Goal: Communication & Community: Answer question/provide support

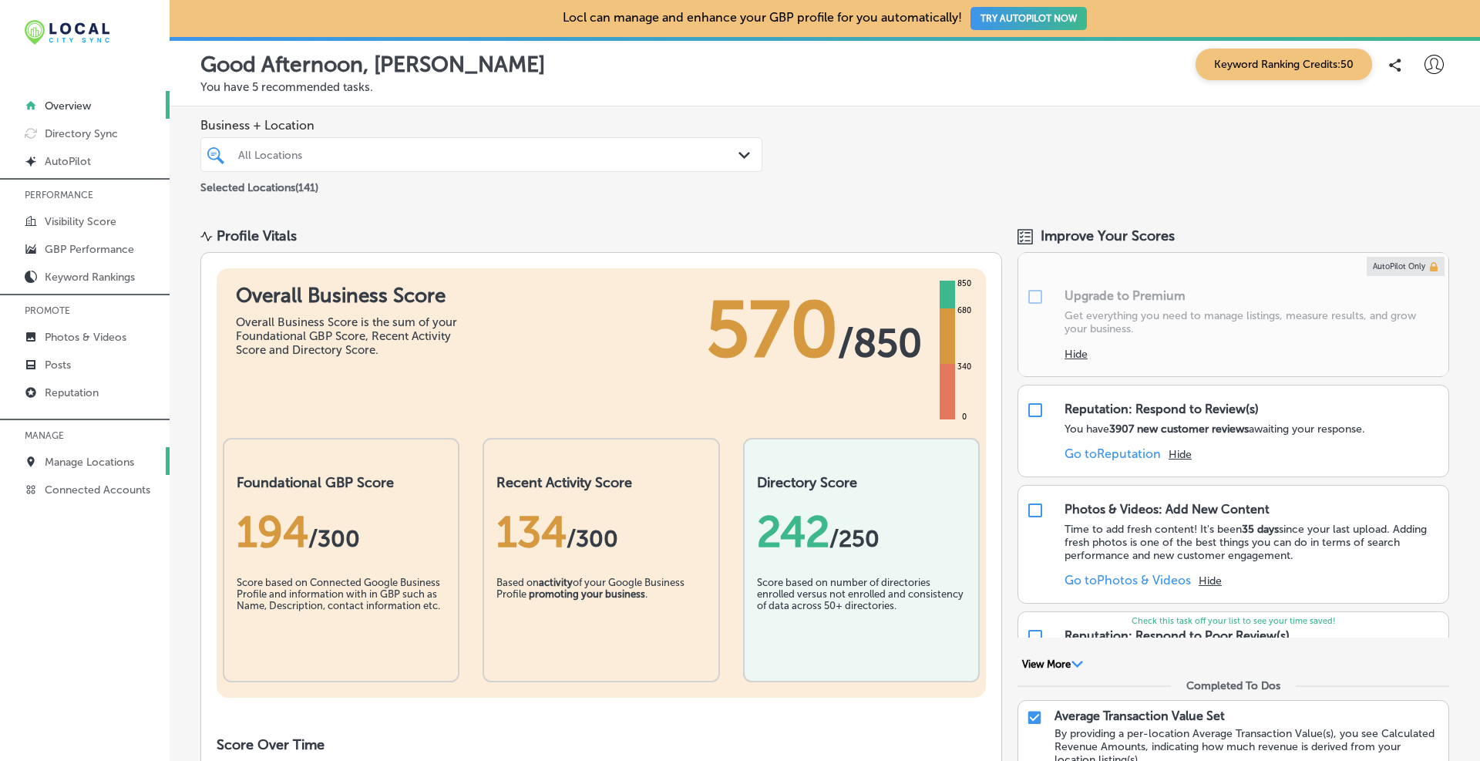
click at [77, 462] on p "Manage Locations" at bounding box center [89, 461] width 89 height 13
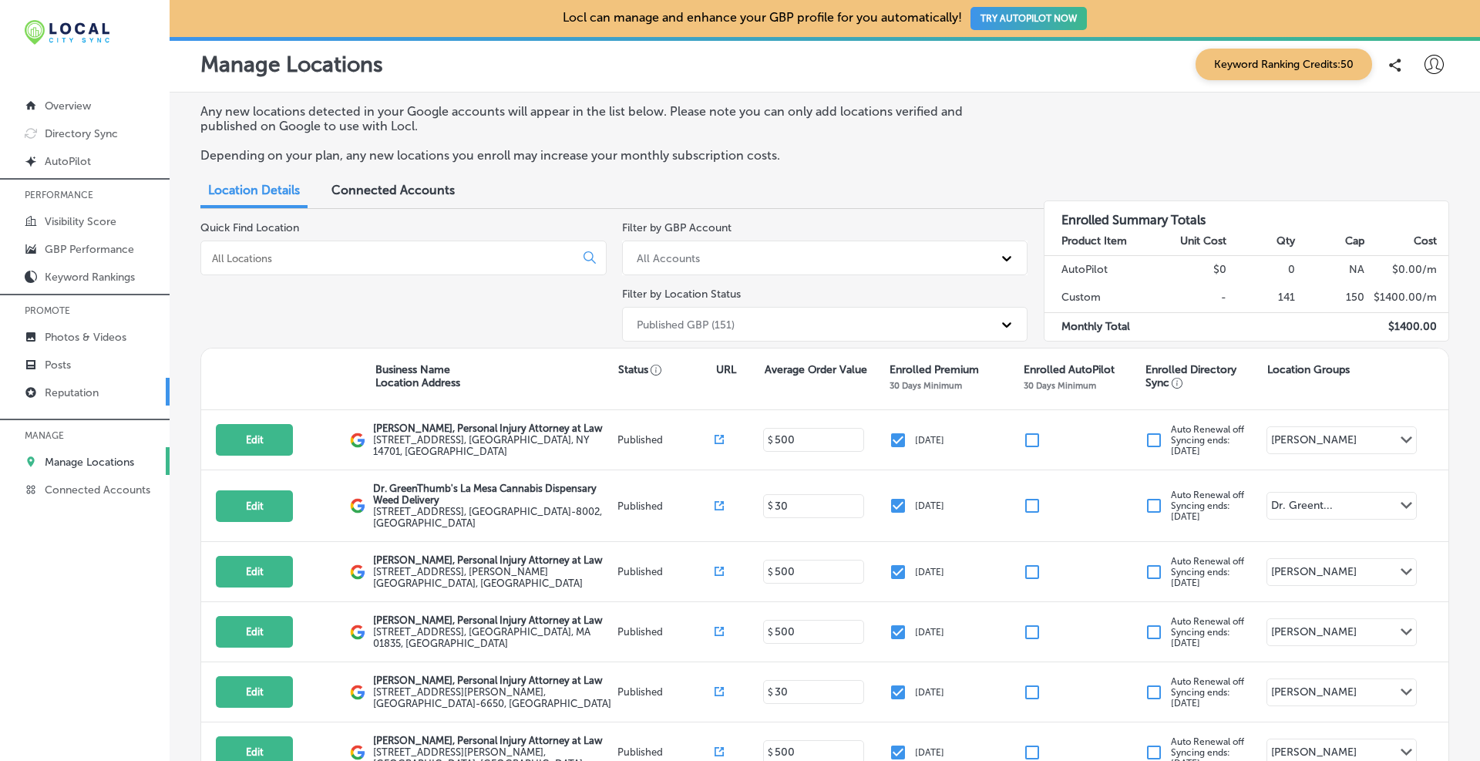
click at [86, 395] on p "Reputation" at bounding box center [72, 392] width 54 height 13
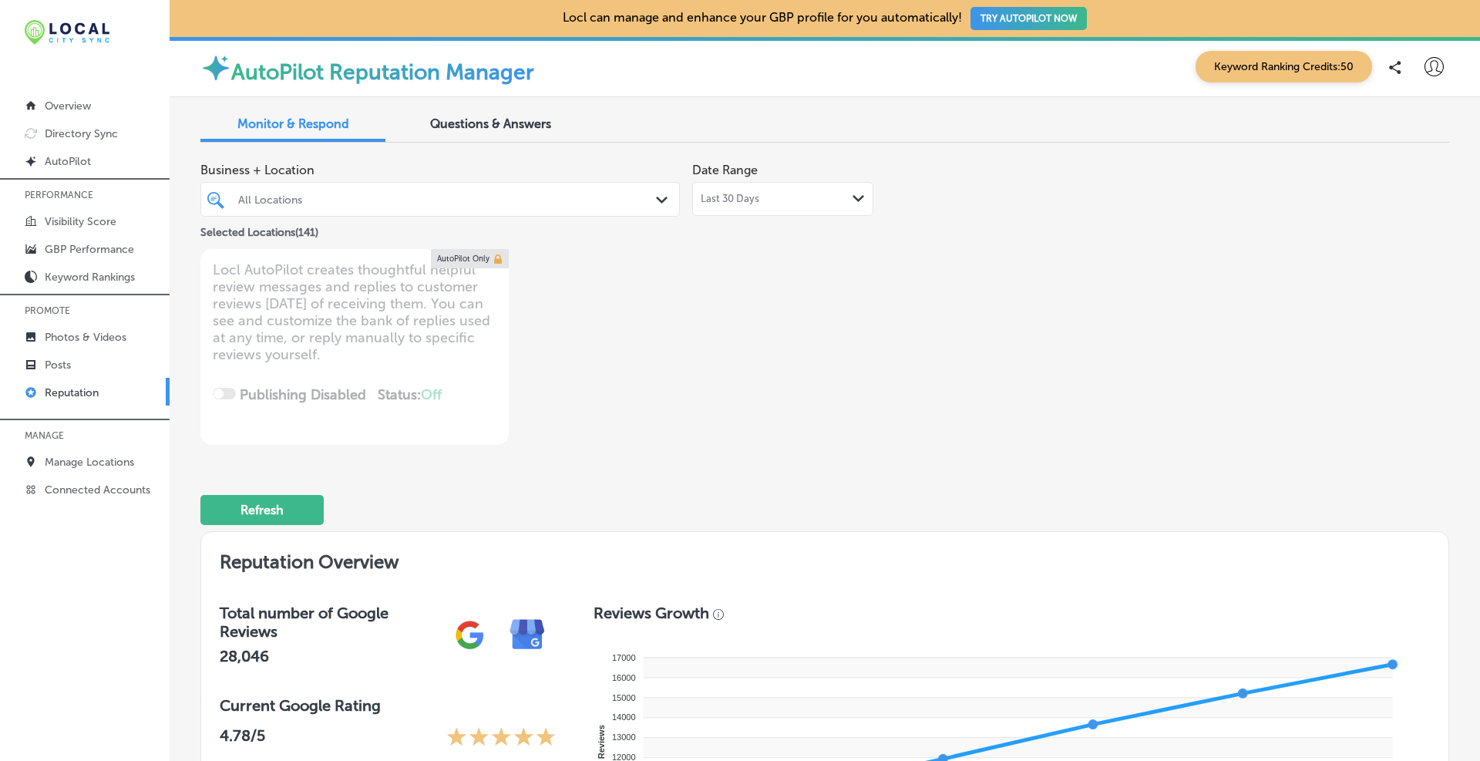
click at [650, 195] on div "All Locations Path Created with Sketch." at bounding box center [440, 199] width 478 height 24
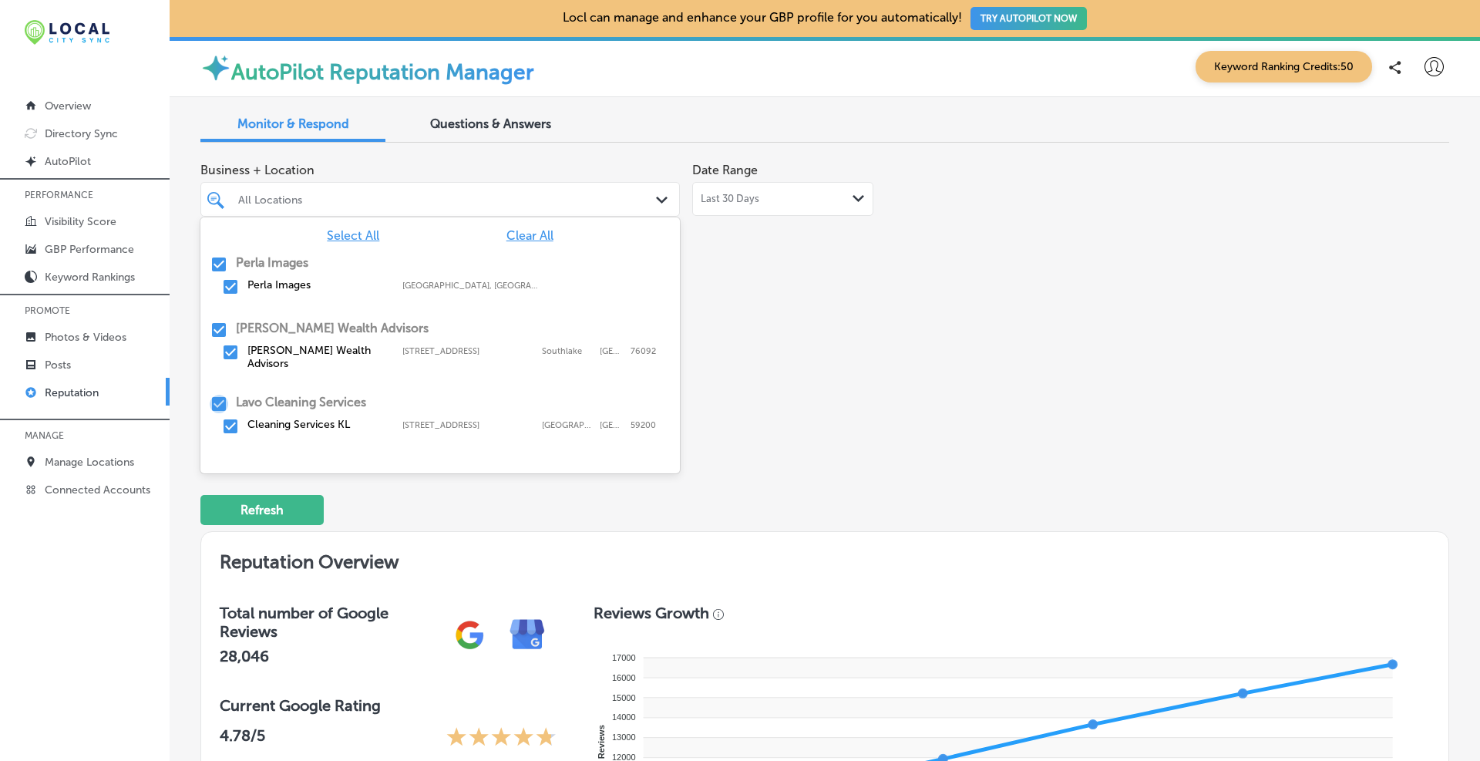
click at [217, 395] on input "checkbox" at bounding box center [219, 404] width 18 height 18
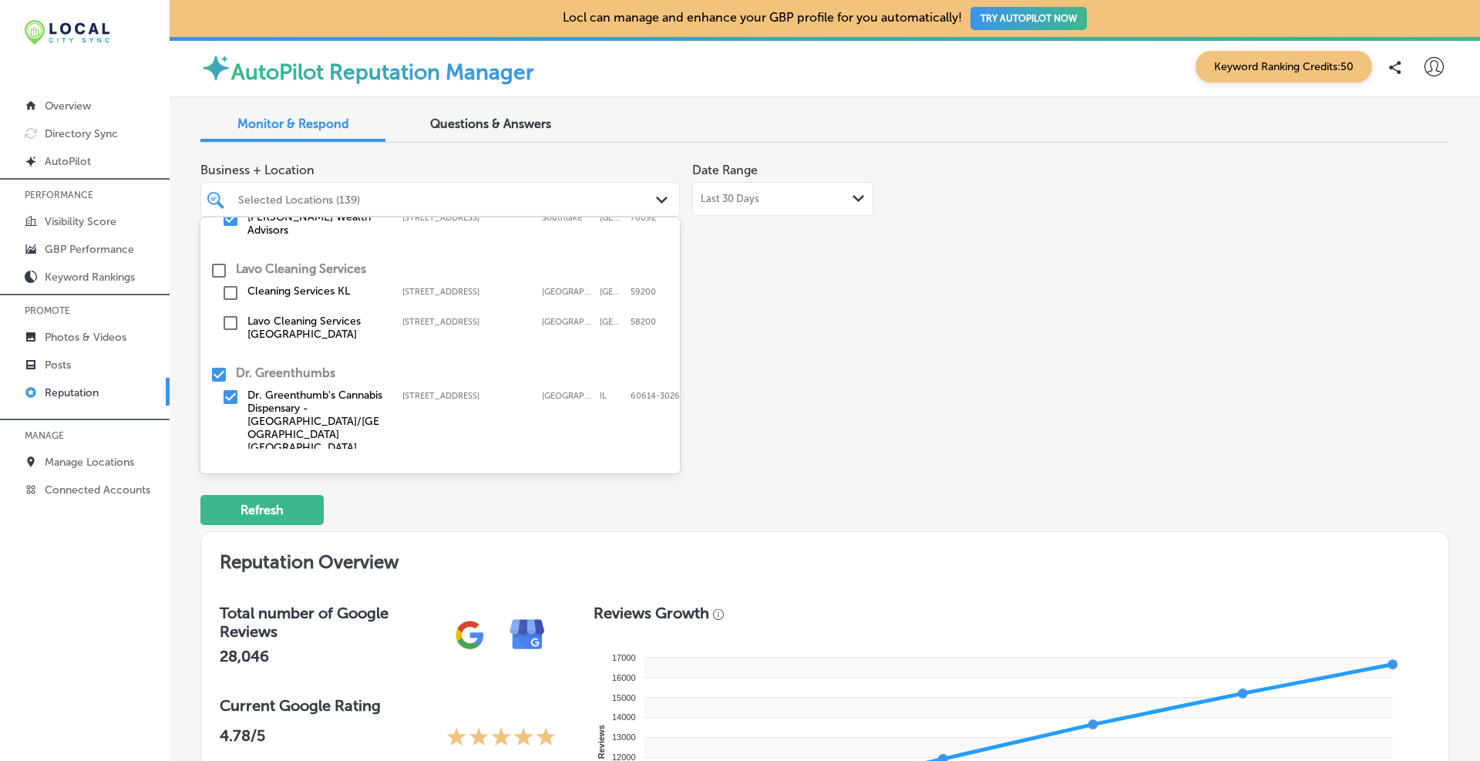
scroll to position [164, 0]
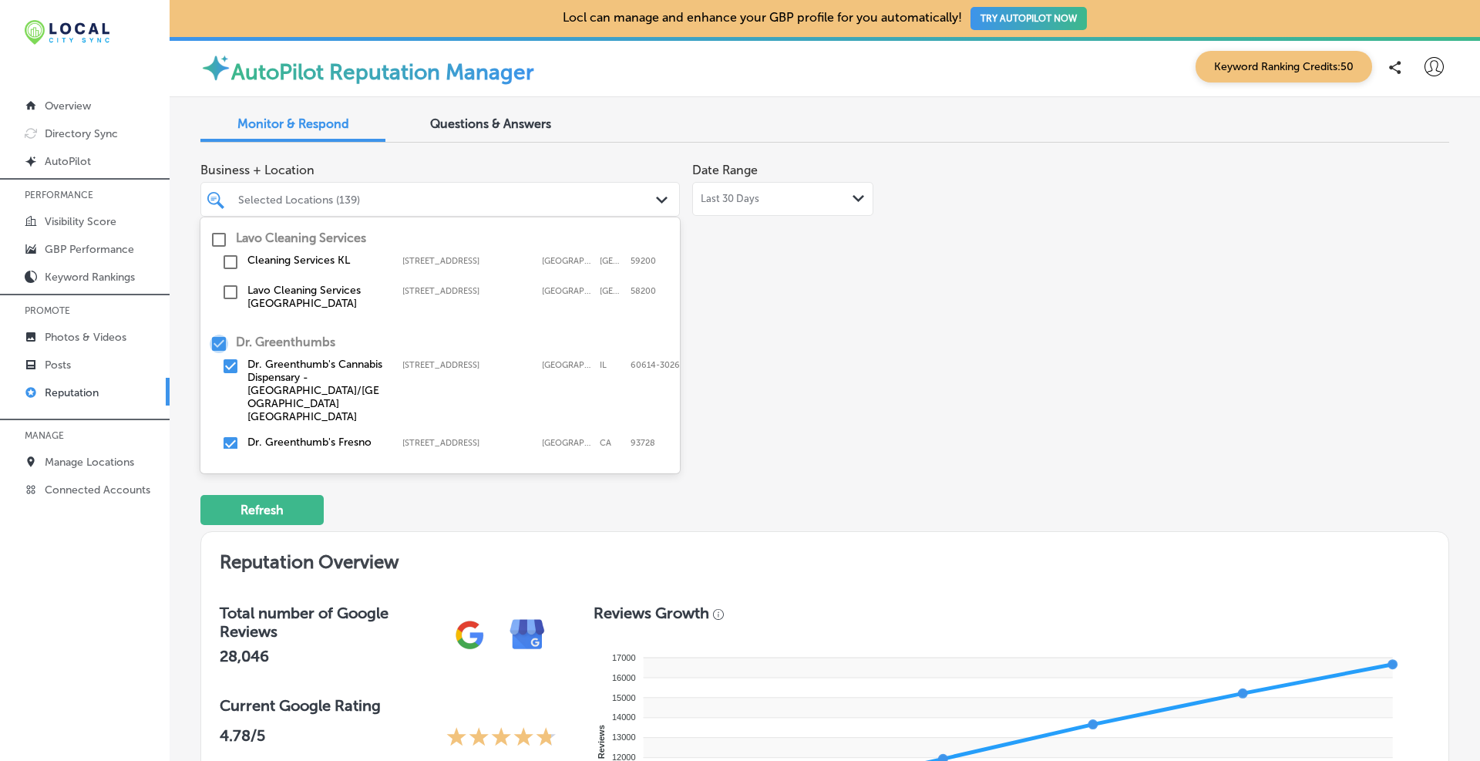
click at [220, 334] on input "checkbox" at bounding box center [219, 343] width 18 height 18
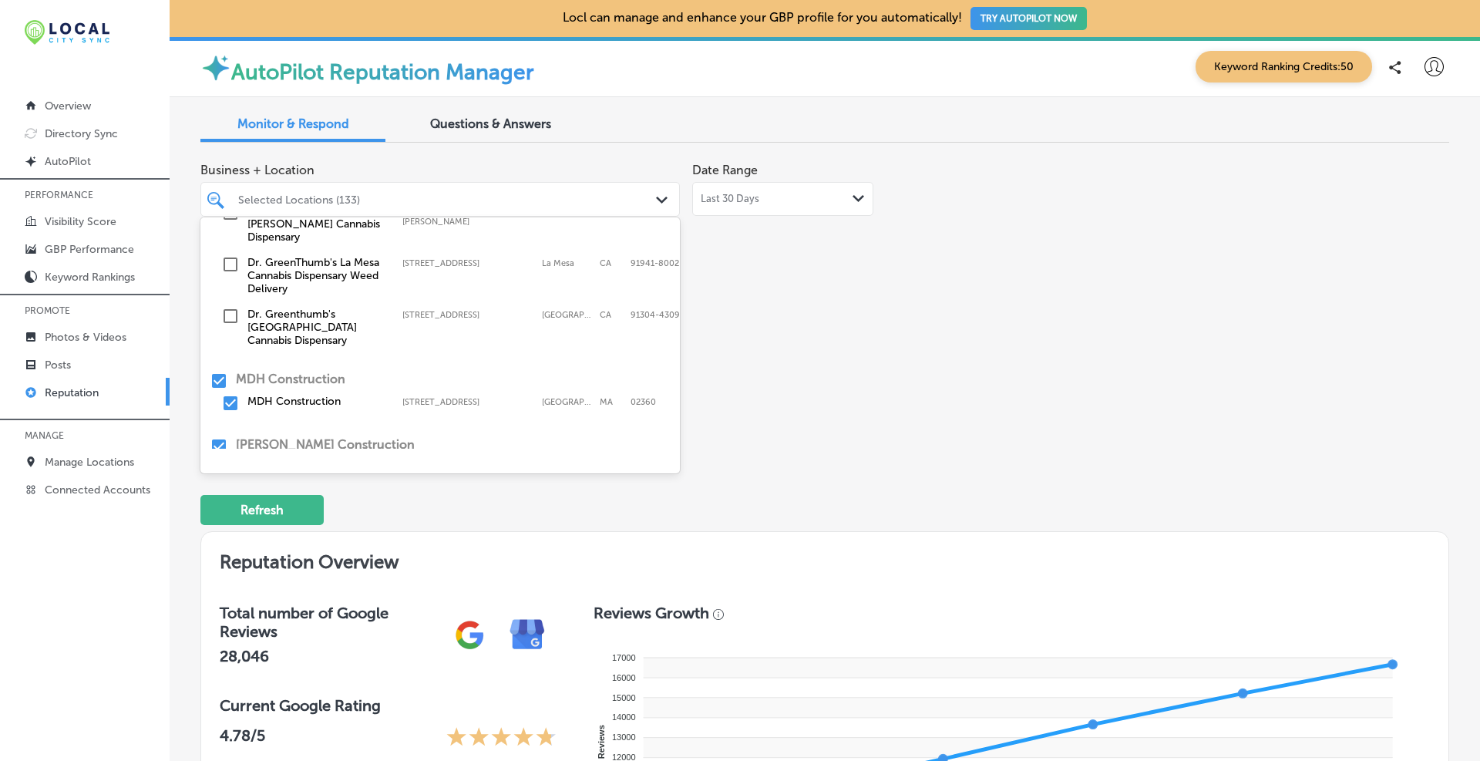
scroll to position [545, 0]
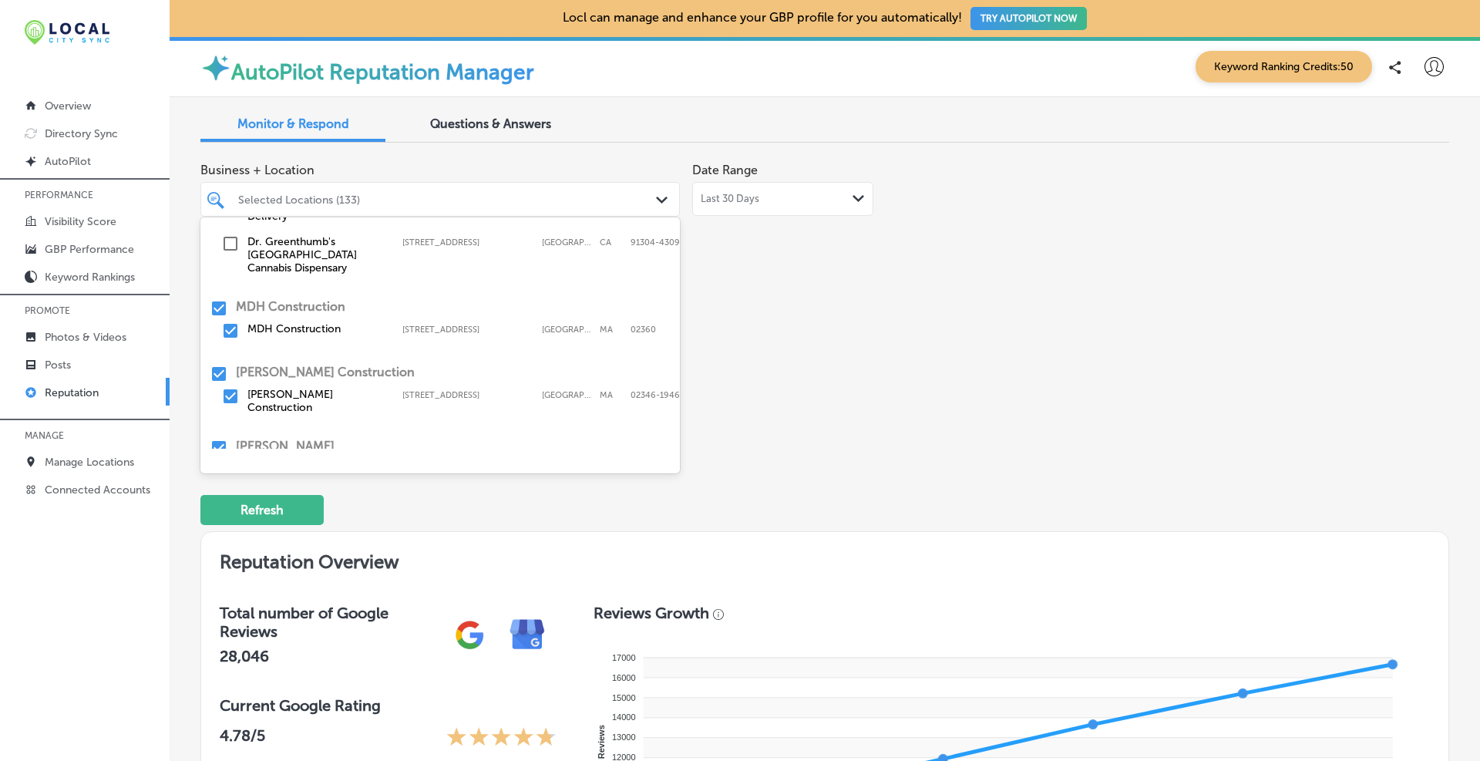
click at [220, 439] on input "checkbox" at bounding box center [219, 448] width 18 height 18
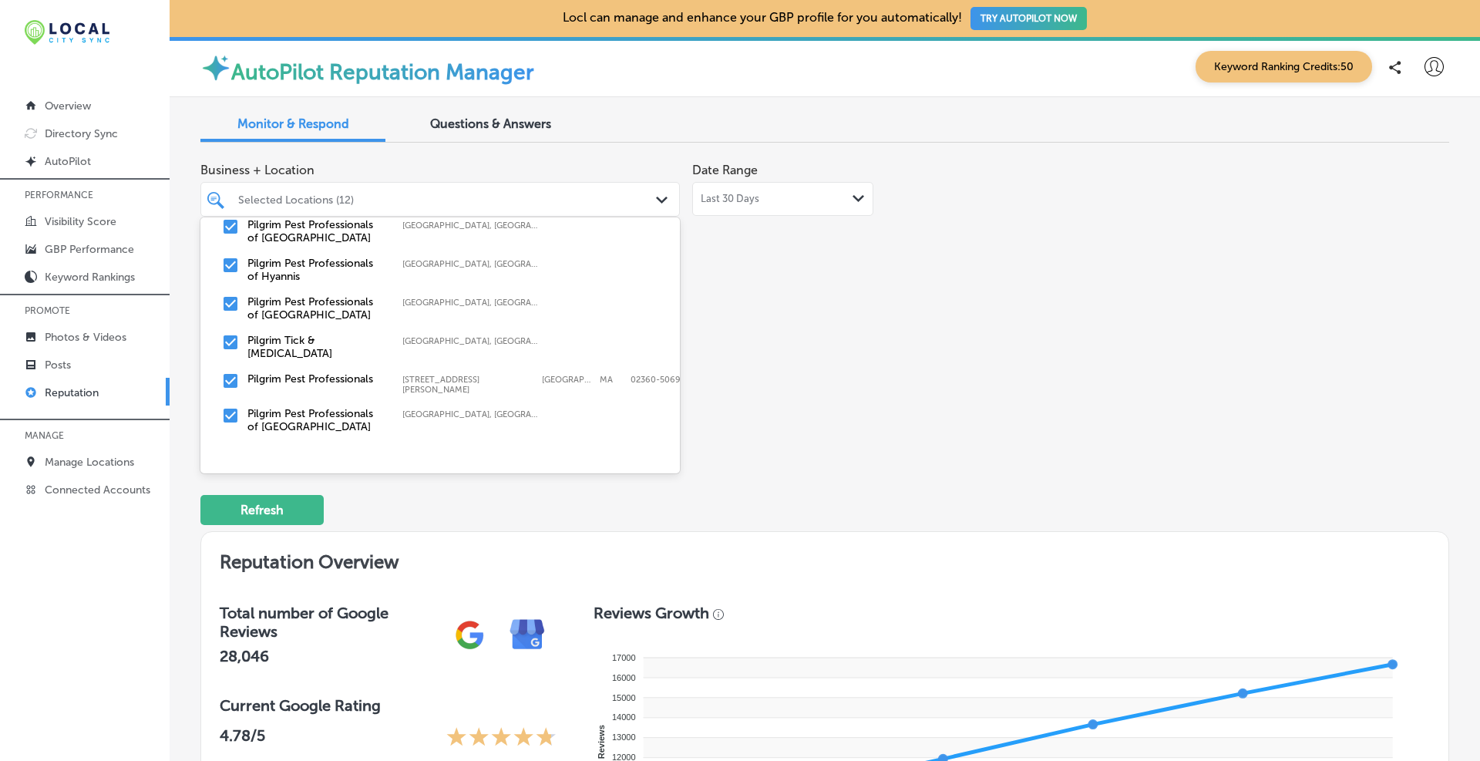
scroll to position [7162, 0]
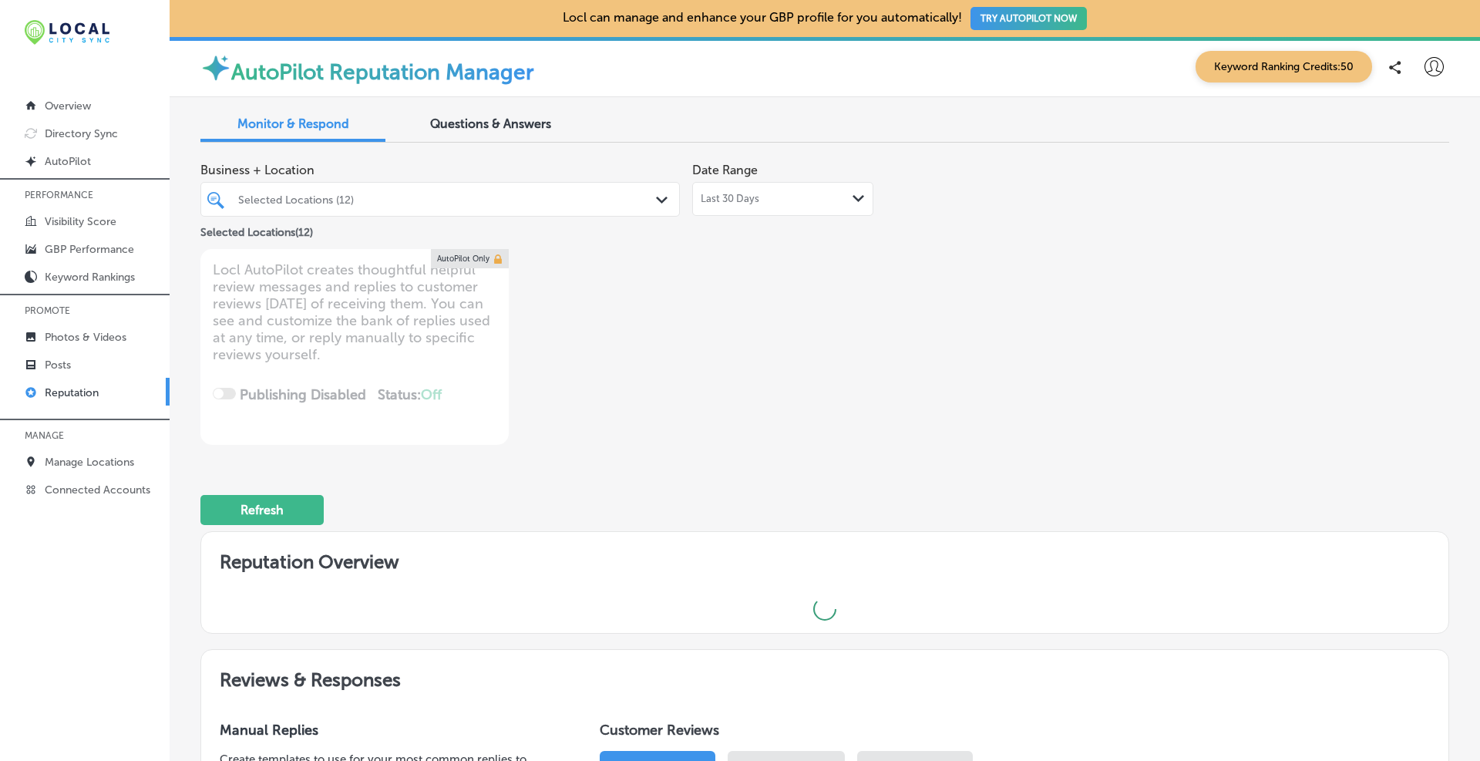
click at [804, 382] on div "Business + Location Selected Locations (12) Path Created with Sketch. Selected …" at bounding box center [574, 300] width 749 height 290
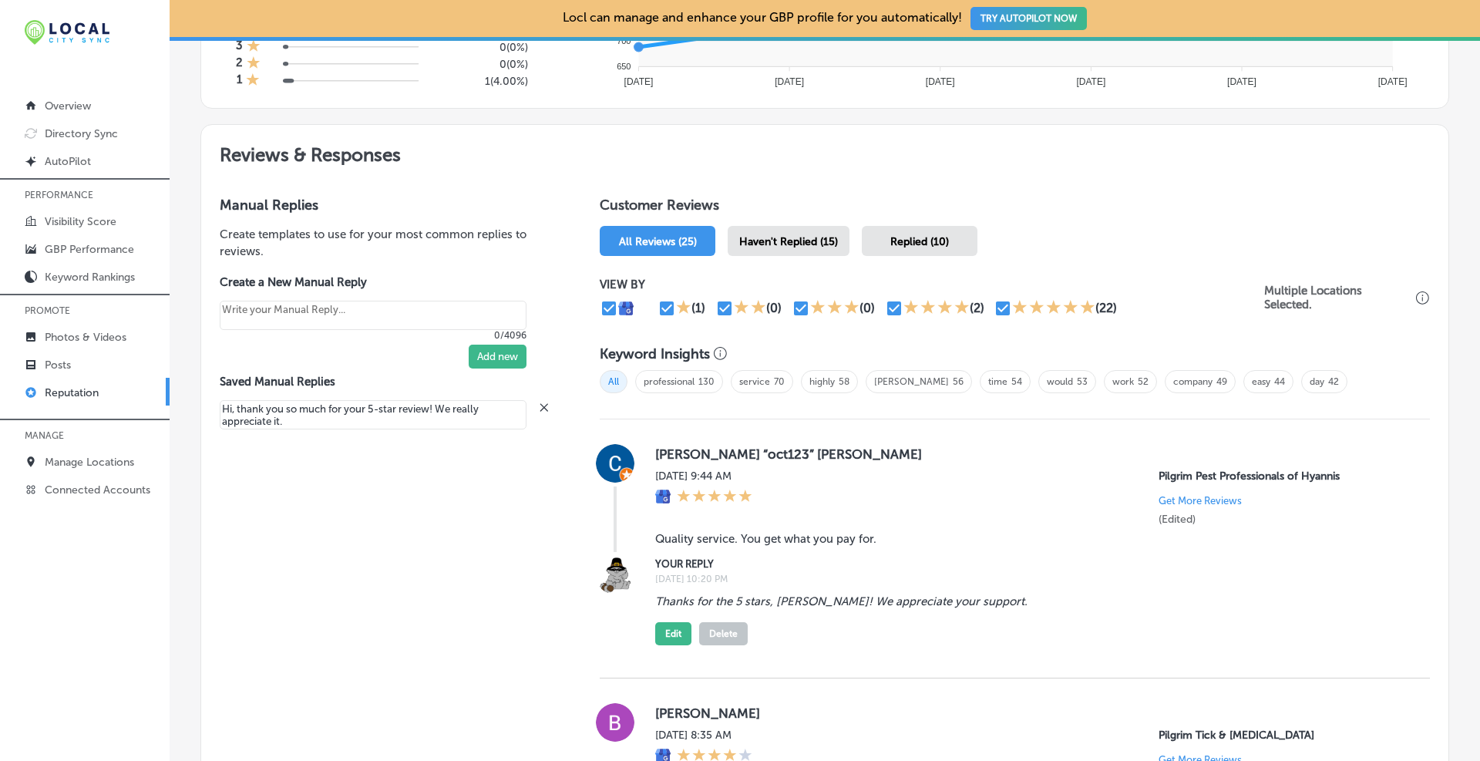
click at [789, 247] on span "Haven't Replied (15)" at bounding box center [788, 241] width 99 height 13
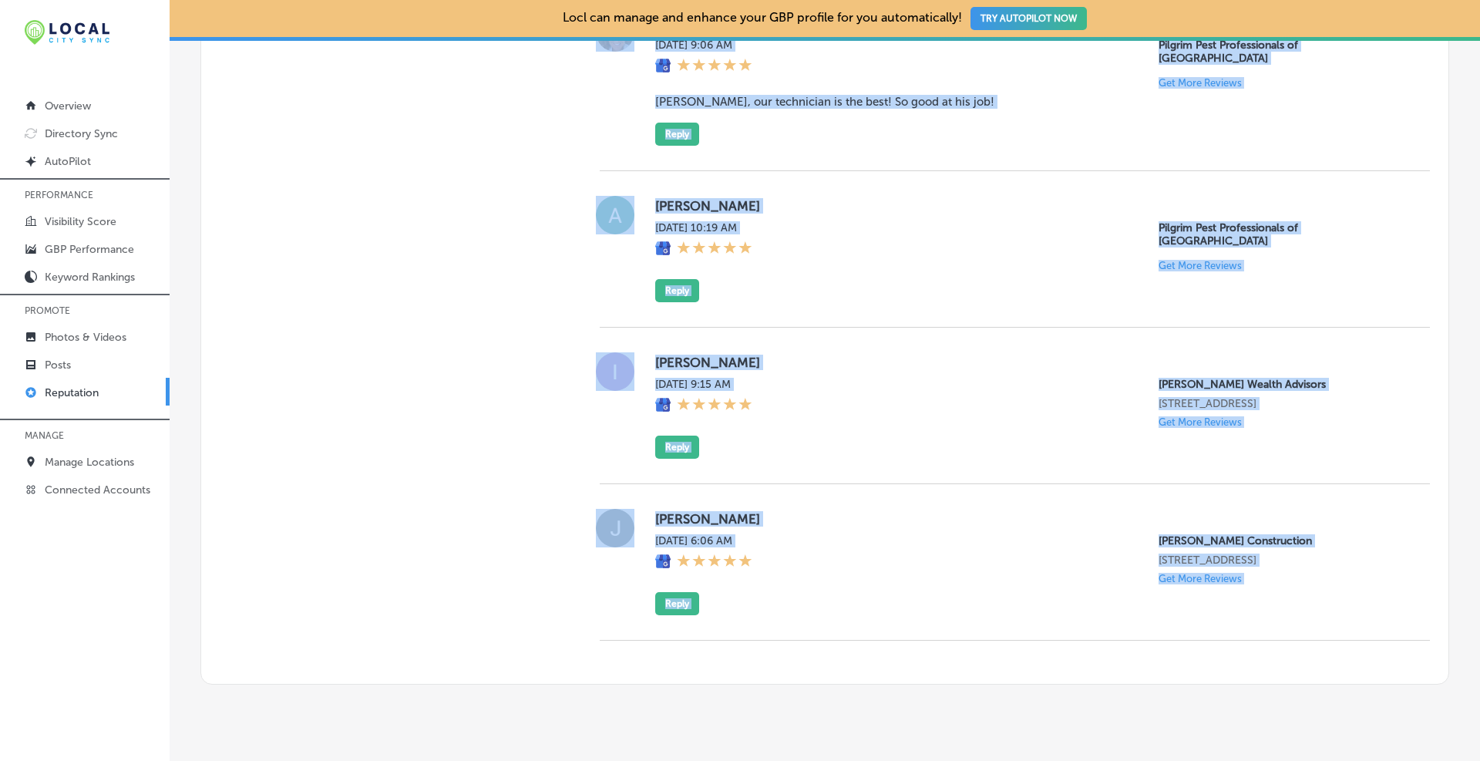
scroll to position [3329, 0]
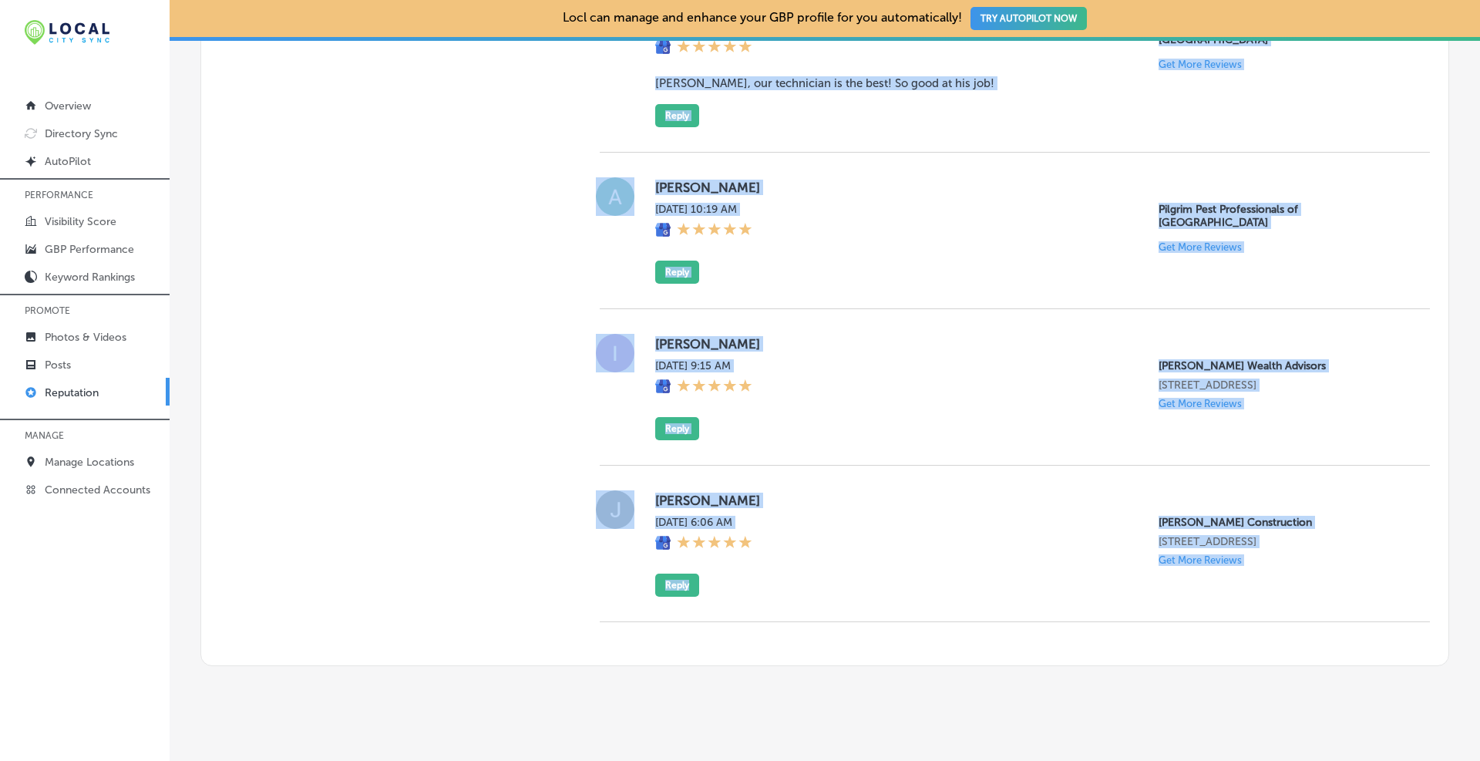
drag, startPoint x: 650, startPoint y: 204, endPoint x: 1078, endPoint y: 600, distance: 583.0
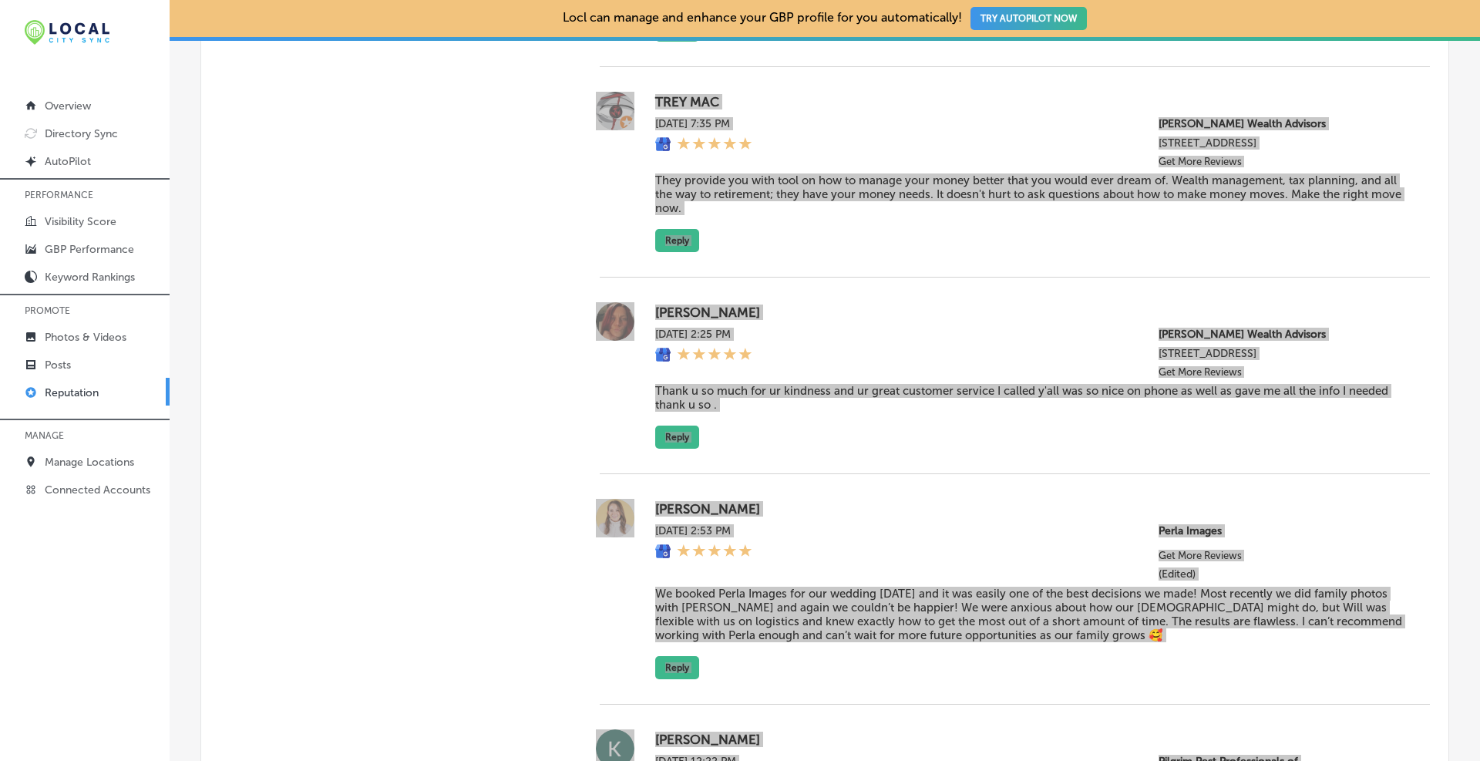
scroll to position [1017, 0]
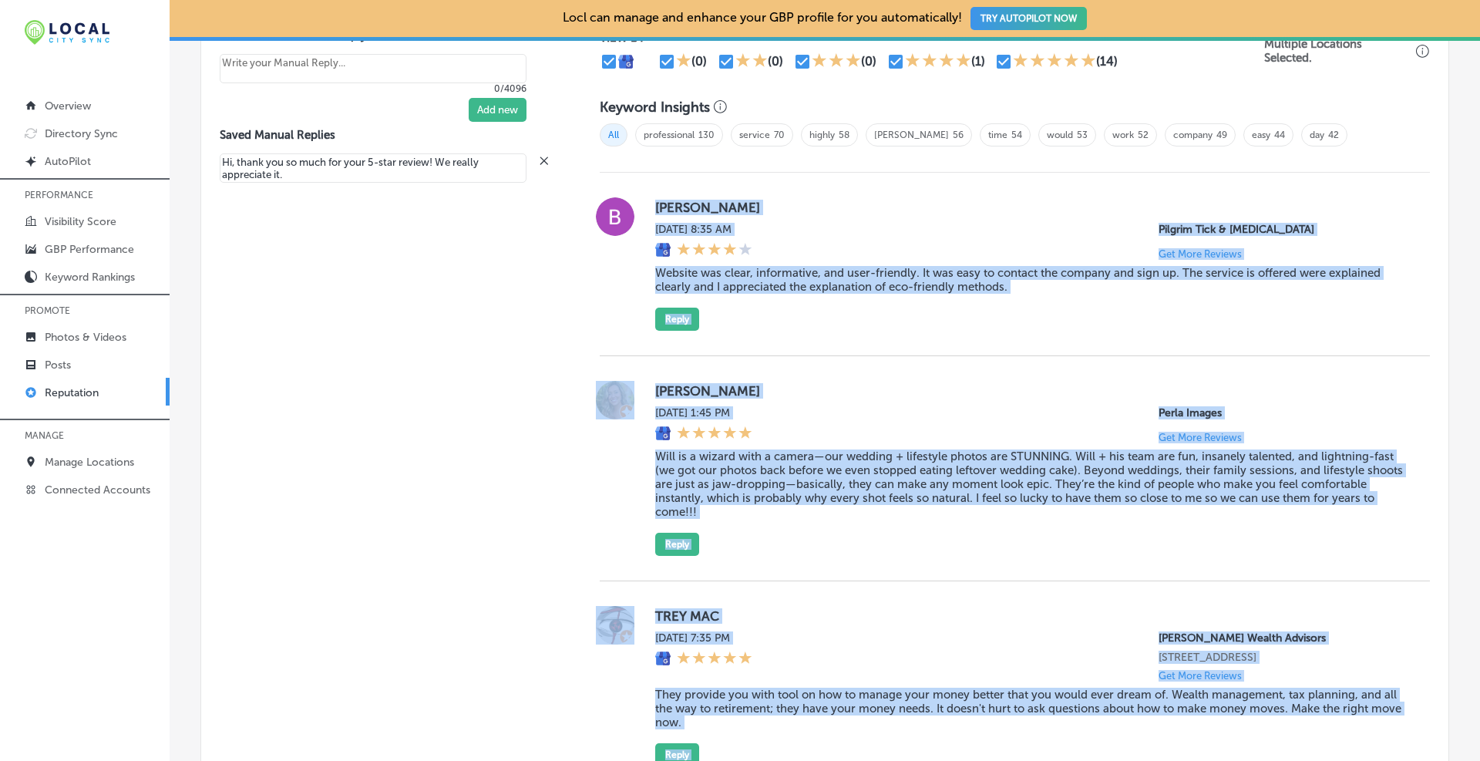
click at [1017, 232] on div "[DATE] 8:35 AM Pilgrim Tick & [MEDICAL_DATA] Get More Reviews" at bounding box center [1030, 241] width 750 height 37
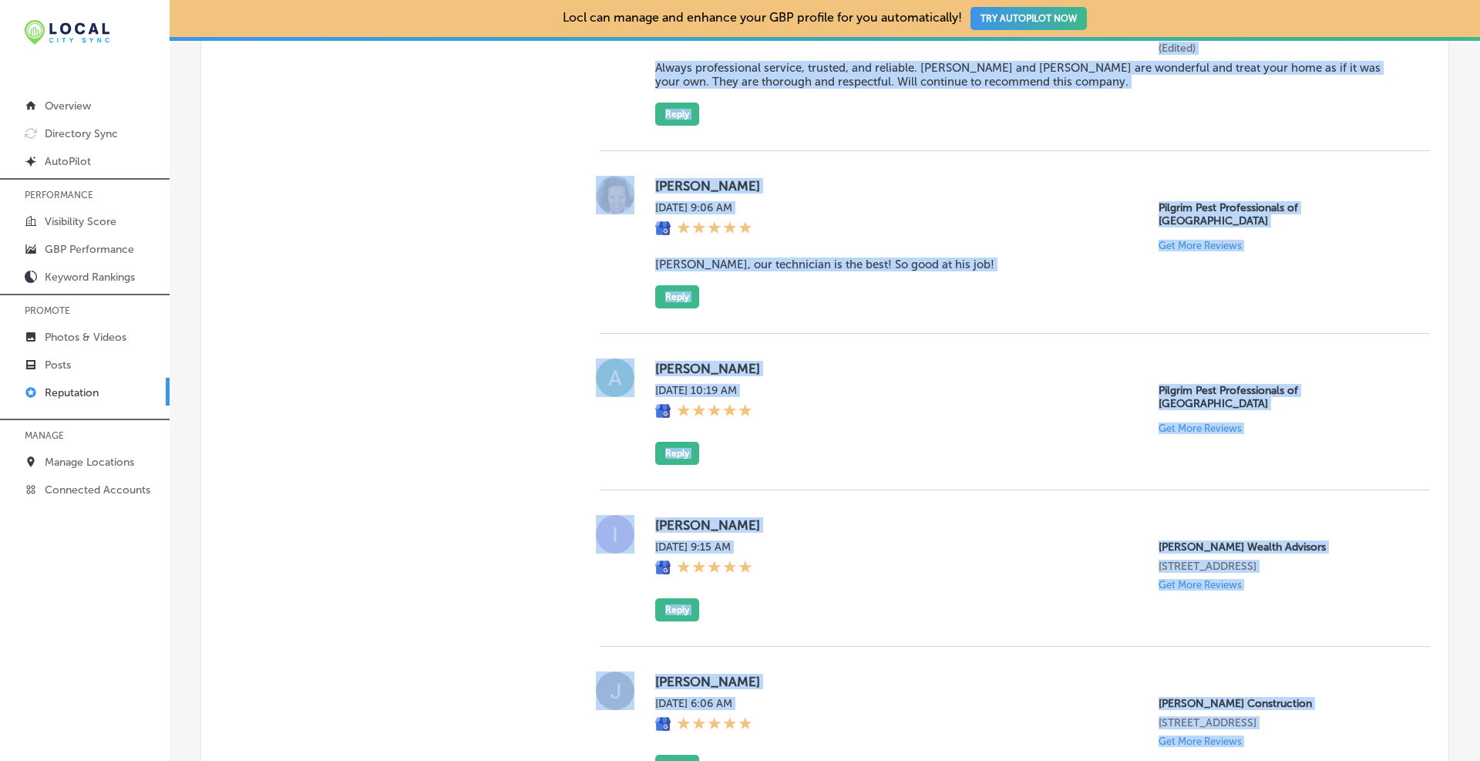
scroll to position [3329, 0]
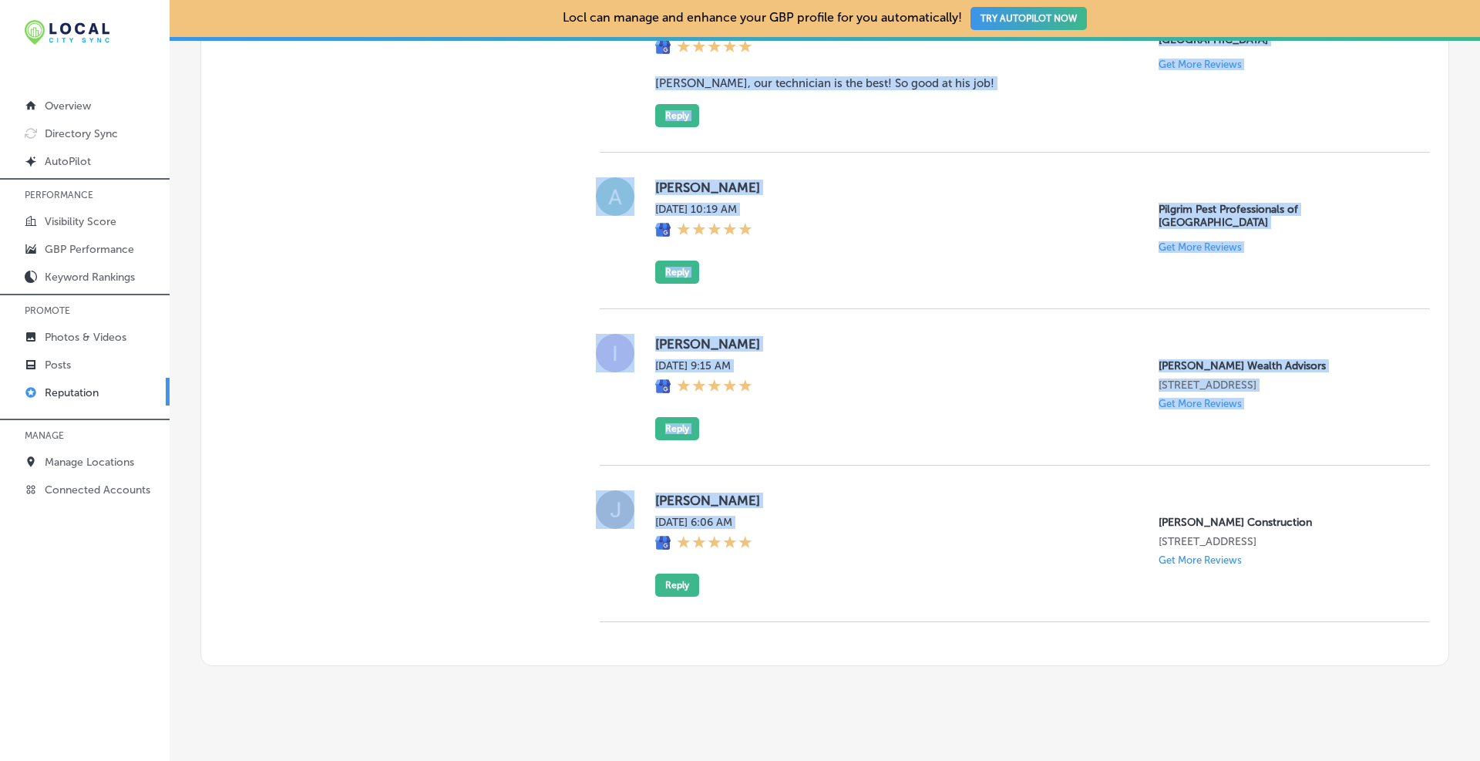
drag, startPoint x: 654, startPoint y: 205, endPoint x: 855, endPoint y: 596, distance: 439.1
copy div "Lorem IpsUmdo Sit, Ame 04, 2632 4:80 CO Adipisc Elit & Seddoeiu Tempori Utl Etd…"
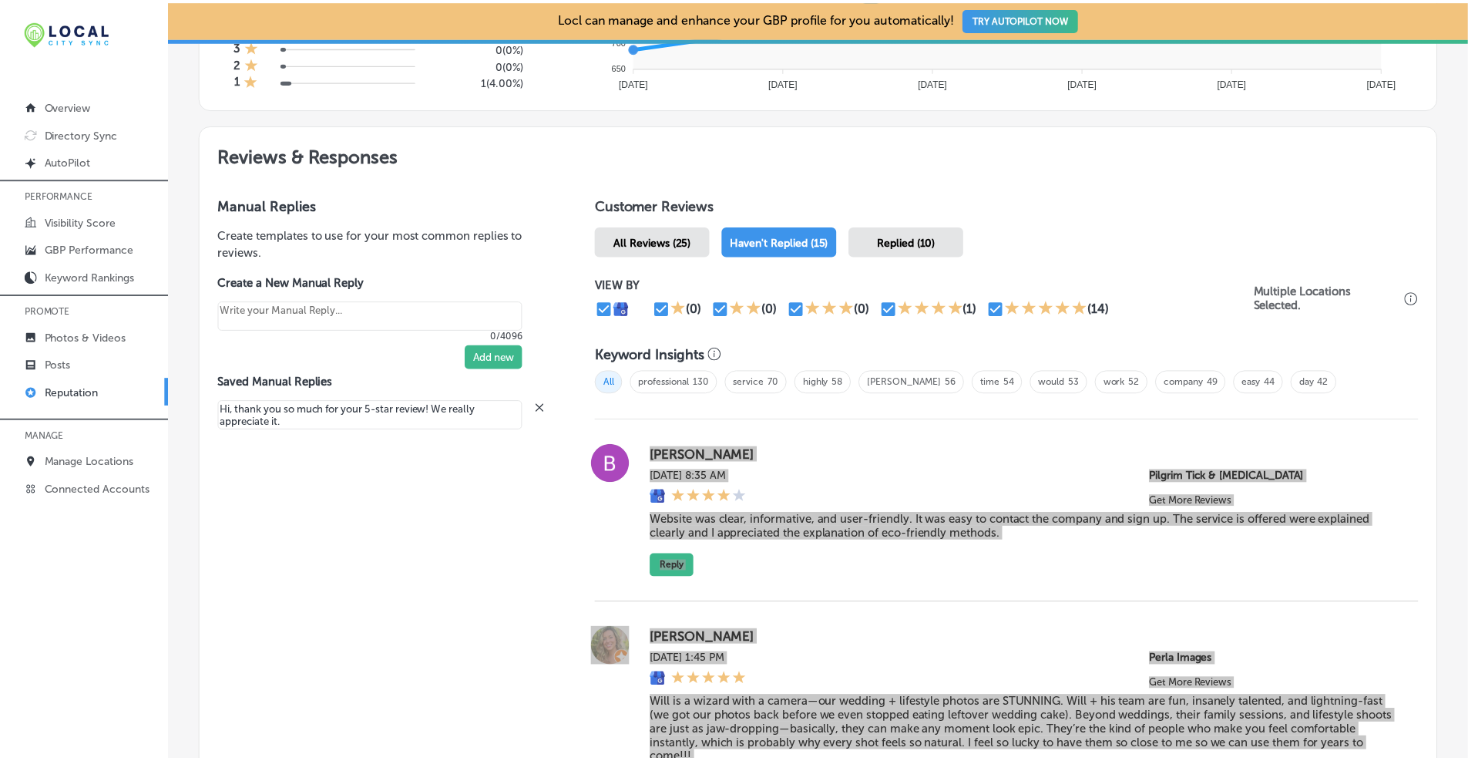
scroll to position [1027, 0]
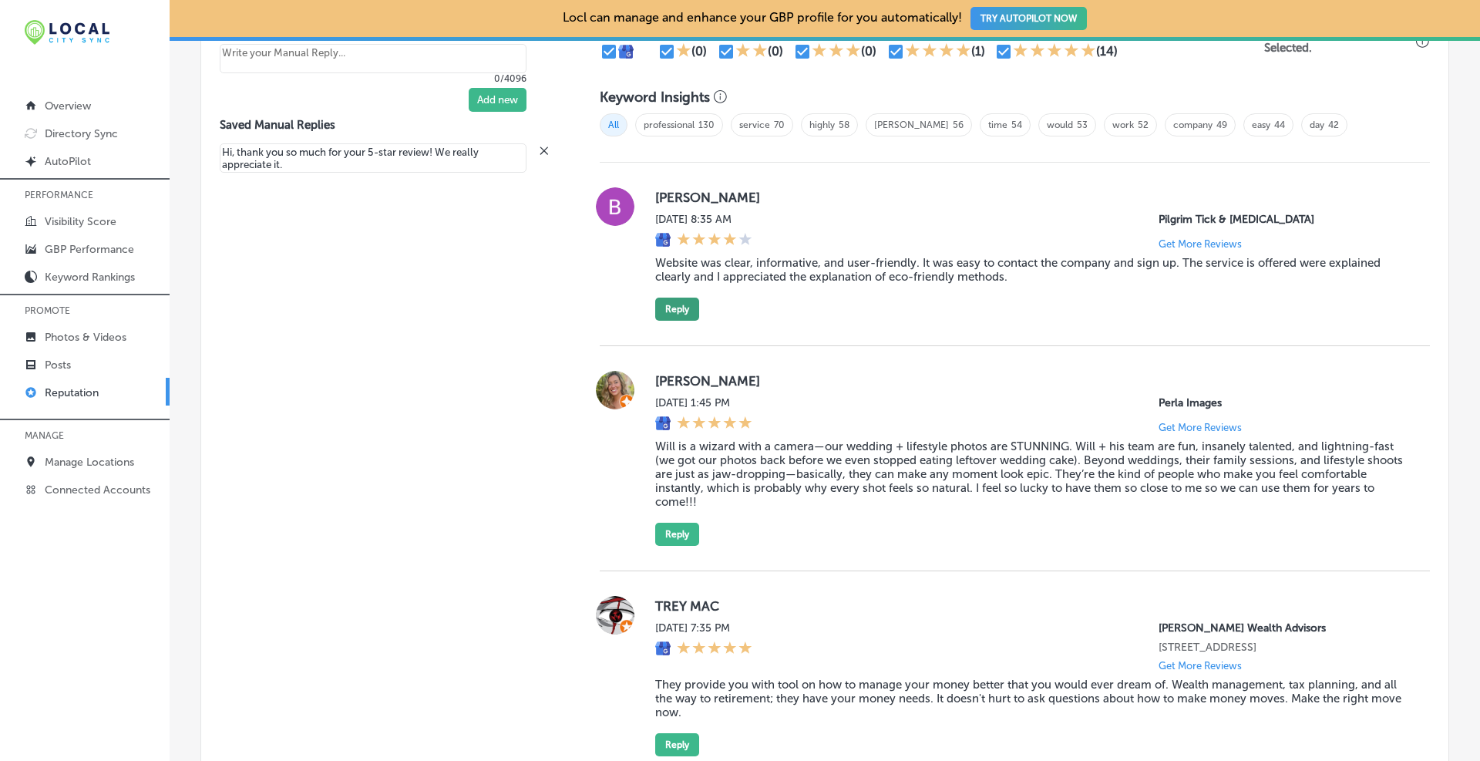
click at [674, 315] on button "Reply" at bounding box center [677, 308] width 44 height 23
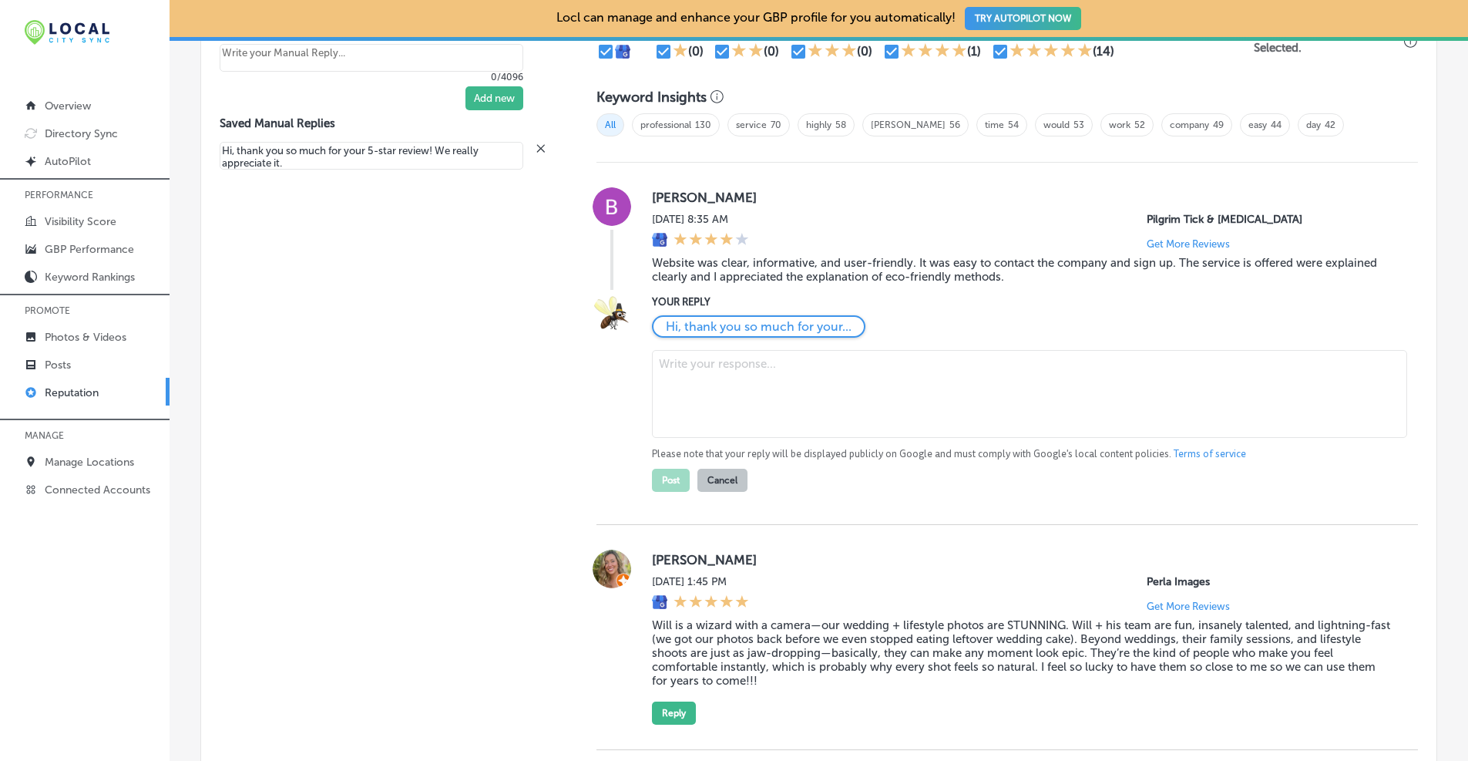
click at [709, 384] on textarea at bounding box center [1029, 394] width 755 height 88
paste textarea "Hi [PERSON_NAME], thank you for the wonderful feedback! We’re glad the website …"
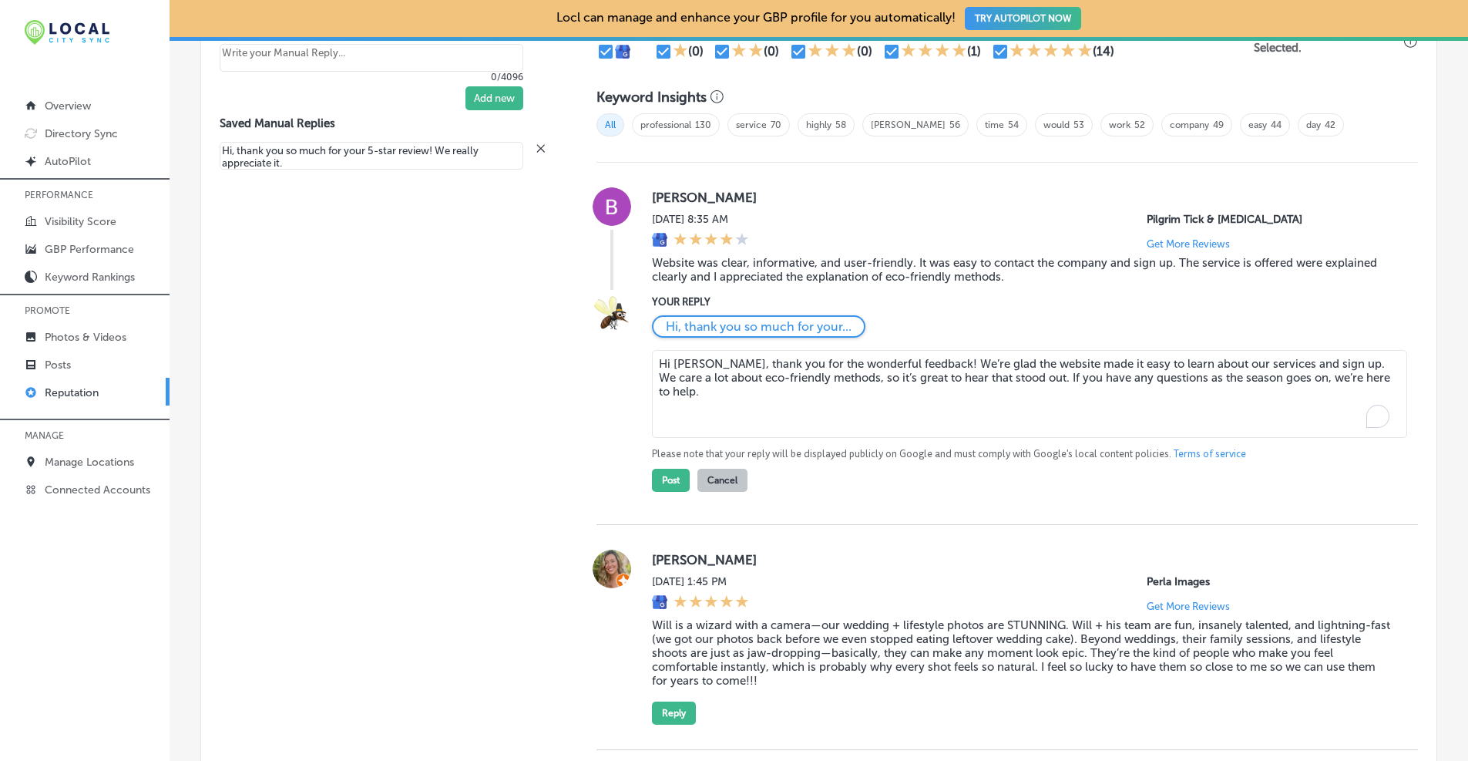
type textarea "x"
type textarea "Hi [PERSON_NAME], thank you for the wonderful feedback! We’re glad the website …"
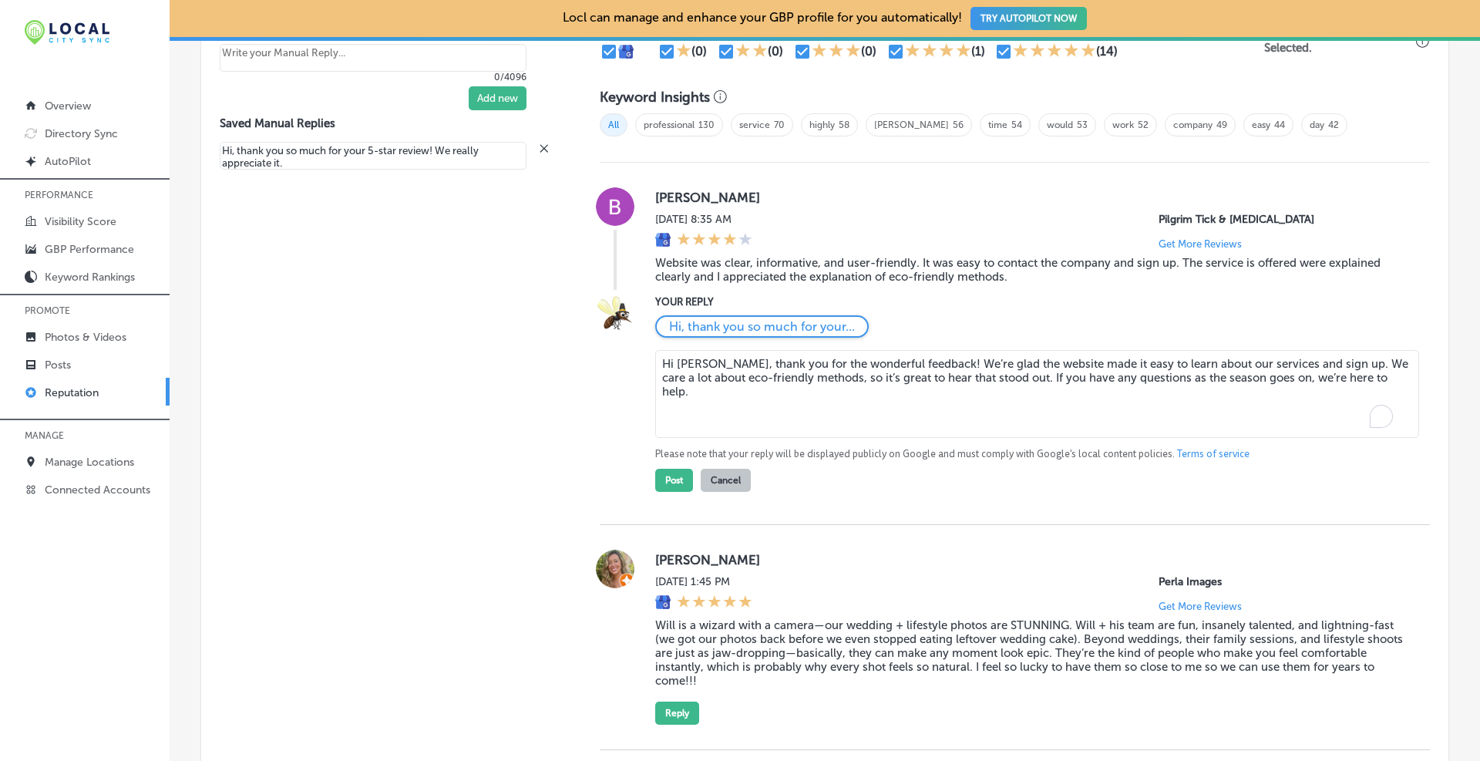
type textarea "x"
type textarea "Hi [PERSON_NAME], thank you for the wonderful feedback! We’re glad the website …"
click at [671, 478] on button "Post" at bounding box center [674, 480] width 38 height 23
type textarea "x"
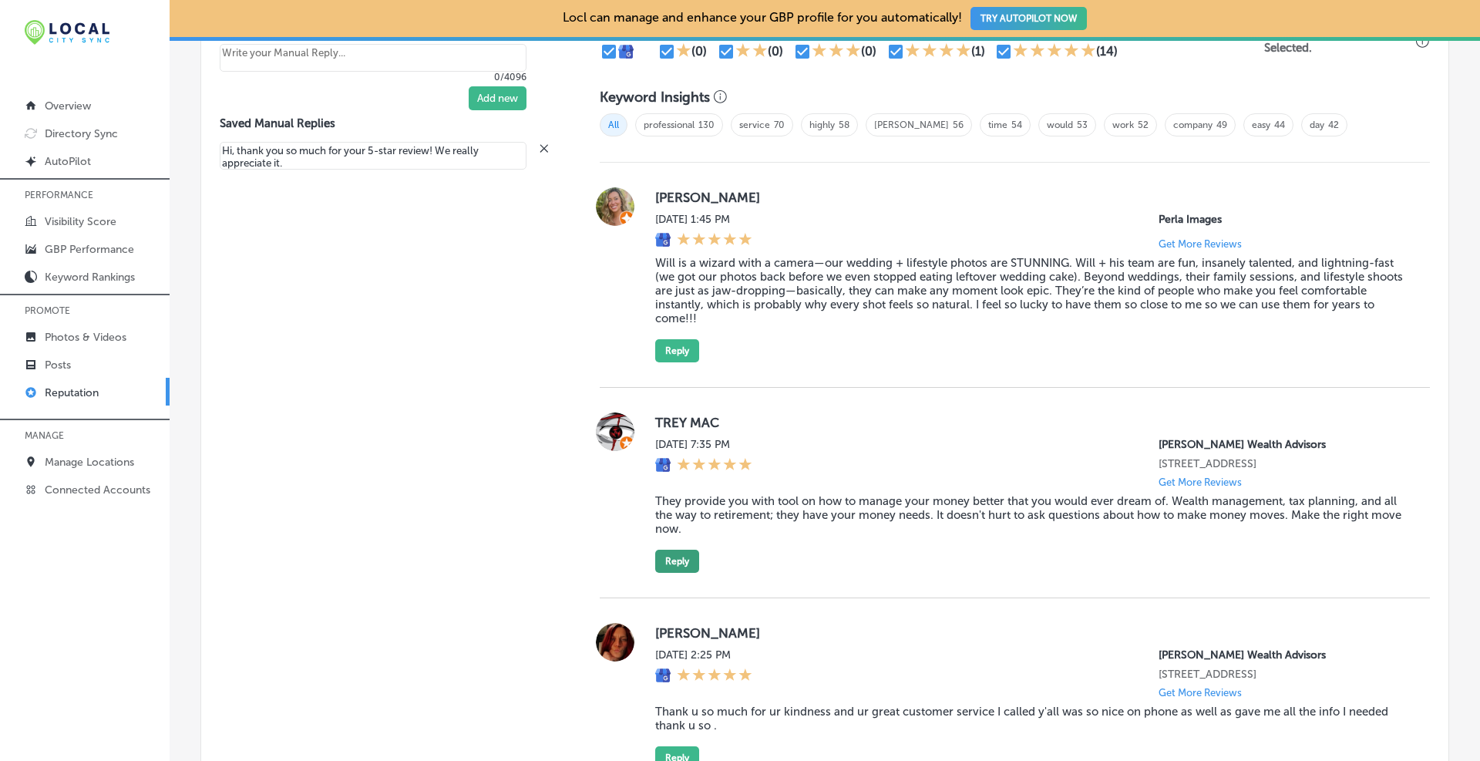
click at [684, 573] on button "Reply" at bounding box center [677, 560] width 44 height 23
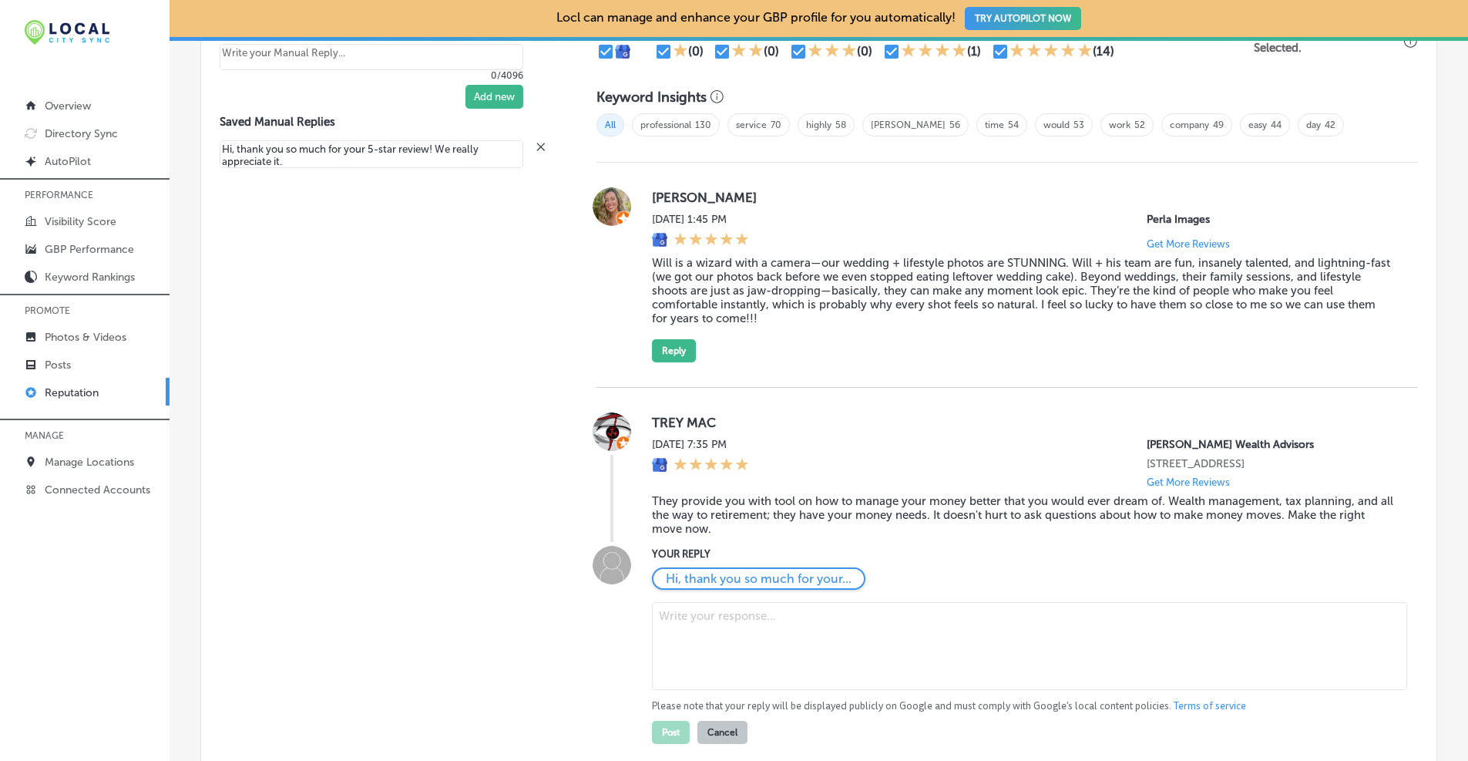
click at [687, 628] on textarea at bounding box center [1029, 646] width 755 height 88
paste textarea "Trey, thank you for the thoughtful review! We’re thrilled you’re finding value …"
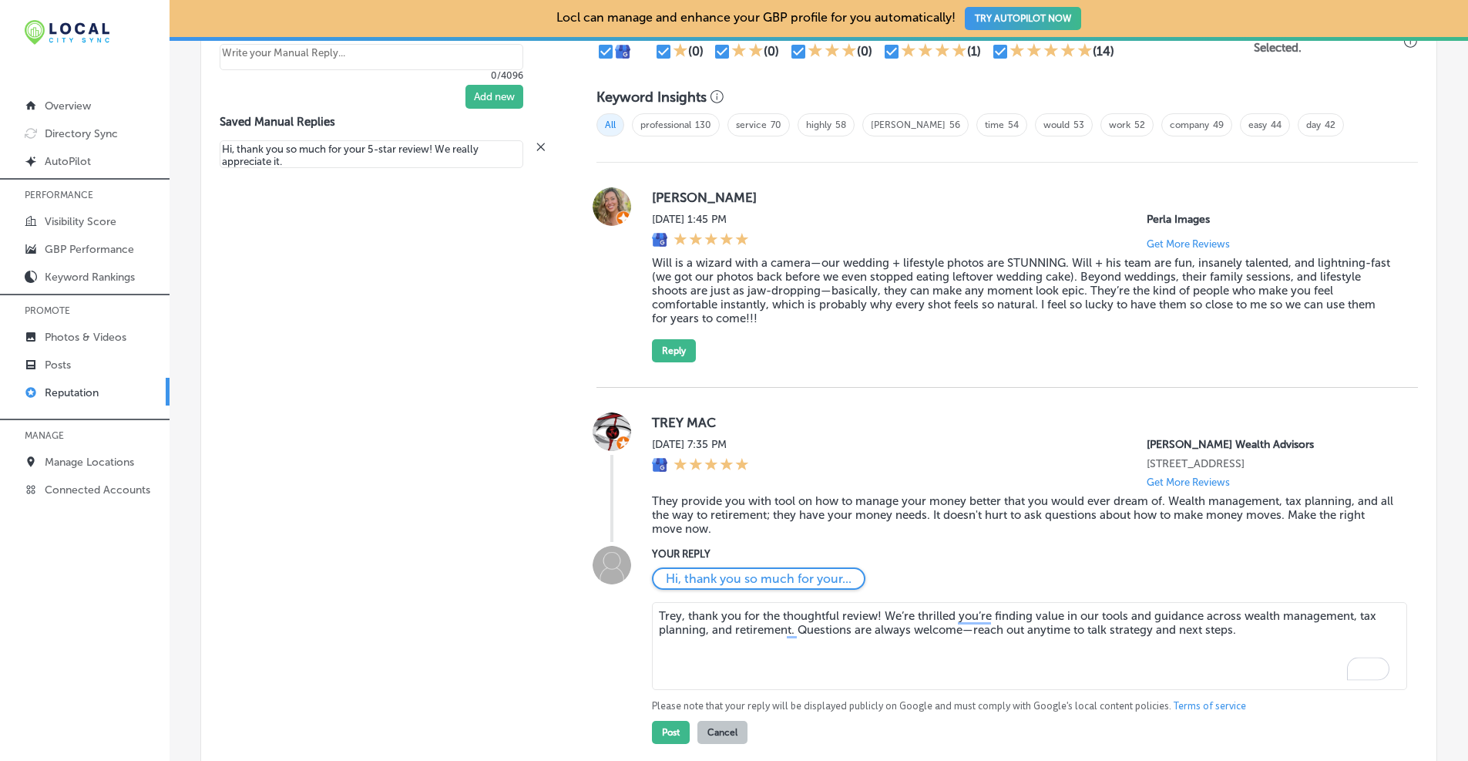
click at [657, 621] on textarea "Trey, thank you for the thoughtful review! We’re thrilled you’re finding value …" at bounding box center [1029, 646] width 755 height 88
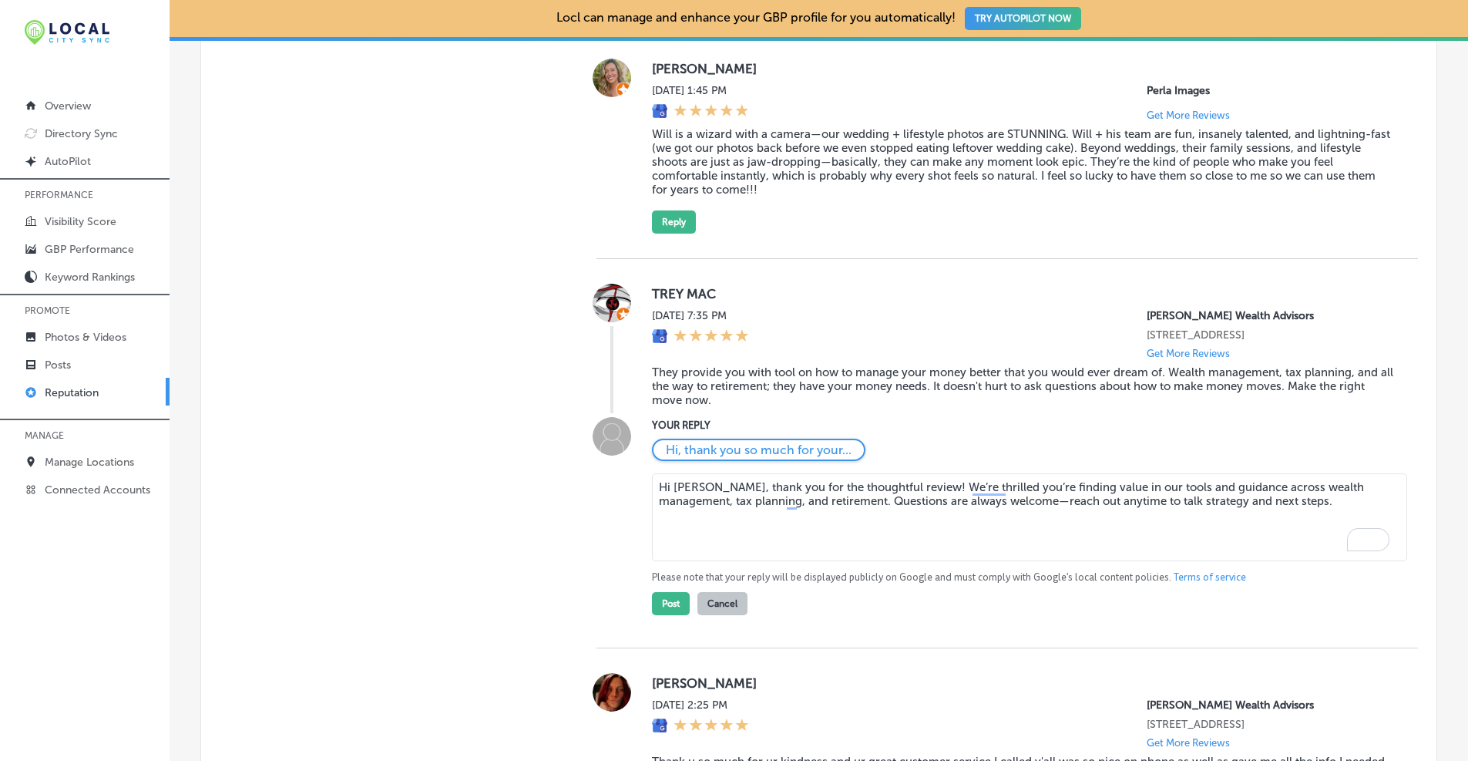
click at [1256, 517] on textarea "Hi [PERSON_NAME], thank you for the thoughtful review! We’re thrilled you’re fi…" at bounding box center [1029, 517] width 755 height 88
type textarea "Hi [PERSON_NAME], thank you for the thoughtful review! We’re thrilled you’re fi…"
click at [662, 615] on button "Post" at bounding box center [671, 603] width 38 height 23
type textarea "x"
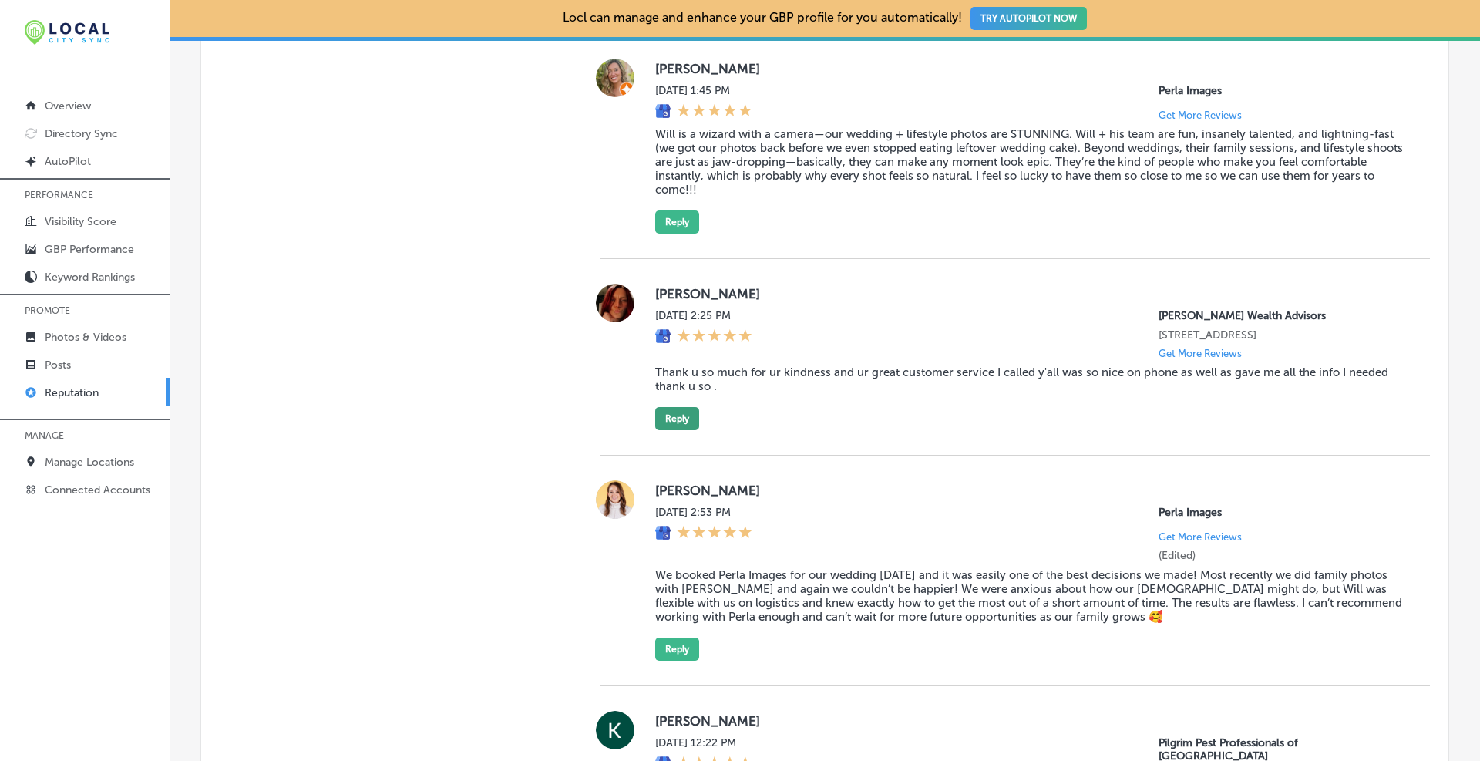
click at [680, 428] on button "Reply" at bounding box center [677, 418] width 44 height 23
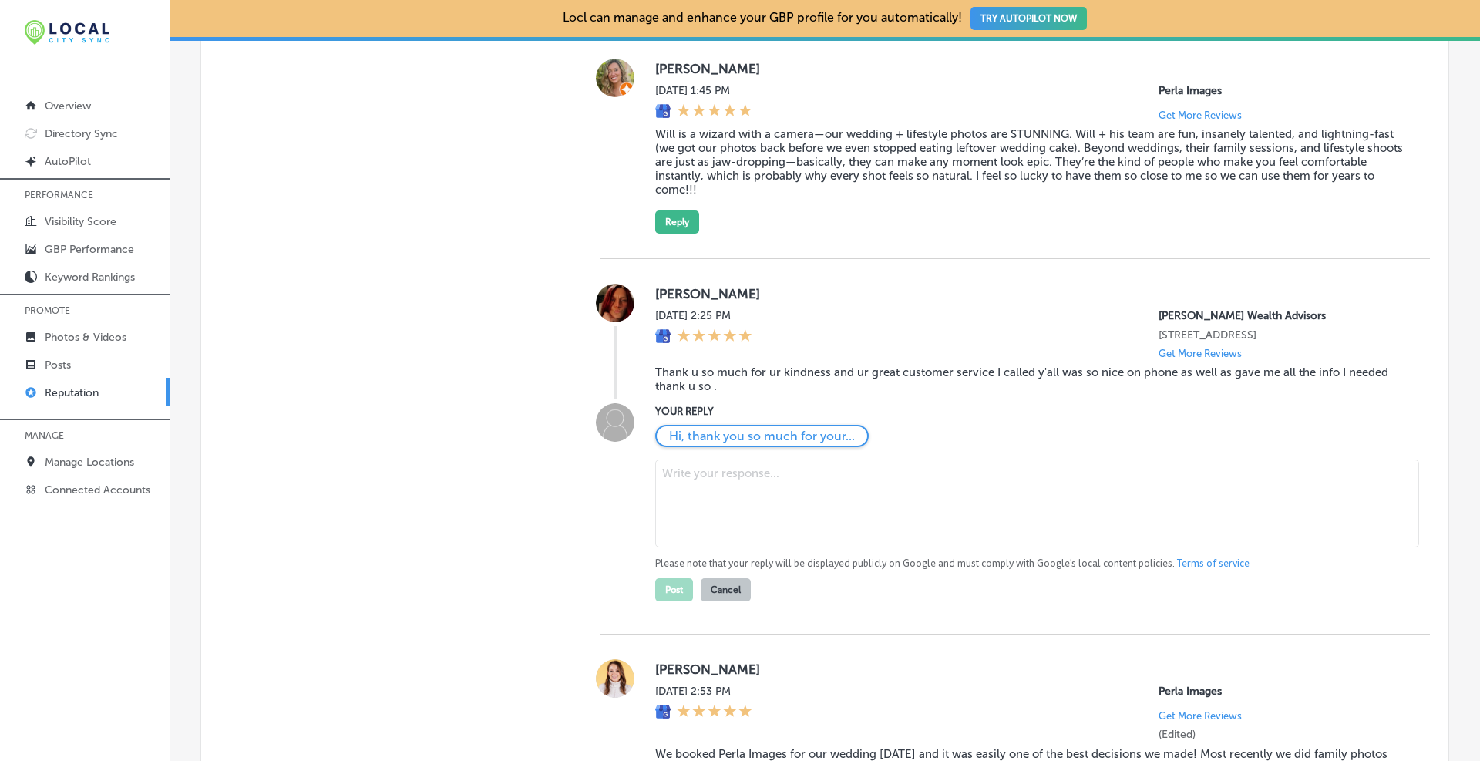
scroll to position [1154, 0]
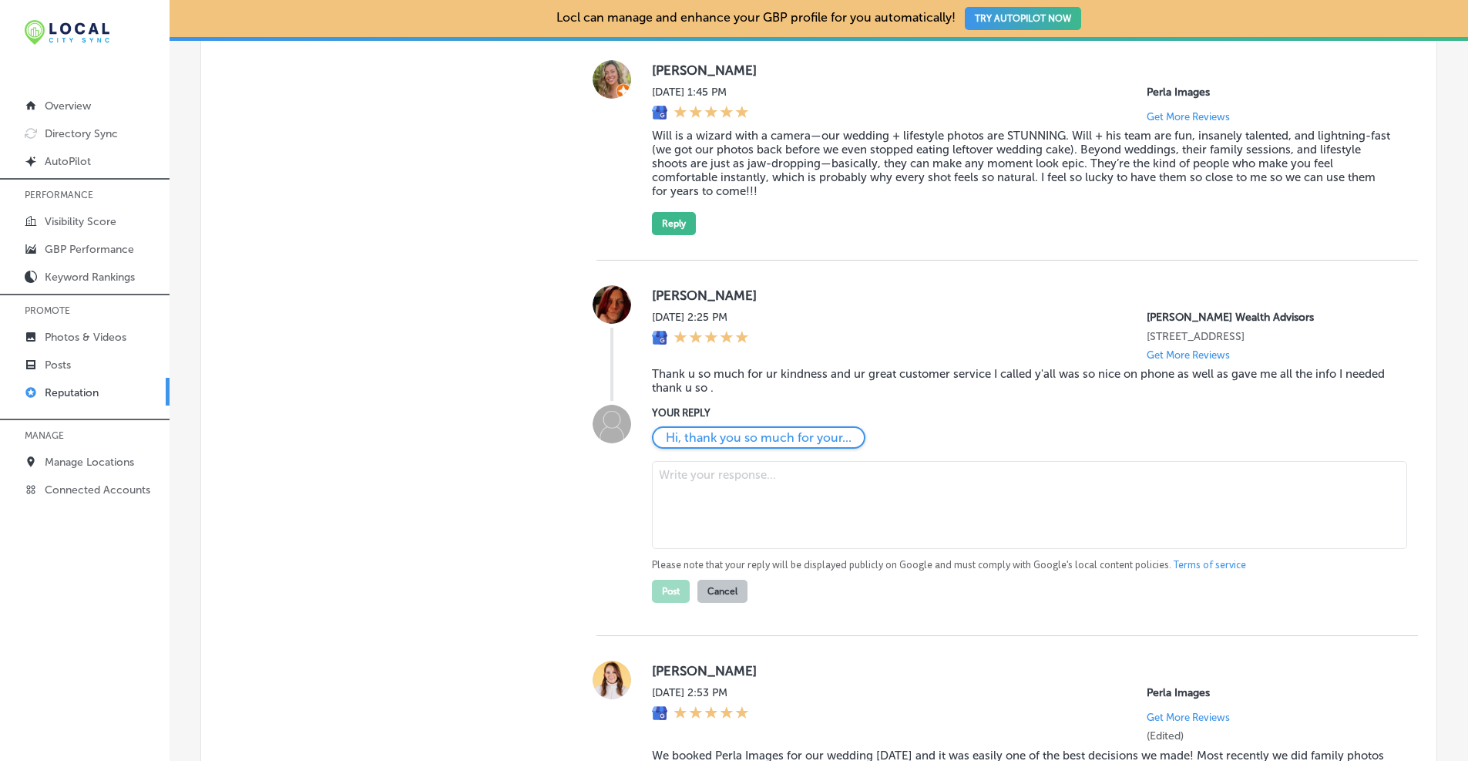
click at [694, 499] on textarea at bounding box center [1029, 505] width 755 height 88
paste textarea "[PERSON_NAME], thank you so much! We’re happy we could provide the information …"
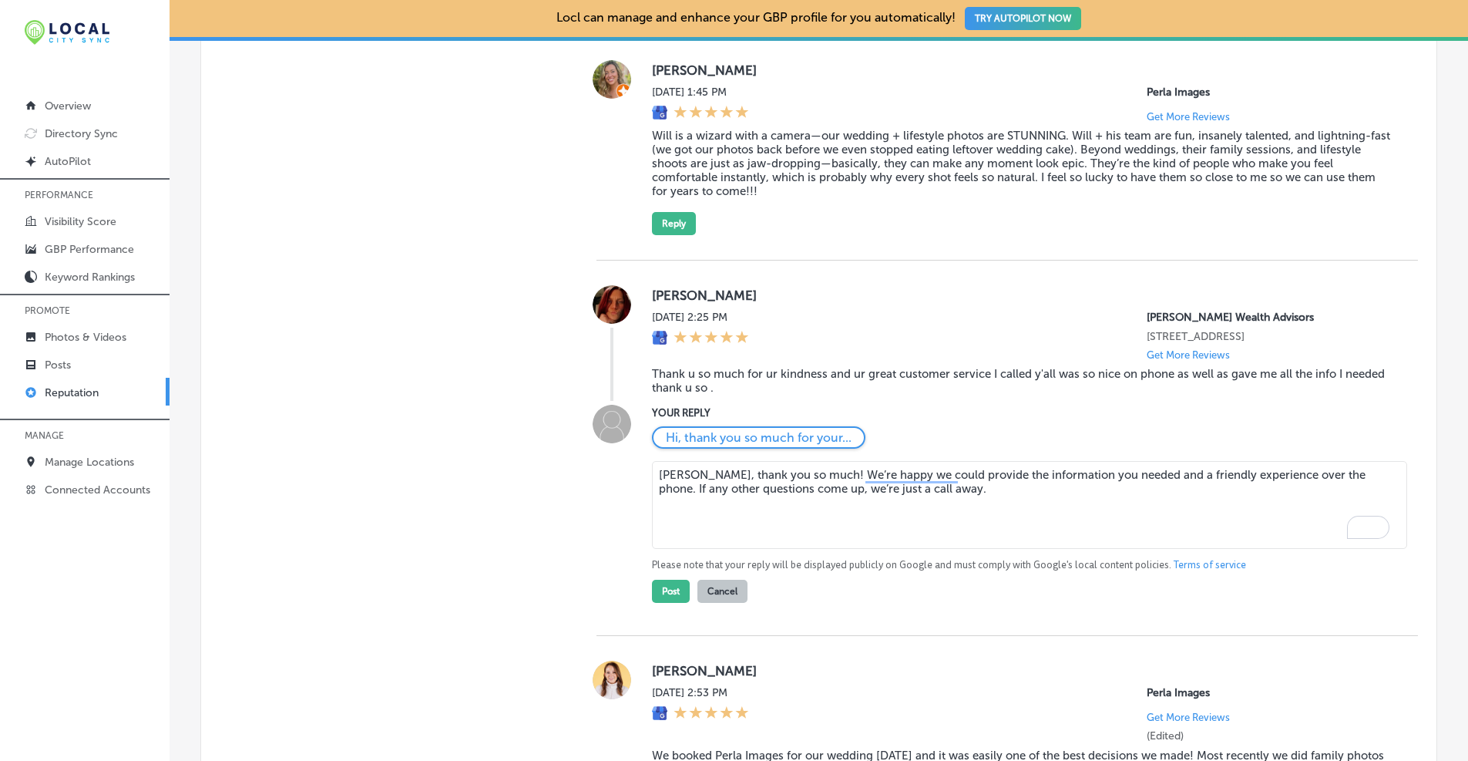
click at [654, 494] on textarea "[PERSON_NAME], thank you so much! We’re happy we could provide the information …" at bounding box center [1029, 505] width 755 height 88
paste textarea "to have provided the information you needed and offere"
type textarea "Hi [PERSON_NAME], thank you so much! We’re happy to have provided the informati…"
click at [666, 603] on button "Post" at bounding box center [671, 591] width 38 height 23
type textarea "x"
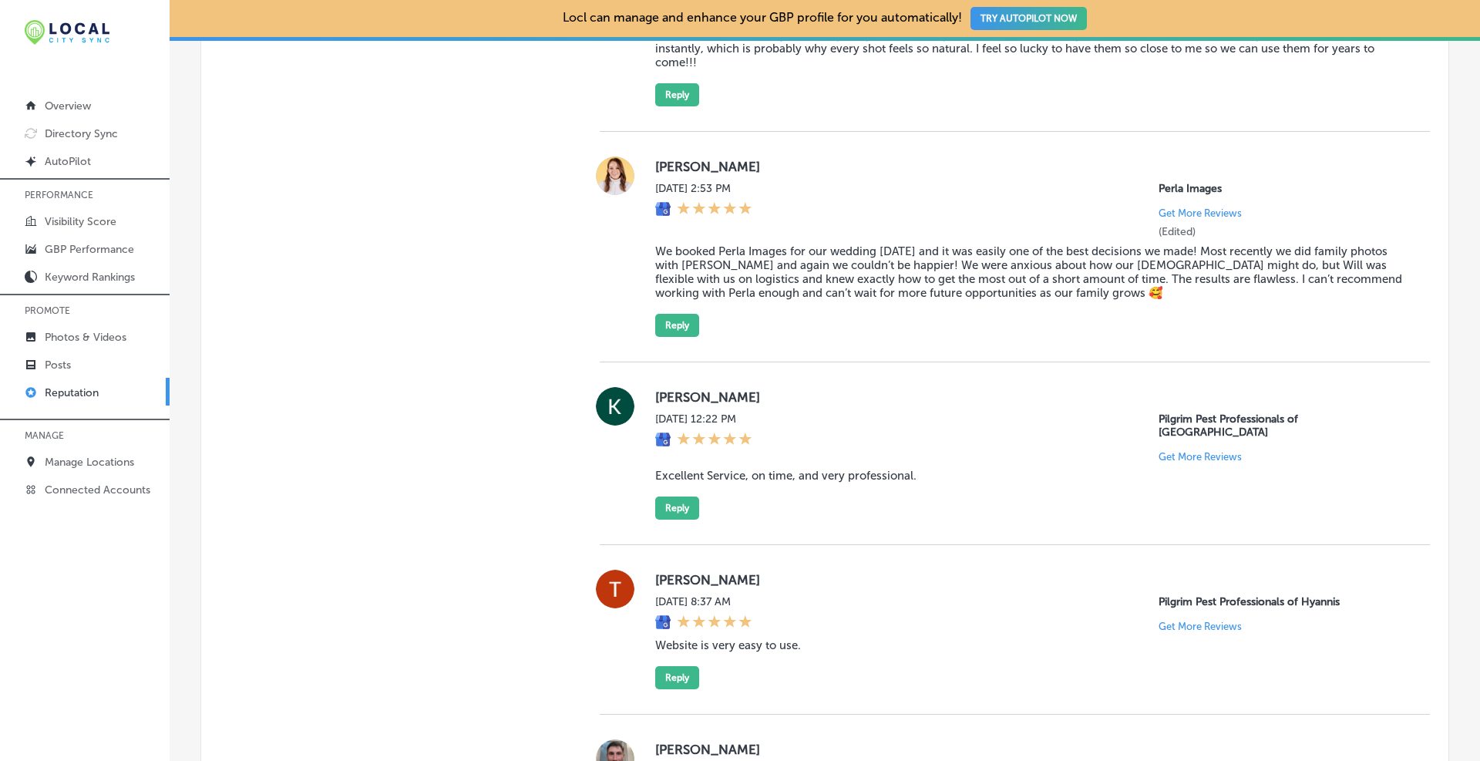
scroll to position [1411, 0]
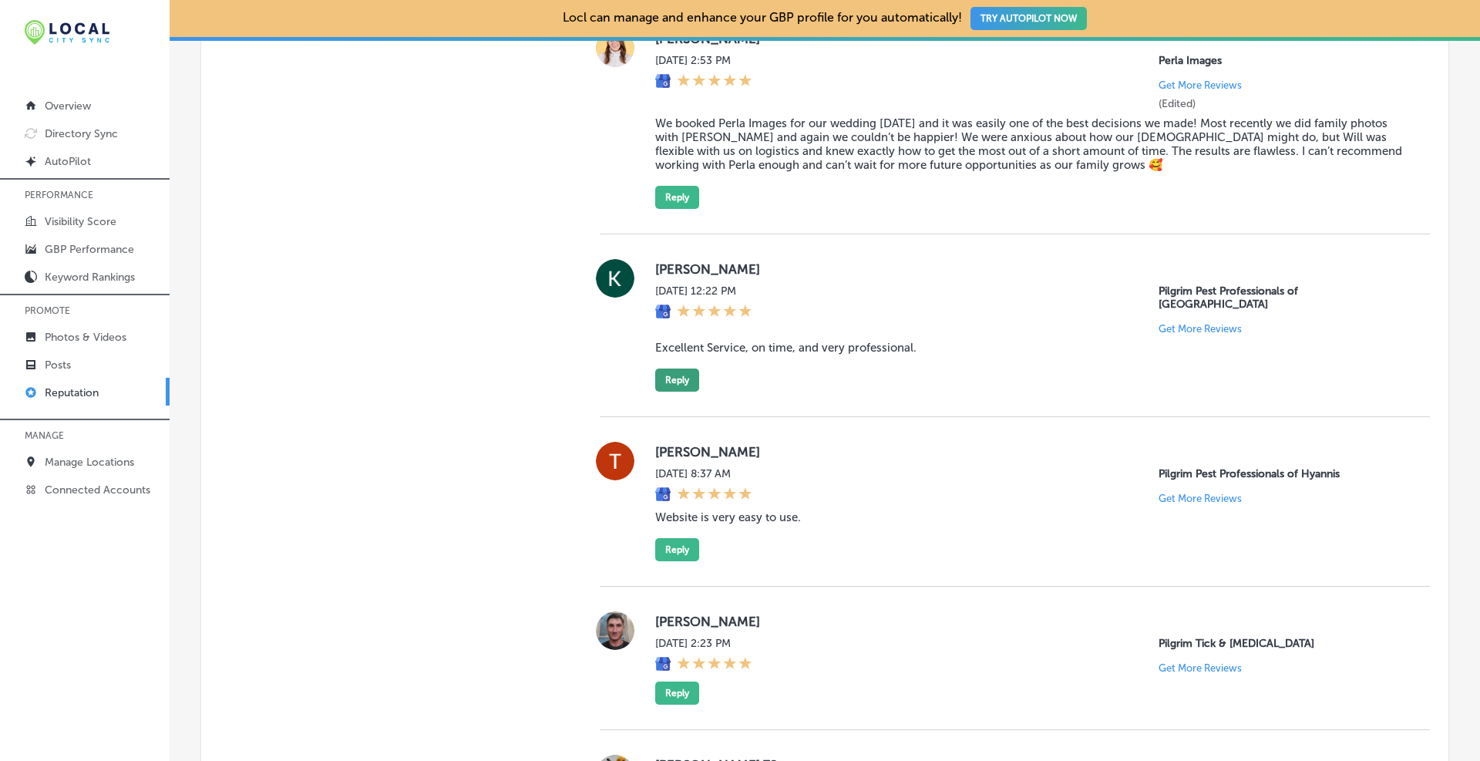
click at [677, 371] on button "Reply" at bounding box center [677, 379] width 44 height 23
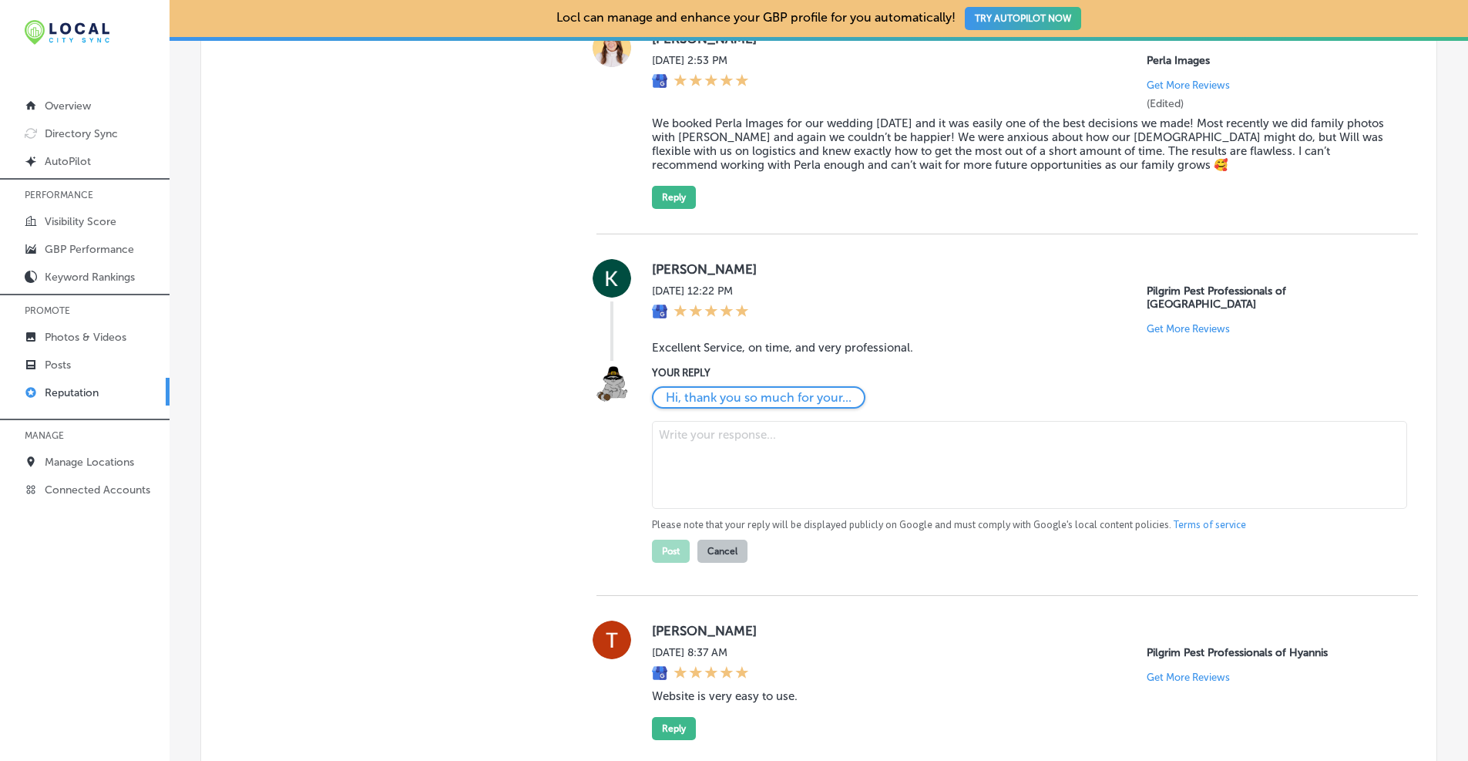
click at [674, 439] on textarea at bounding box center [1029, 465] width 755 height 88
paste textarea "[PERSON_NAME], thanks for the kind words! We’re glad we could deliver punctual,…"
drag, startPoint x: 655, startPoint y: 421, endPoint x: 751, endPoint y: 415, distance: 95.7
click at [655, 421] on textarea "[PERSON_NAME], thanks for the kind words! We’re glad we could deliver punctual,…" at bounding box center [1029, 465] width 755 height 88
click at [812, 434] on textarea "Hi [PERSON_NAME], thanks for the kind words! We’re glad we could deliver punctu…" at bounding box center [1029, 465] width 755 height 88
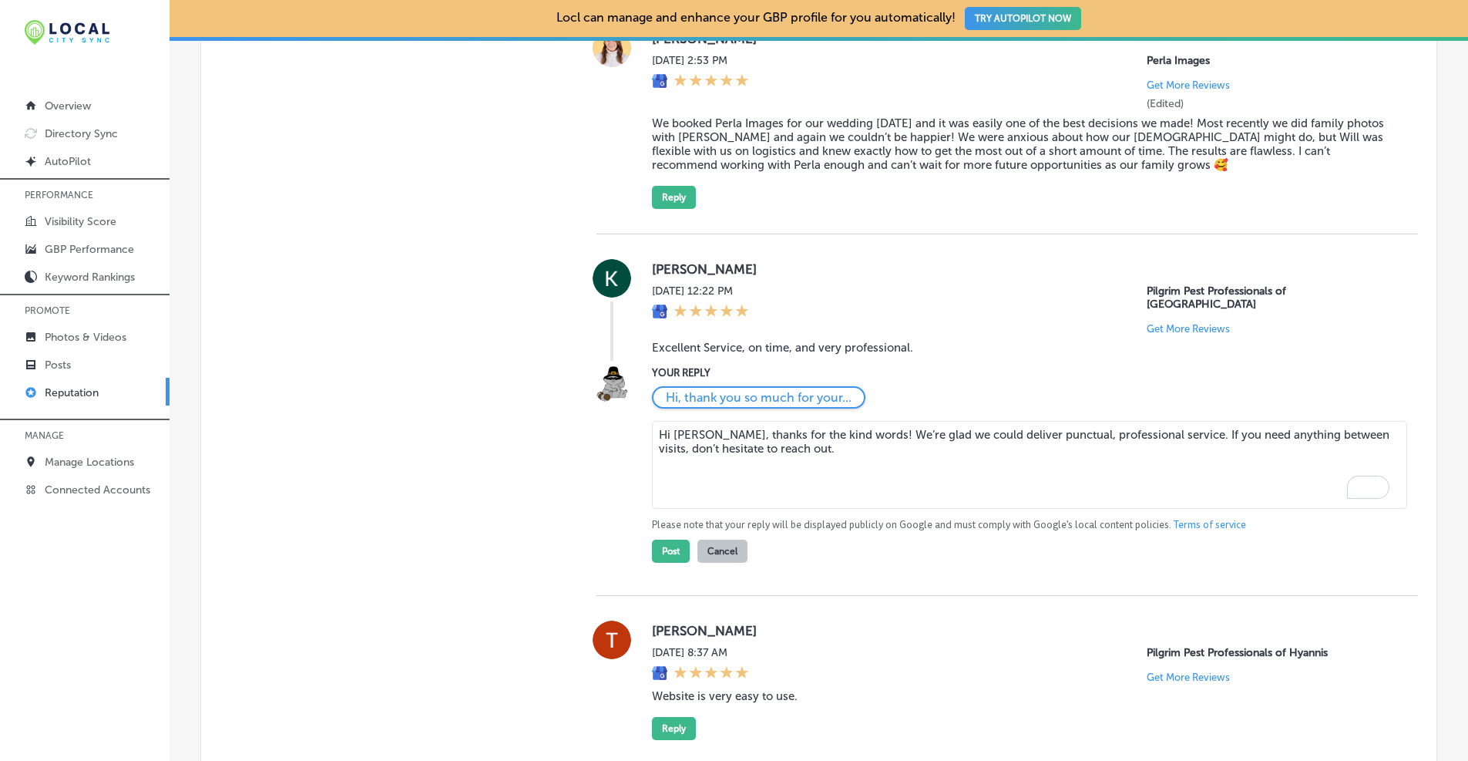
click at [1282, 426] on textarea "Hi [PERSON_NAME], thanks for the kind words! We’re glad we could deliver punctu…" at bounding box center [1029, 465] width 755 height 88
click at [1330, 421] on textarea "Hi [PERSON_NAME], thanks for the kind words! We’re glad we could deliver punctu…" at bounding box center [1029, 465] width 755 height 88
type textarea "Hi [PERSON_NAME], thanks for the kind words! We’re glad we could deliver punctu…"
click at [671, 541] on button "Post" at bounding box center [671, 550] width 38 height 23
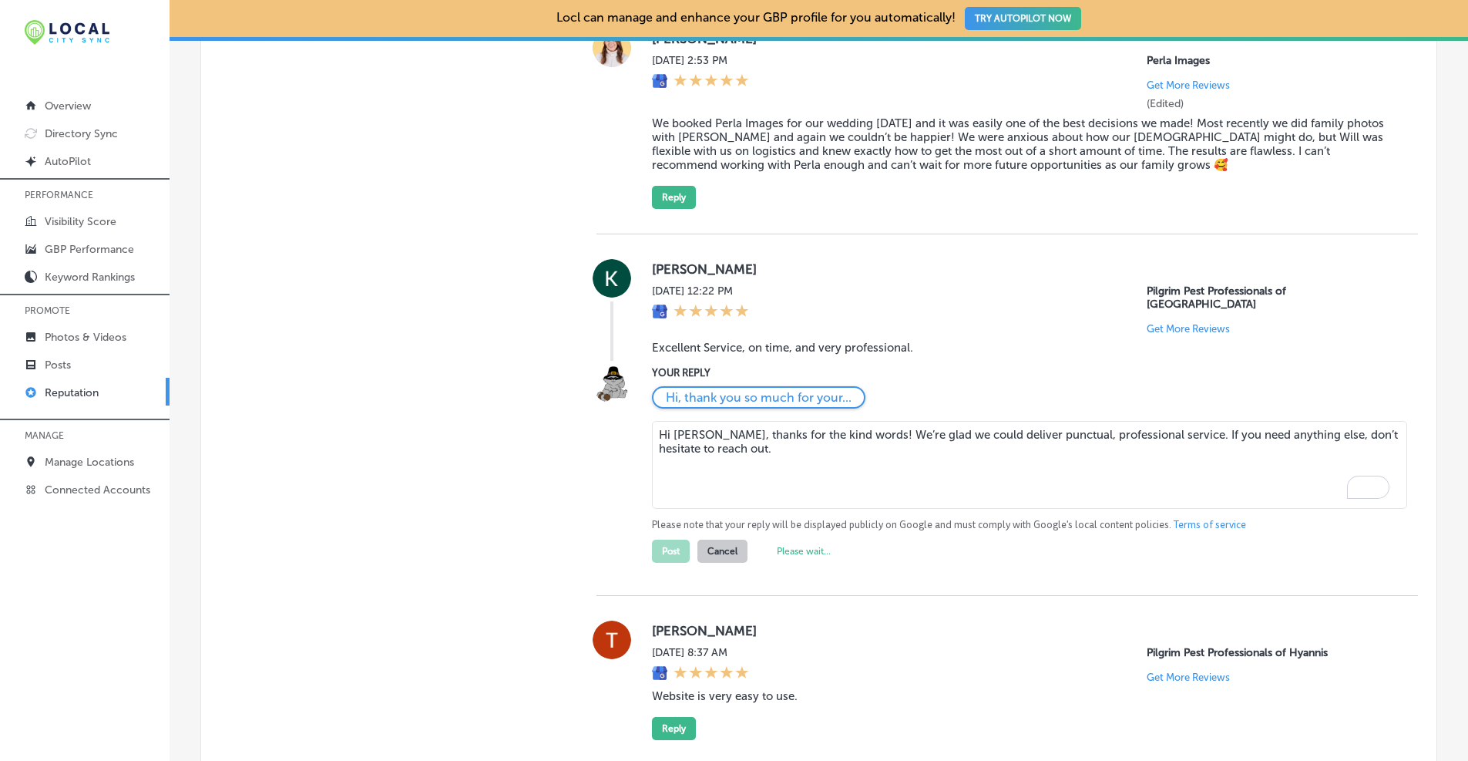
type textarea "x"
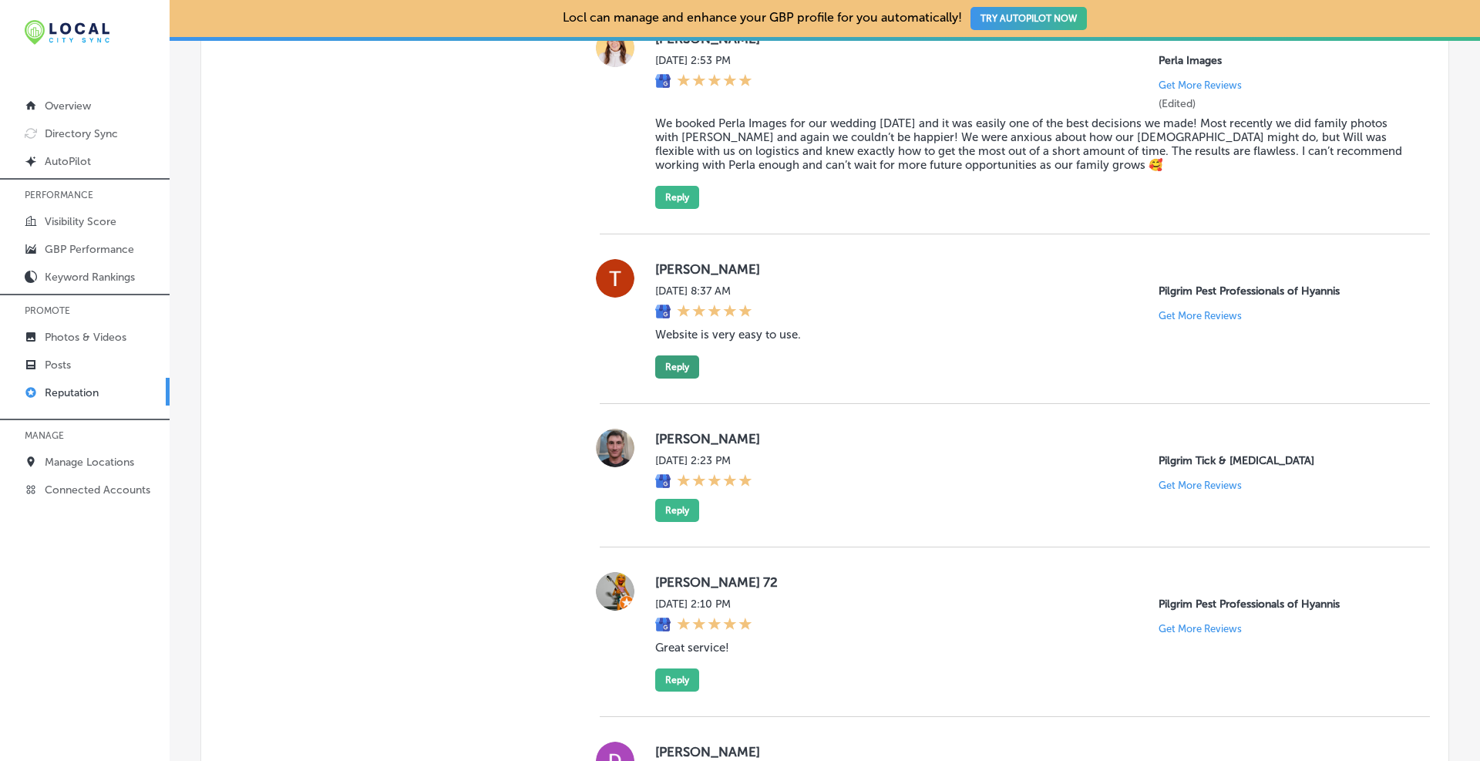
click at [676, 376] on button "Reply" at bounding box center [677, 366] width 44 height 23
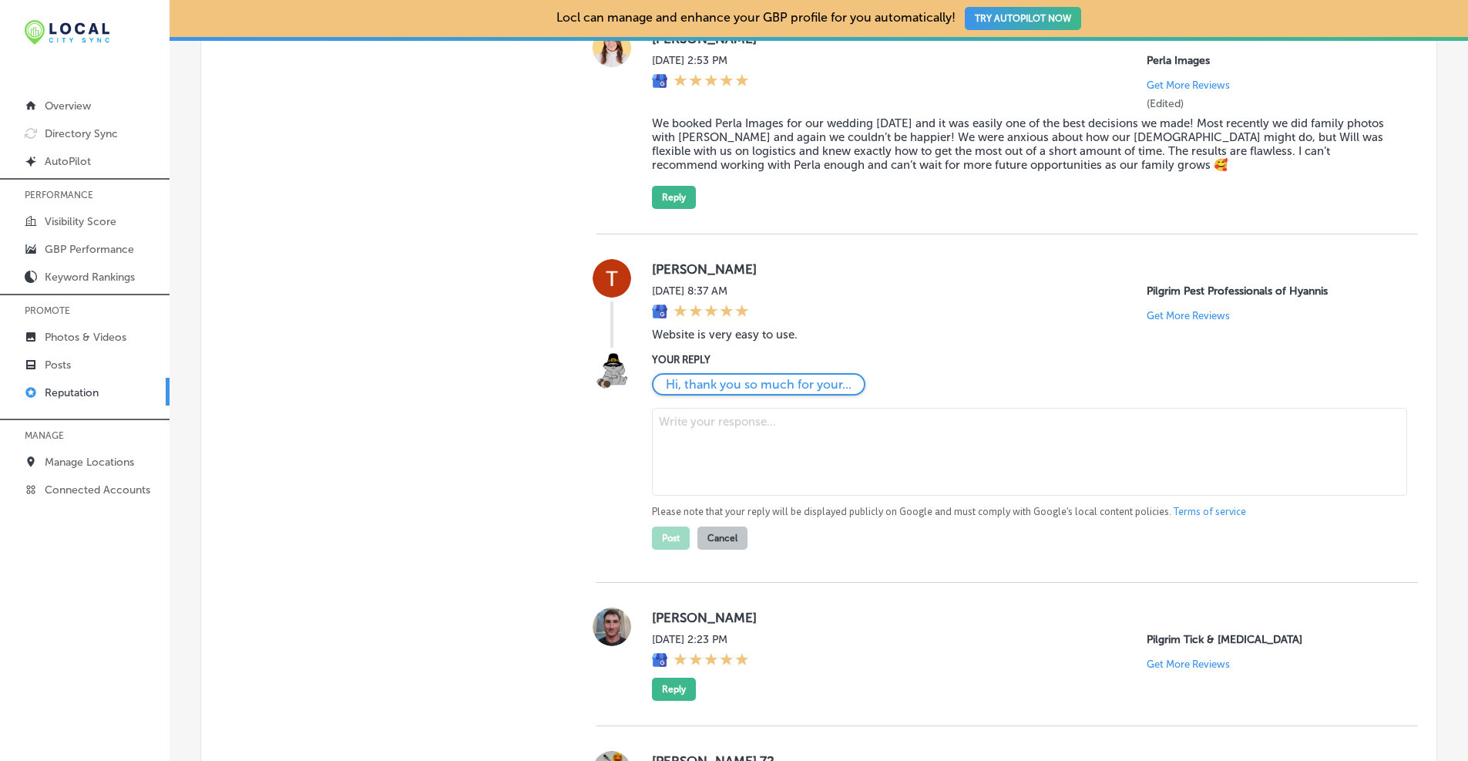
click at [675, 432] on textarea at bounding box center [1029, 452] width 755 height 88
paste textarea "Thanks, [PERSON_NAME]! We’re happy the website was easy to use. If there’s anyt…"
type textarea "Thanks, [PERSON_NAME]! We’re happy the website was easy to use. If there’s anyt…"
click at [674, 540] on button "Post" at bounding box center [671, 537] width 38 height 23
type textarea "x"
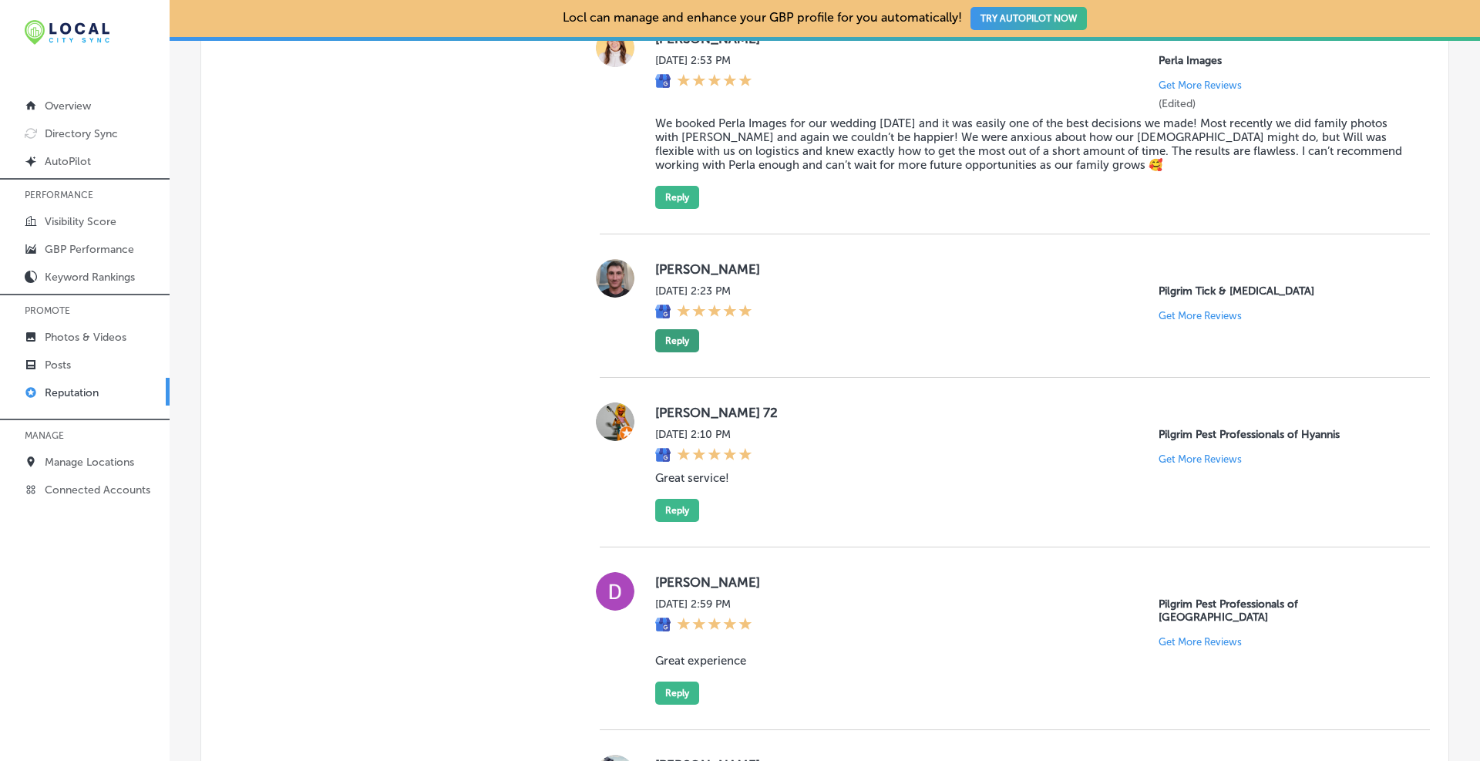
click at [674, 337] on button "Reply" at bounding box center [677, 340] width 44 height 23
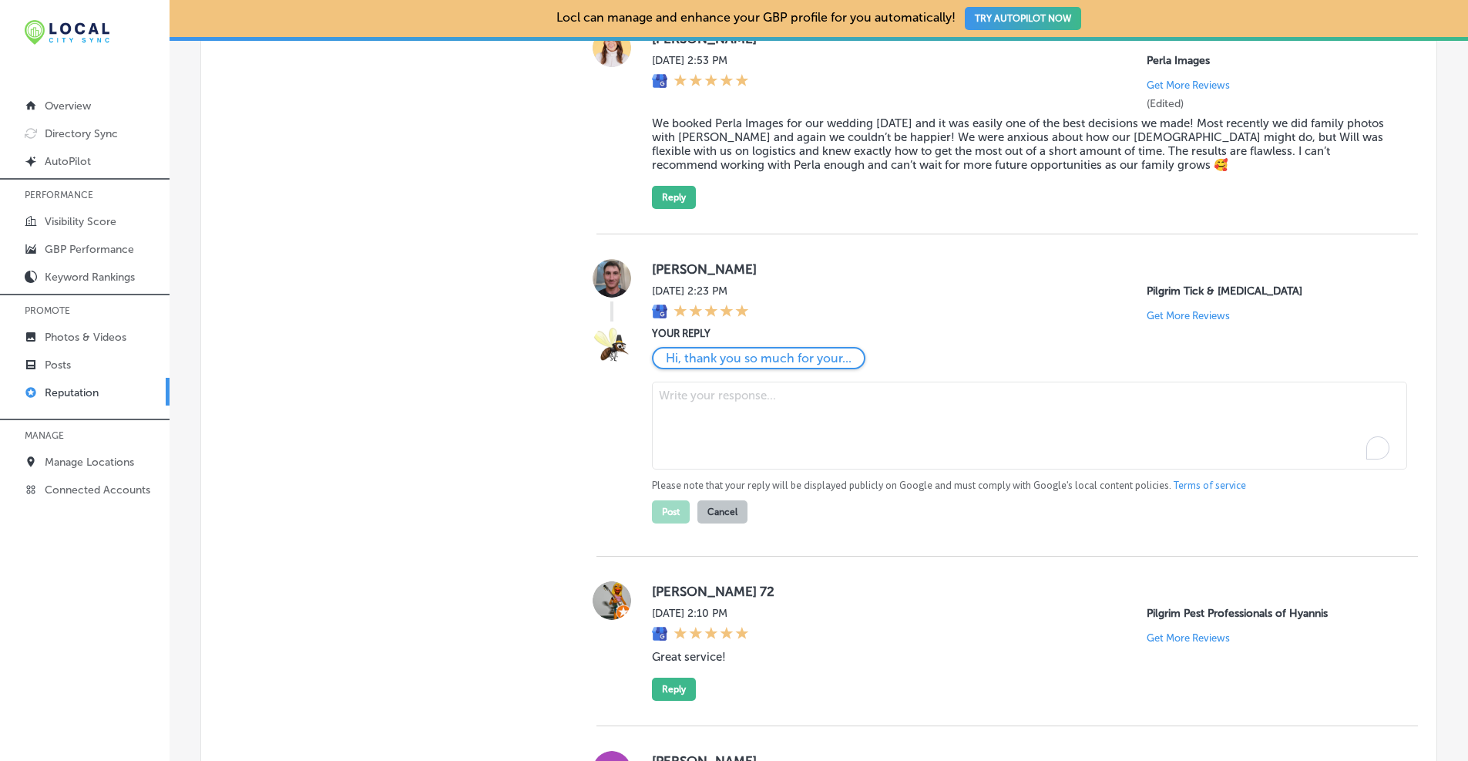
click at [713, 404] on textarea "To enrich screen reader interactions, please activate Accessibility in Grammarl…" at bounding box center [1029, 425] width 755 height 88
paste textarea "Hi [PERSON_NAME], thanks for taking the time to leave a review. If there’s anyt…"
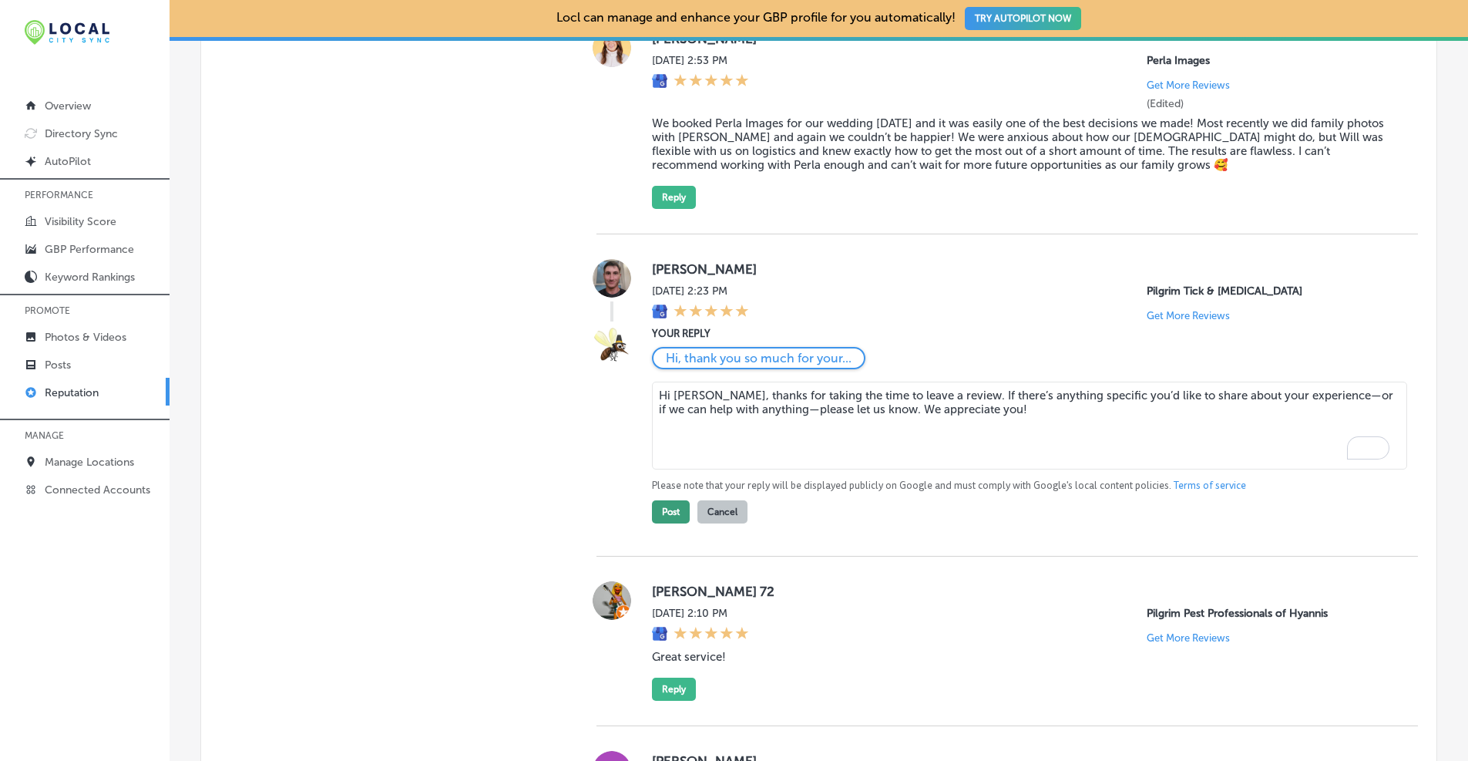
type textarea "Hi [PERSON_NAME], thanks for taking the time to leave a review. If there’s anyt…"
click at [667, 513] on button "Post" at bounding box center [671, 511] width 38 height 23
type textarea "x"
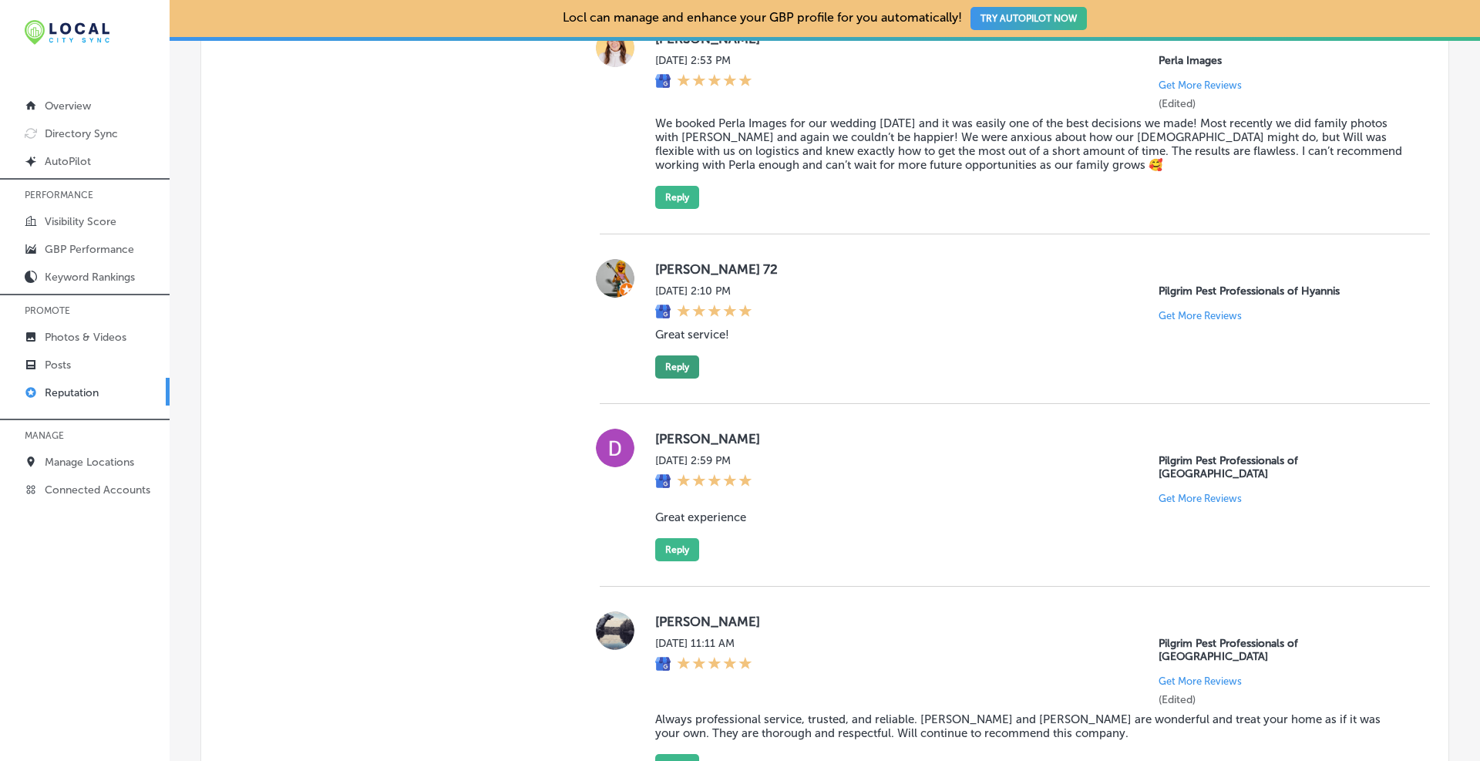
click at [680, 374] on button "Reply" at bounding box center [677, 366] width 44 height 23
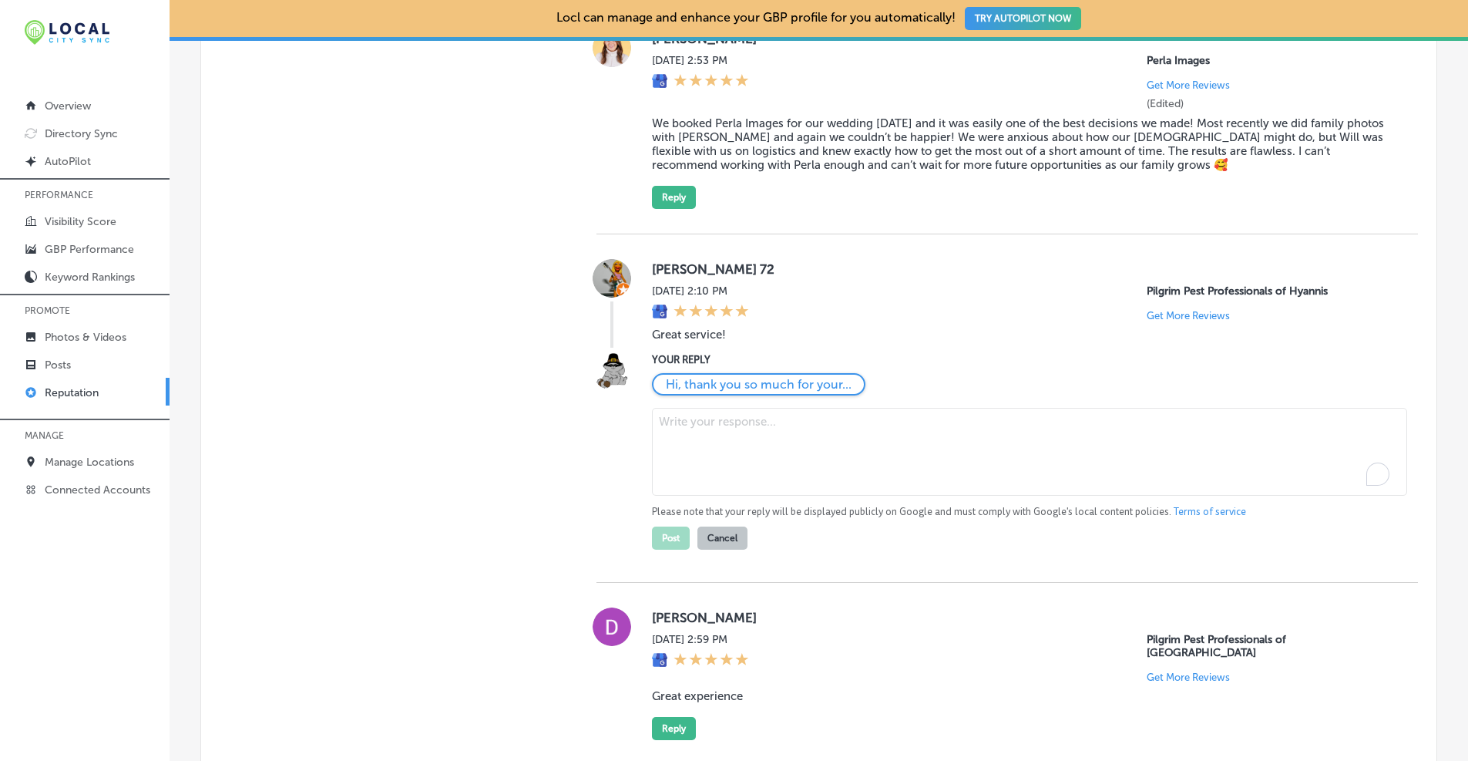
click at [694, 418] on textarea "To enrich screen reader interactions, please activate Accessibility in Grammarl…" at bounding box center [1029, 452] width 755 height 88
paste textarea "Thank you so much! We’re glad you had a great experience. We appreciate your tr…"
type textarea "Thank you so much! We’re glad you had a great experience. We appreciate your tr…"
click at [673, 546] on button "Post" at bounding box center [671, 537] width 38 height 23
type textarea "x"
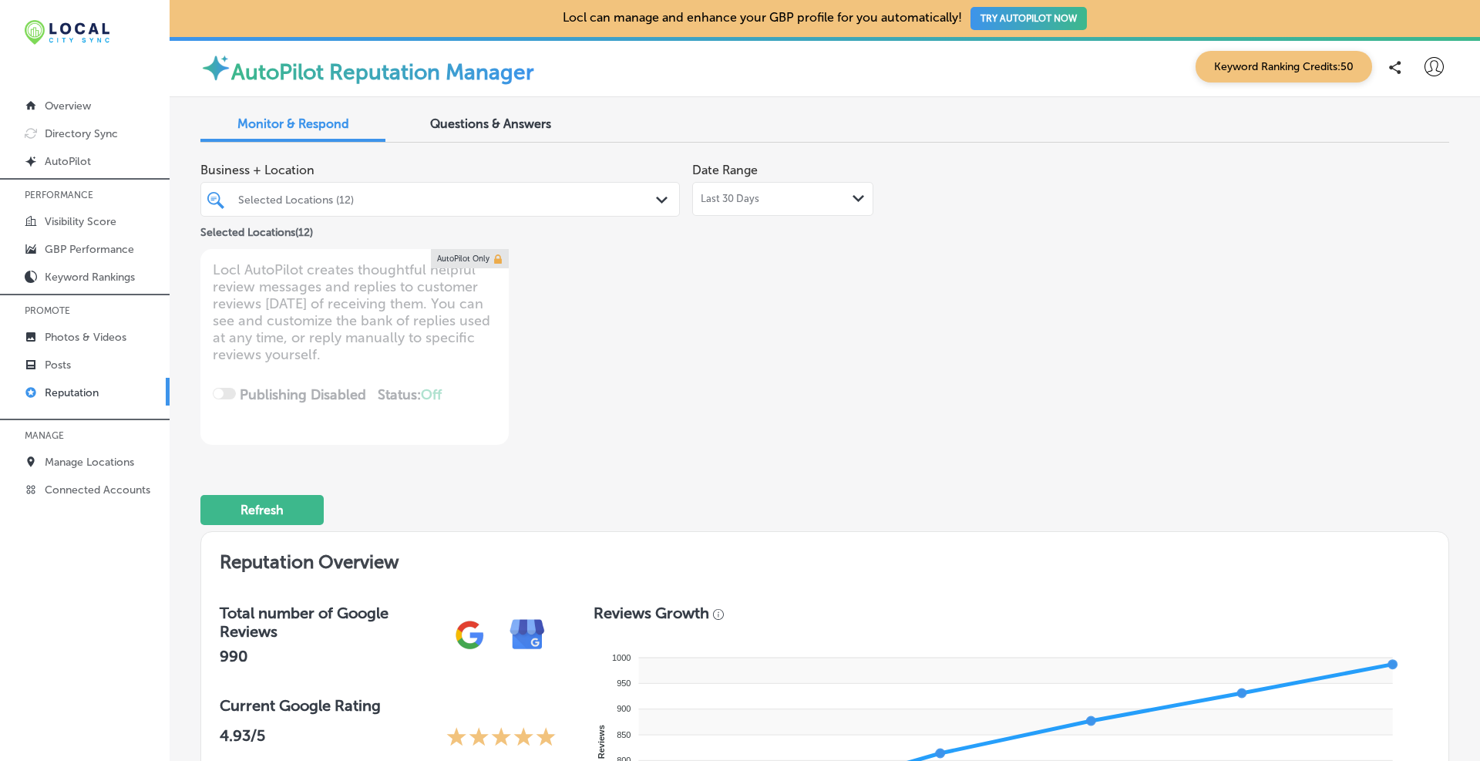
scroll to position [1411, 0]
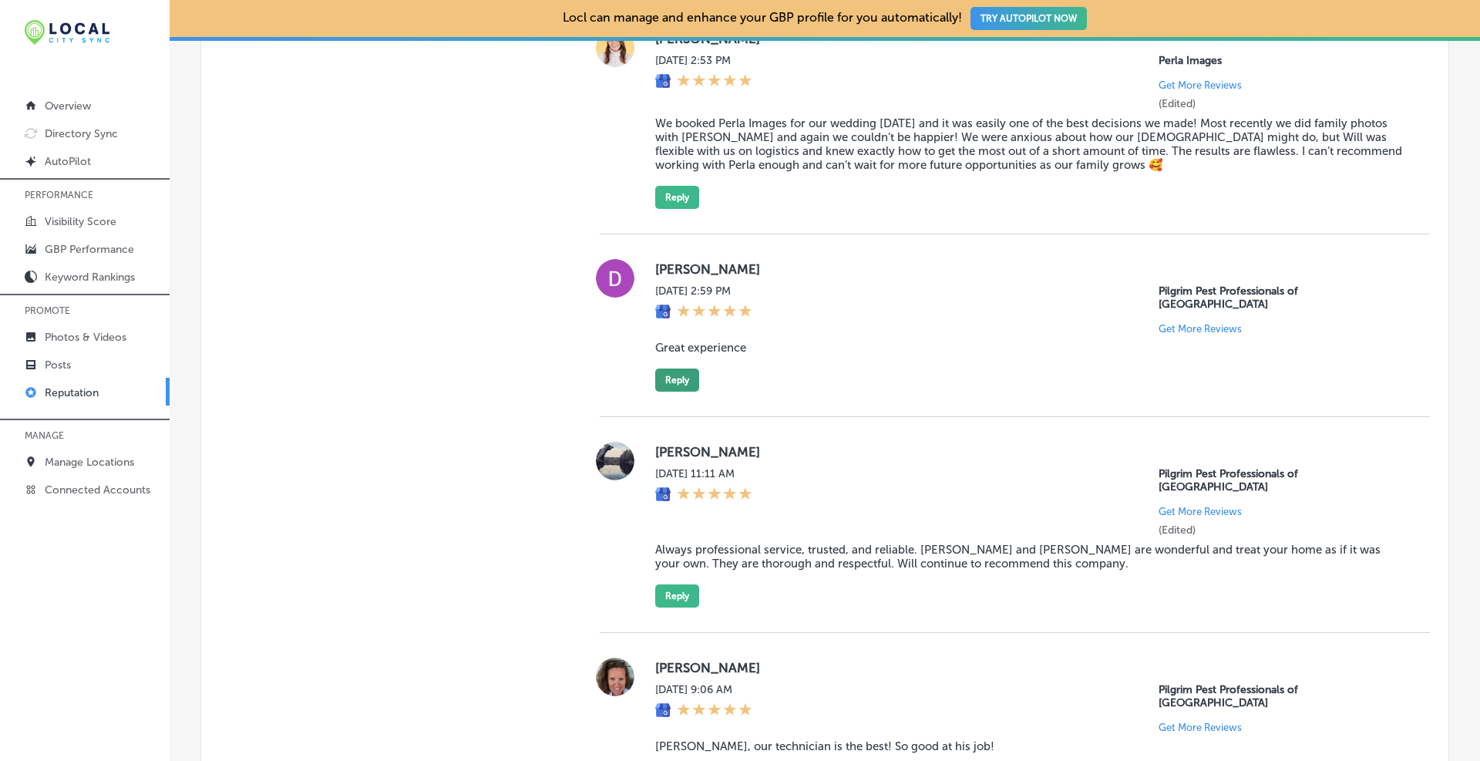
click at [683, 371] on button "Reply" at bounding box center [677, 379] width 44 height 23
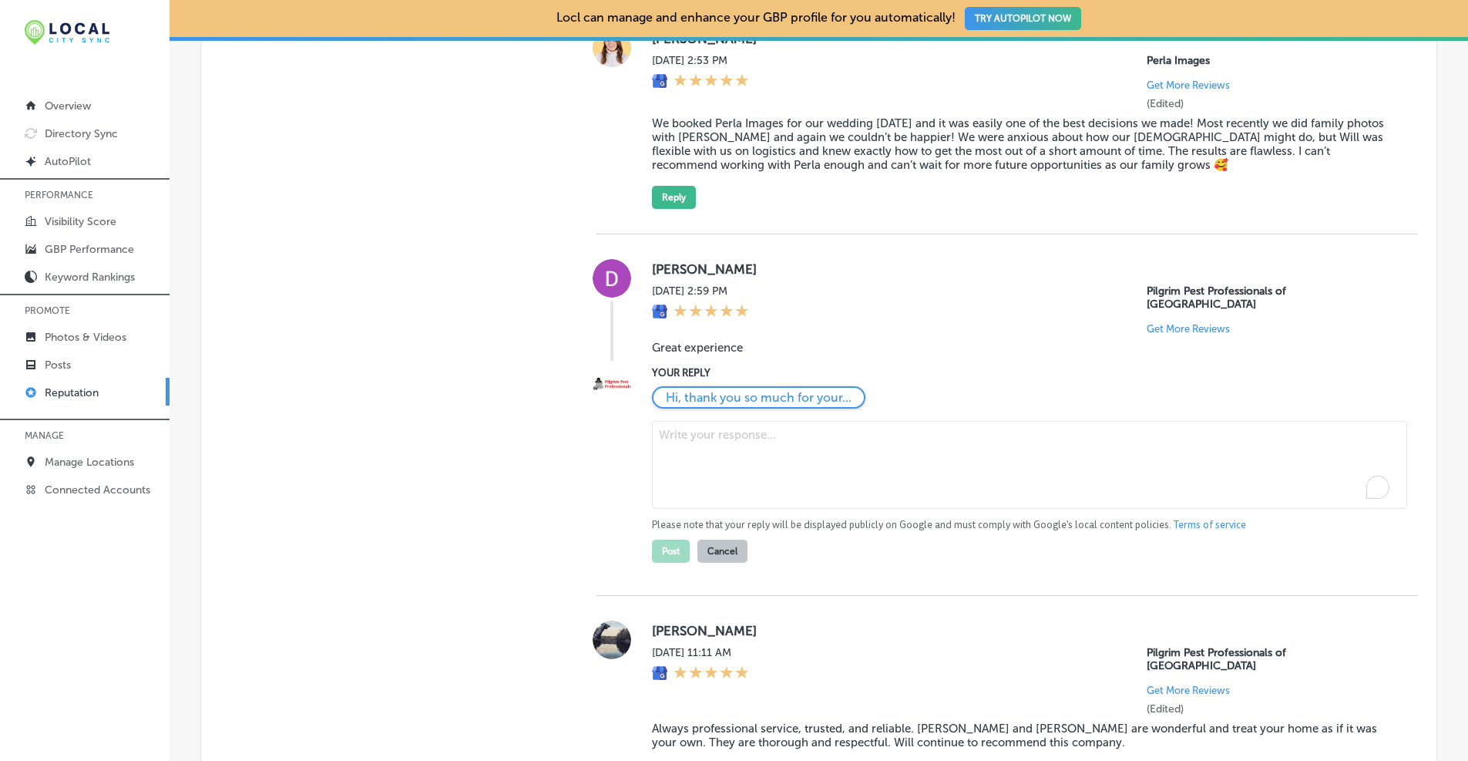
click at [686, 430] on textarea "To enrich screen reader interactions, please activate Accessibility in Grammarl…" at bounding box center [1029, 465] width 755 height 88
click at [680, 431] on textarea "To enrich screen reader interactions, please activate Accessibility in Grammarl…" at bounding box center [1029, 465] width 755 height 88
paste textarea "Thanks, Diana! We’re delighted you had a great experience. Please reach out any…"
click at [809, 449] on textarea "Thanks, Diana! We’re delighted you had a great experience. Please reach out any…" at bounding box center [1029, 465] width 755 height 88
type textarea "Thanks, Diana! We’re delighted you had a great experience. Please reach out any…"
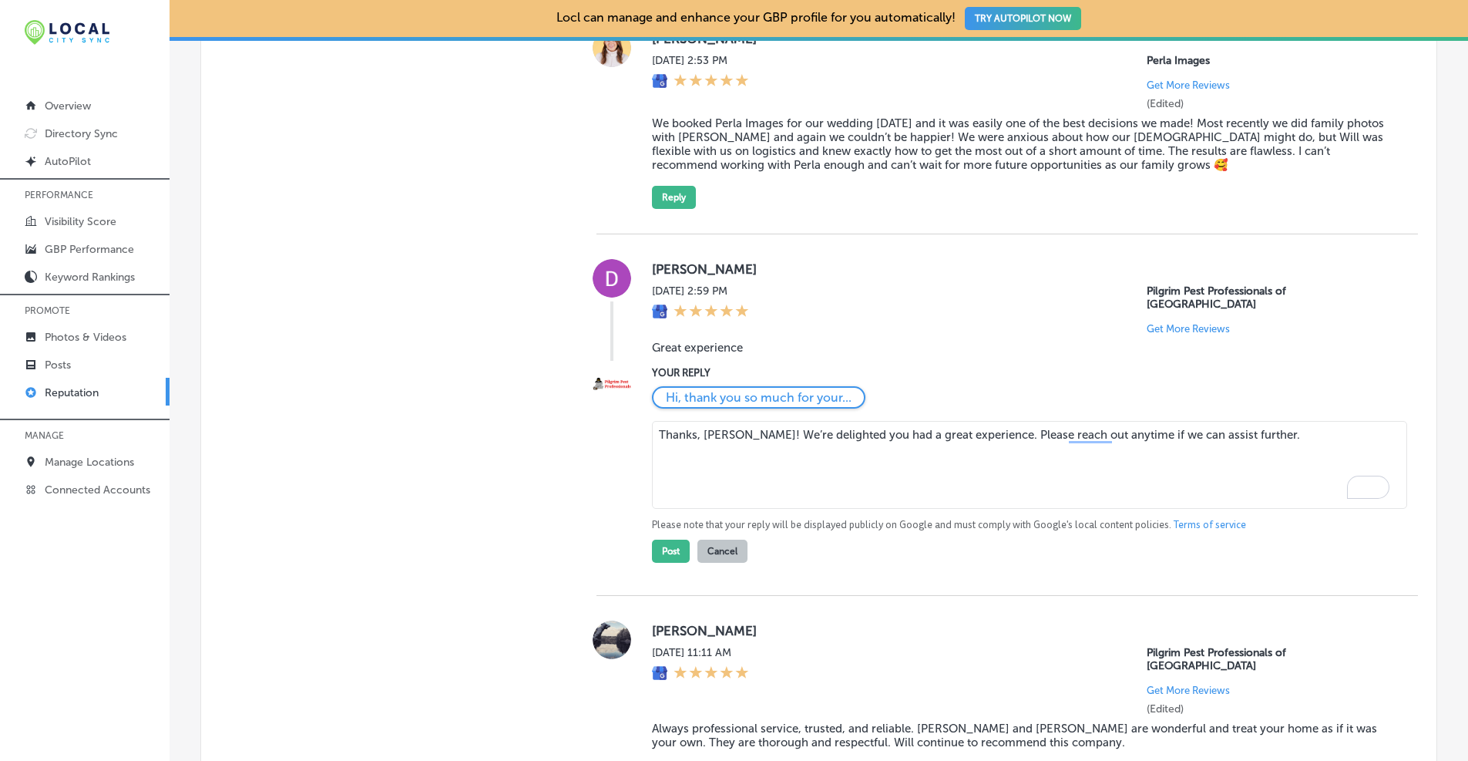
drag, startPoint x: 664, startPoint y: 536, endPoint x: 652, endPoint y: 524, distance: 16.9
click at [664, 539] on button "Post" at bounding box center [671, 550] width 38 height 23
type textarea "x"
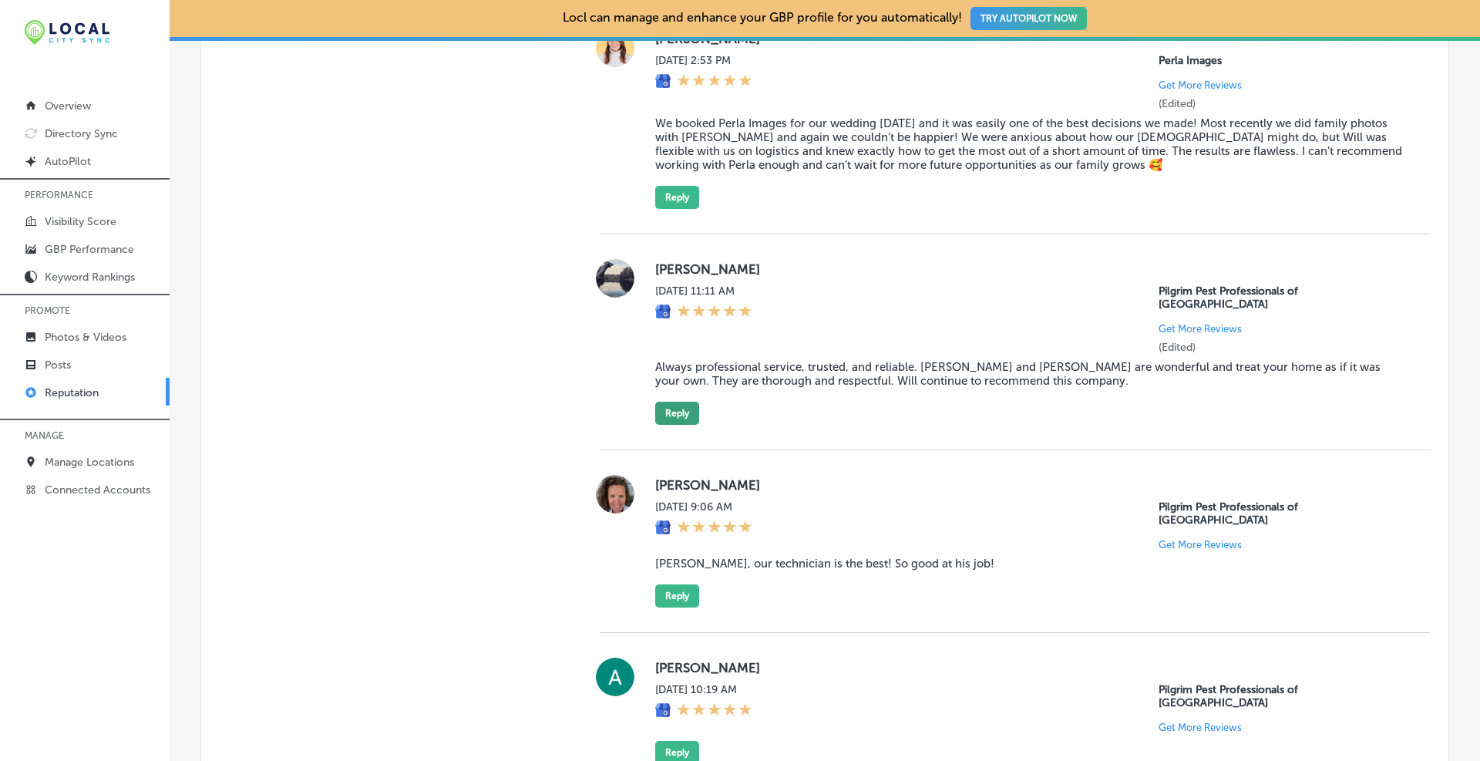
click at [680, 402] on button "Reply" at bounding box center [677, 413] width 44 height 23
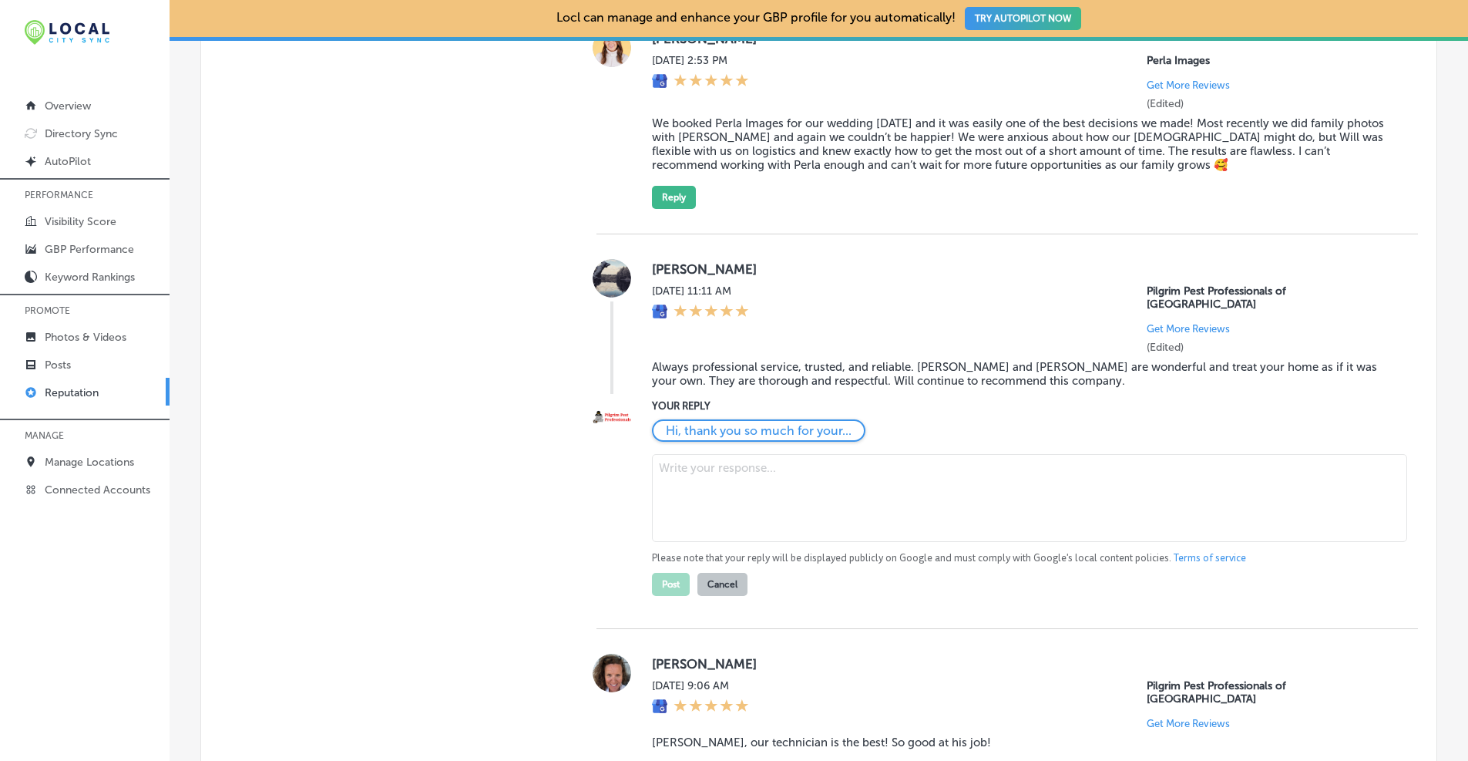
click at [683, 459] on textarea at bounding box center [1029, 498] width 755 height 88
paste textarea "Ashley, thank you for the continued trust and kind words about Sam and Morgan! …"
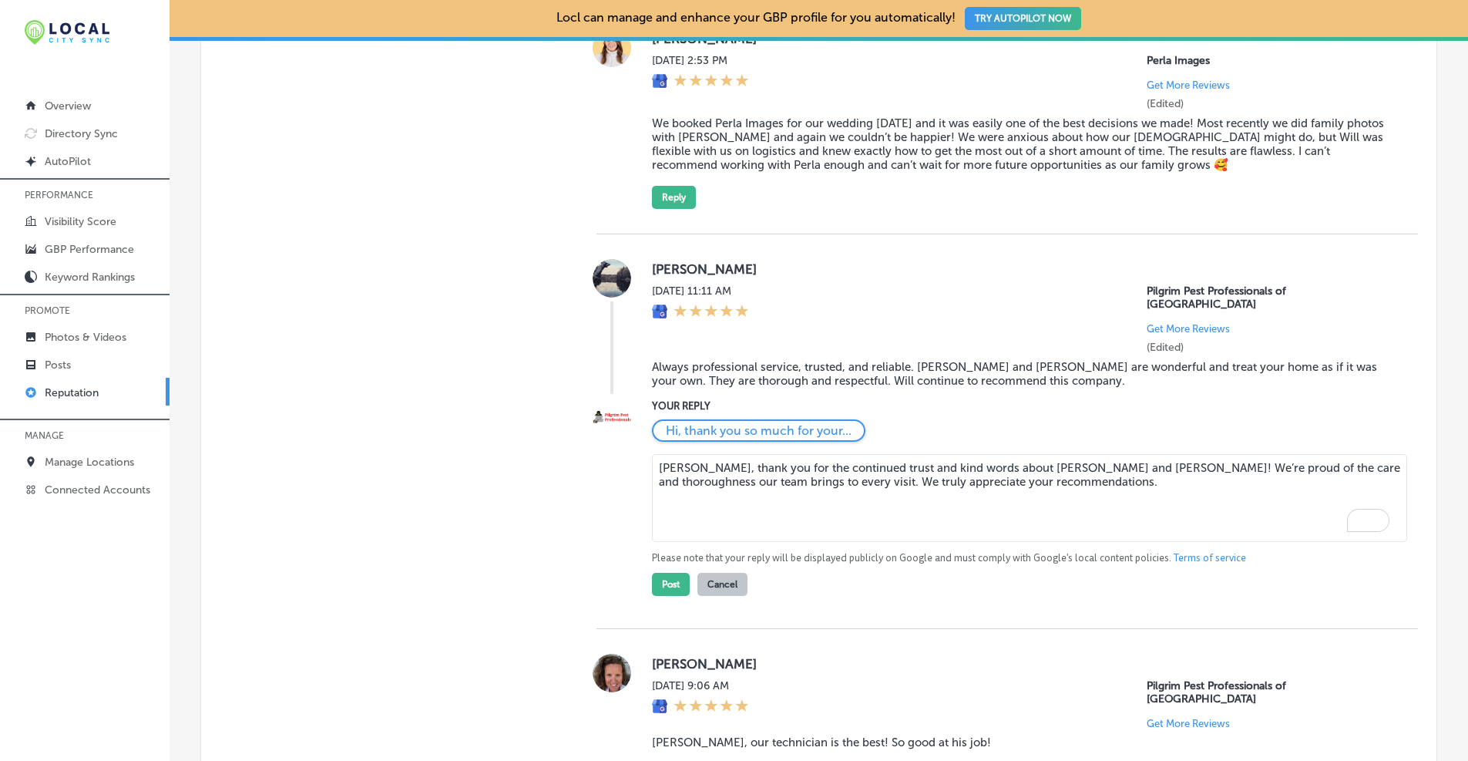
drag, startPoint x: 657, startPoint y: 452, endPoint x: 669, endPoint y: 434, distance: 21.8
click at [657, 454] on textarea "Ashley, thank you for the continued trust and kind words about Sam and Morgan! …" at bounding box center [1029, 498] width 755 height 88
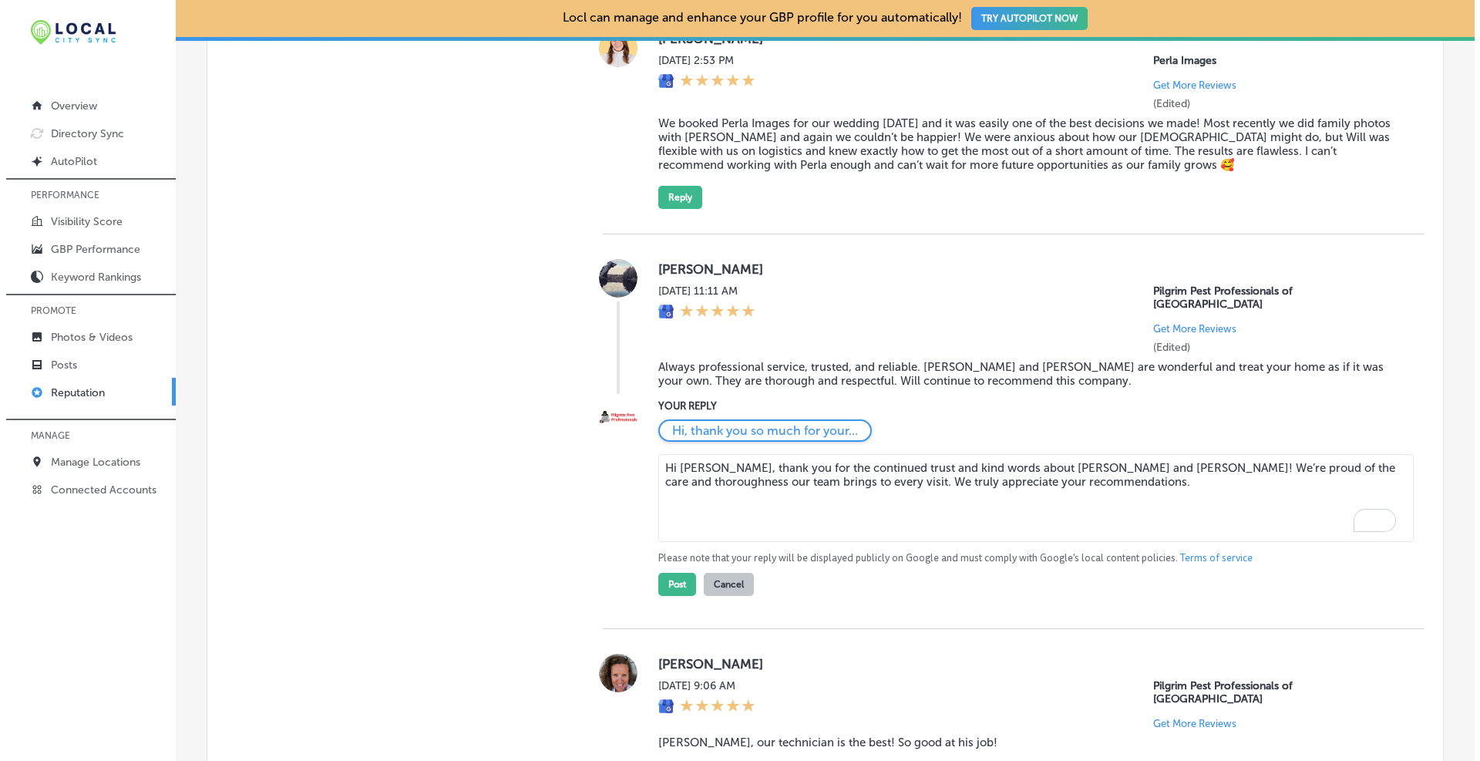
scroll to position [1540, 0]
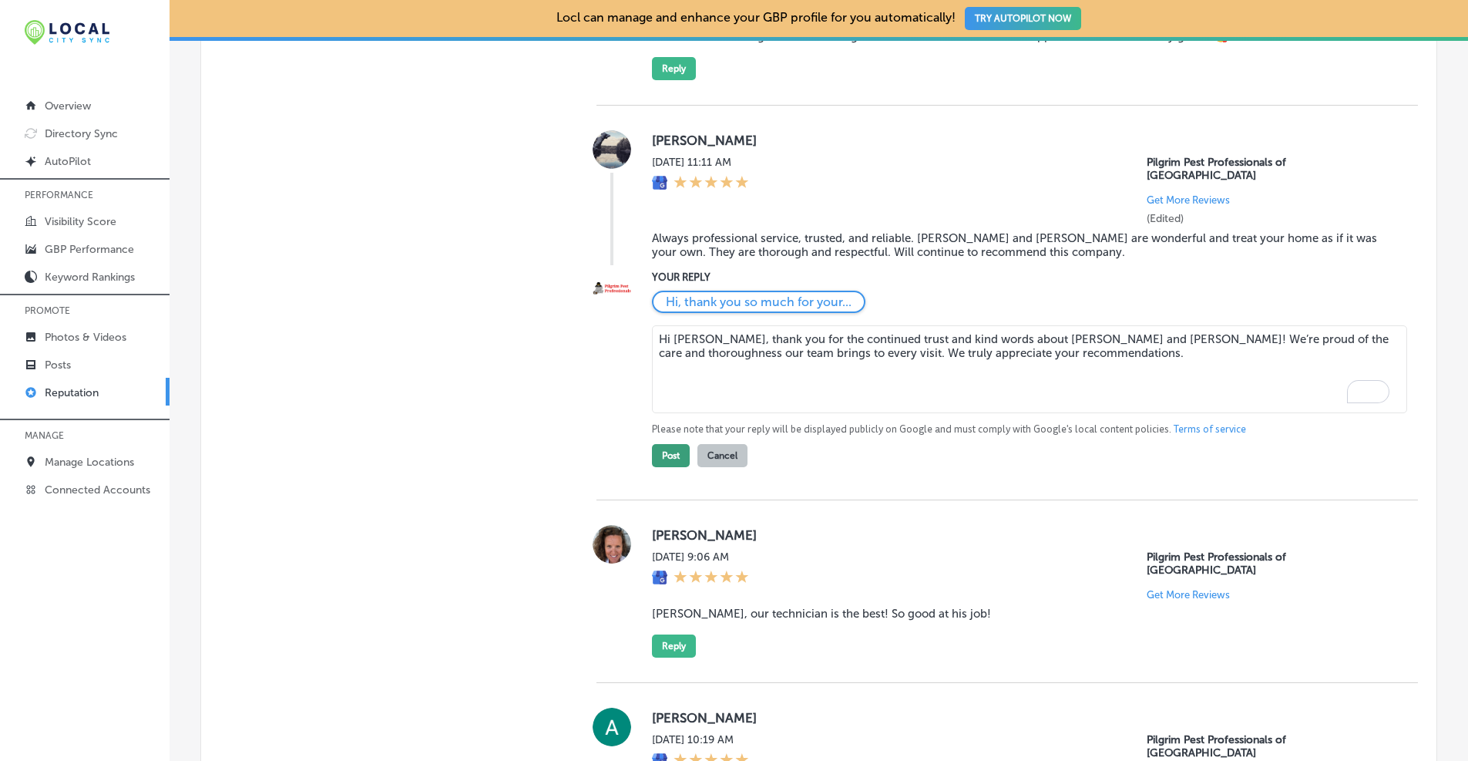
type textarea "Hi Ashley, thank you for the continued trust and kind words about Sam and Morga…"
click at [660, 444] on button "Post" at bounding box center [671, 455] width 38 height 23
type textarea "x"
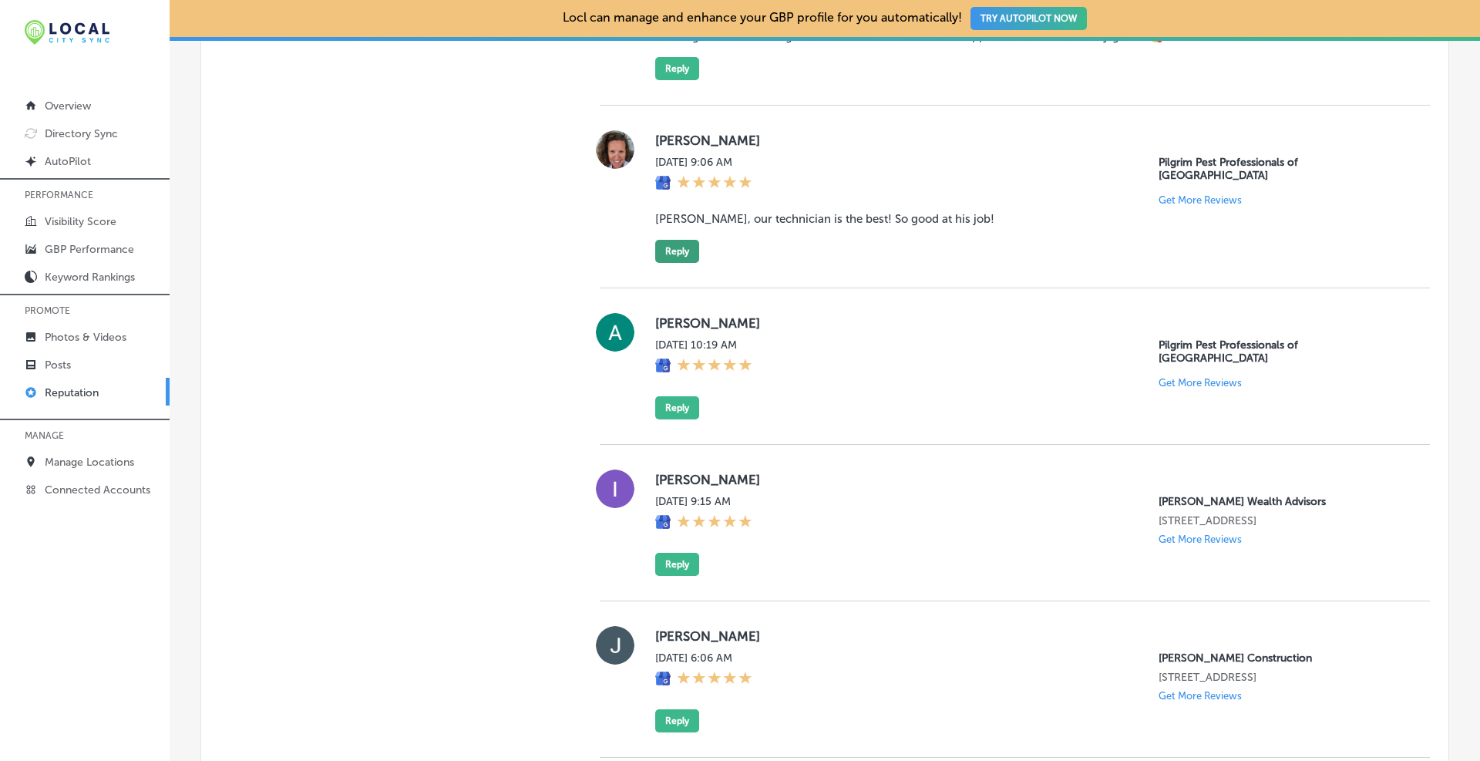
click at [677, 247] on button "Reply" at bounding box center [677, 251] width 44 height 23
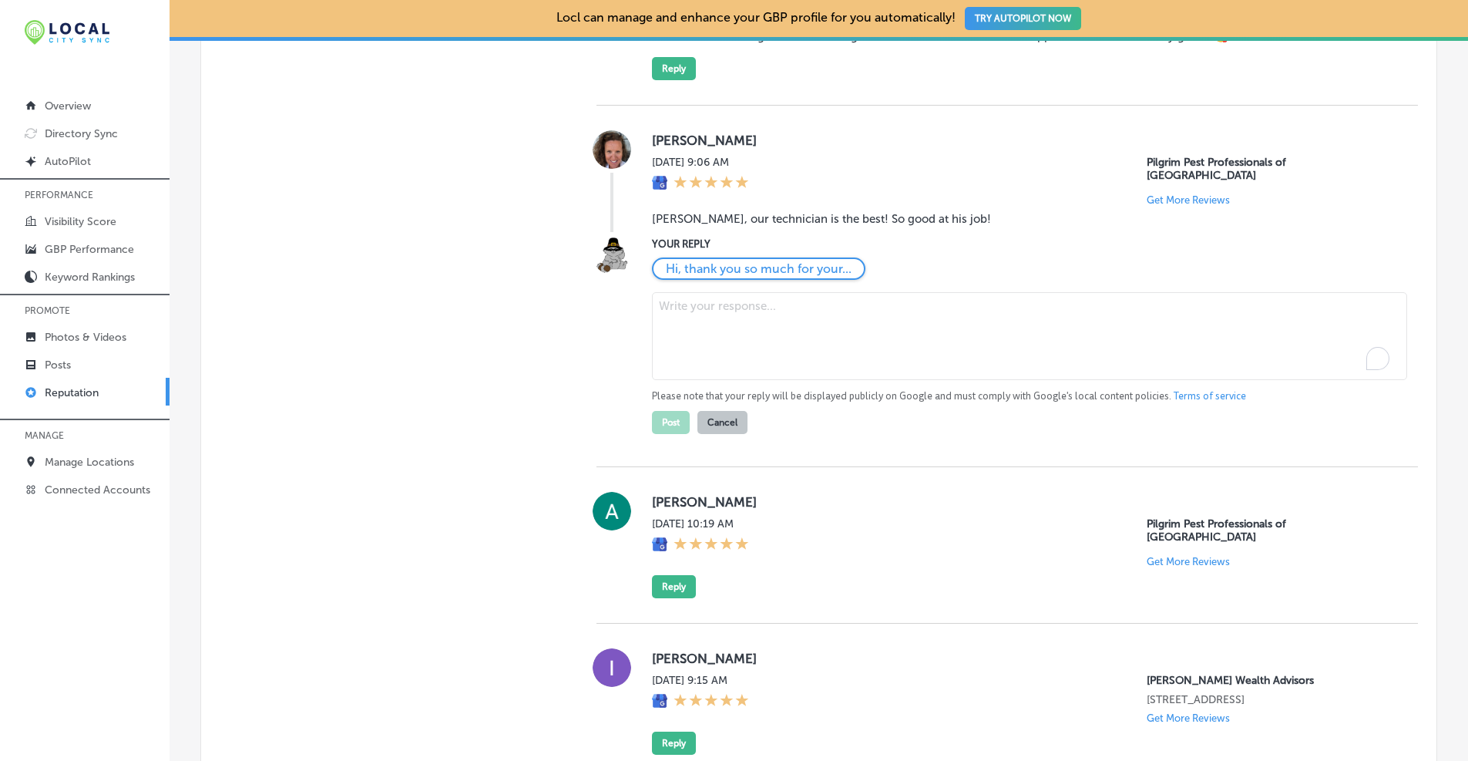
click at [695, 309] on textarea "To enrich screen reader interactions, please activate Accessibility in Grammarl…" at bounding box center [1029, 336] width 755 height 88
paste textarea "Jill, thank you! We’ll be sure to pass the kudos along to Dan—he’ll be thrilled…"
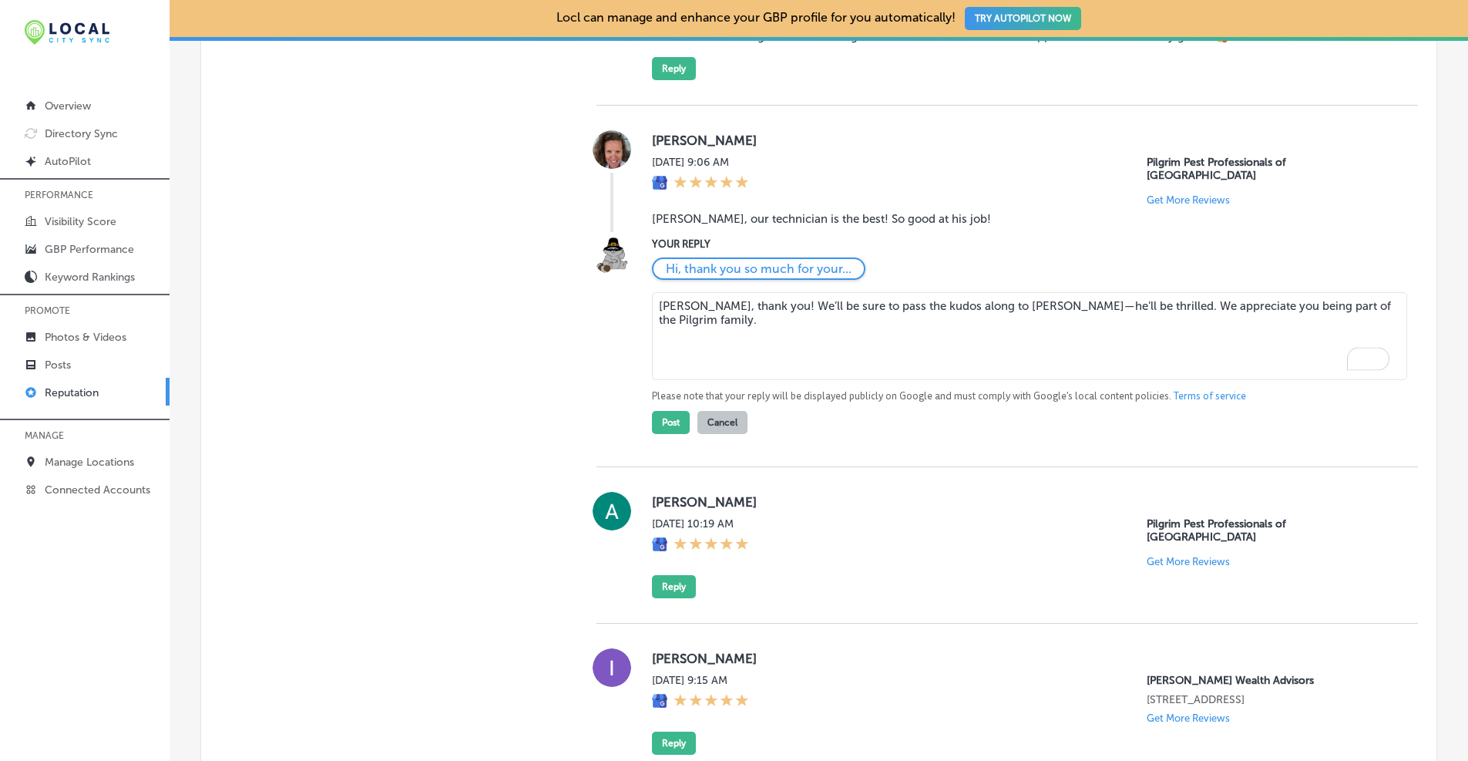
click at [654, 292] on textarea "Jill, thank you! We’ll be sure to pass the kudos along to Dan—he’ll be thrilled…" at bounding box center [1029, 336] width 755 height 88
click at [893, 297] on textarea "Hi Jill, thank you! We’ll be sure to pass the kudos along to Dan—he’ll be thril…" at bounding box center [1029, 336] width 755 height 88
drag, startPoint x: 1202, startPoint y: 293, endPoint x: 1379, endPoint y: 288, distance: 176.5
click at [1379, 292] on textarea "Hi Jill, thank you! We’ll be sure to pass the feedback along to Dan—he’ll be th…" at bounding box center [1029, 336] width 755 height 88
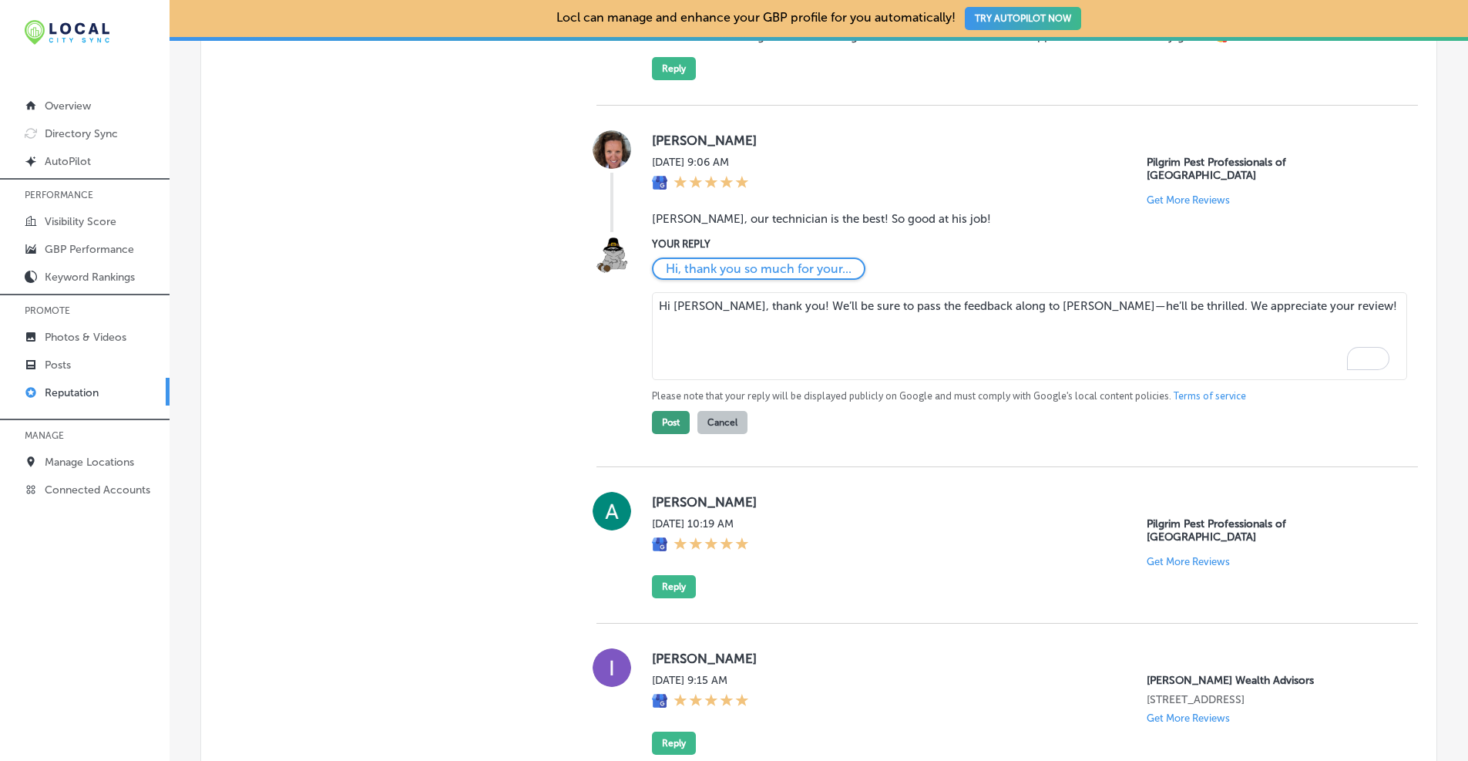
type textarea "Hi Jill, thank you! We’ll be sure to pass the feedback along to Dan—he’ll be th…"
click at [671, 411] on button "Post" at bounding box center [671, 422] width 38 height 23
type textarea "x"
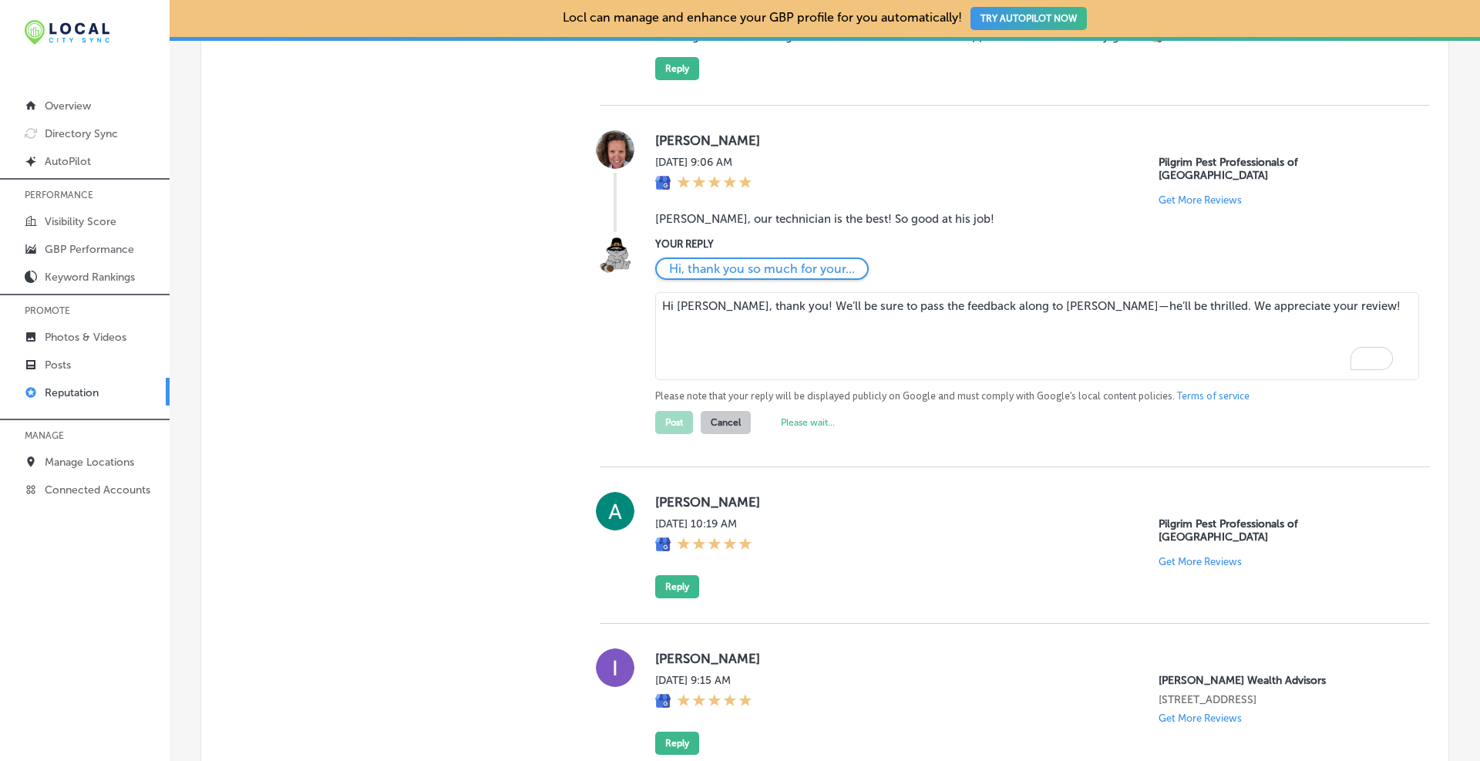
scroll to position [1519, 0]
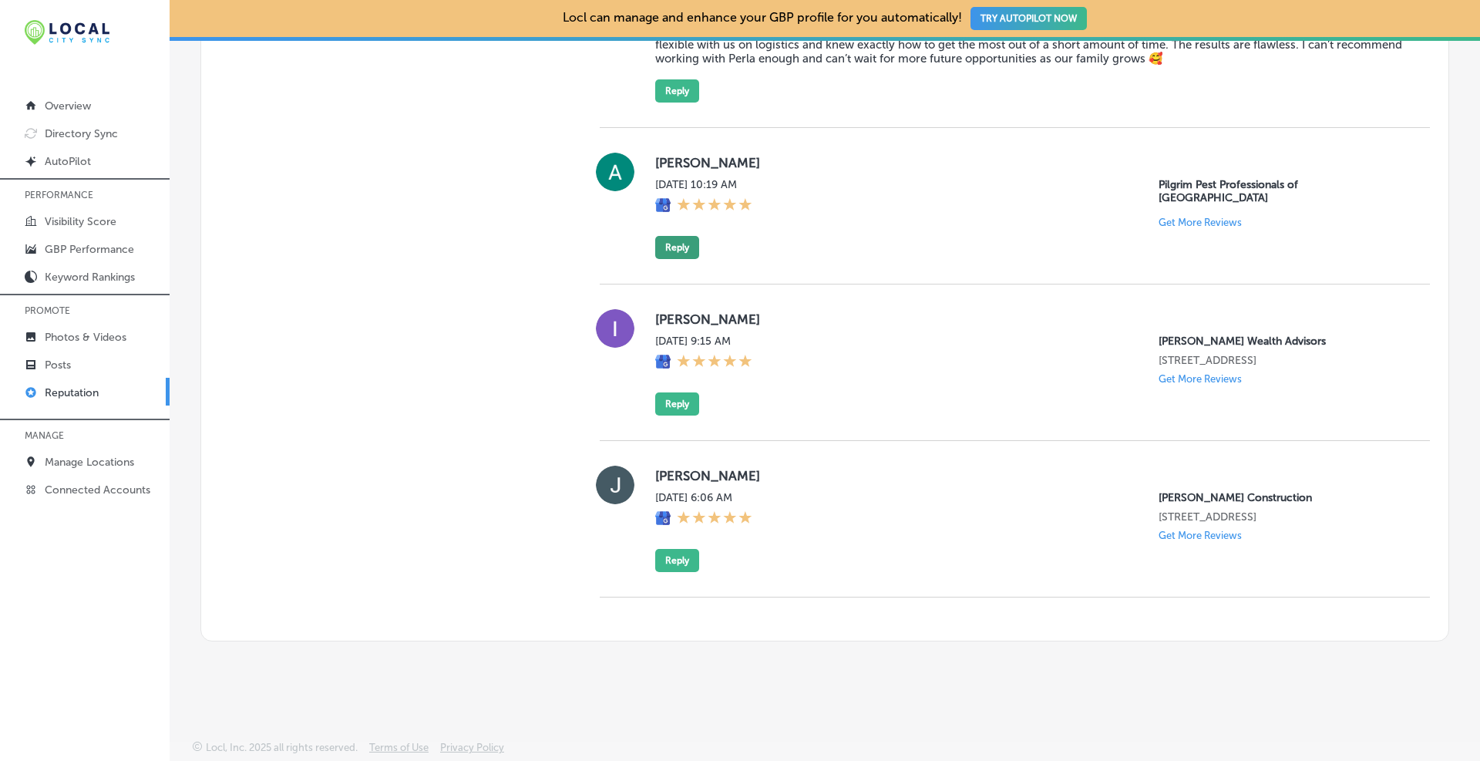
click at [674, 237] on button "Reply" at bounding box center [677, 247] width 44 height 23
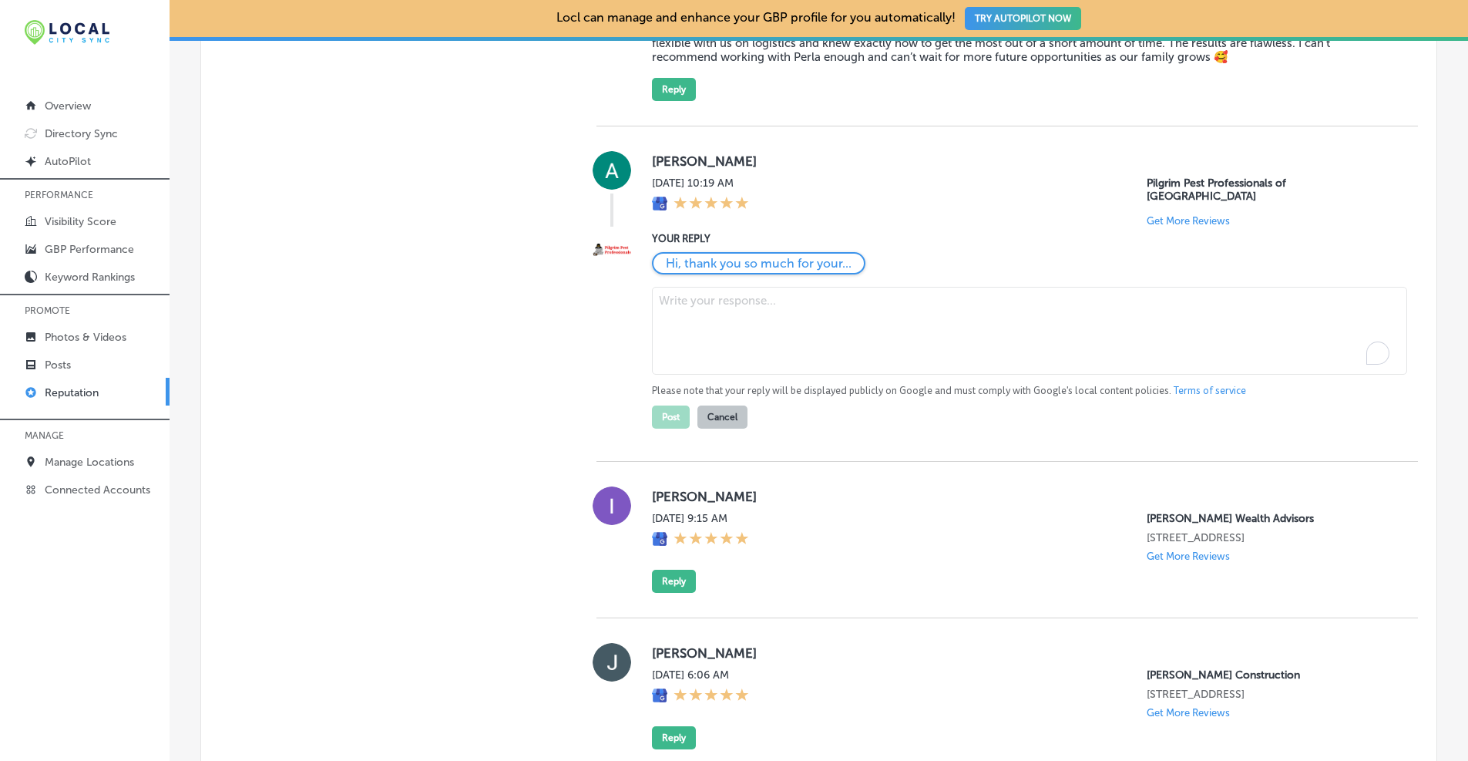
click at [683, 293] on textarea "To enrich screen reader interactions, please activate Accessibility in Grammarl…" at bounding box center [1029, 331] width 755 height 88
paste textarea "Thanks, Ann! We appreciate you taking the time to connect with us. If there’s a…"
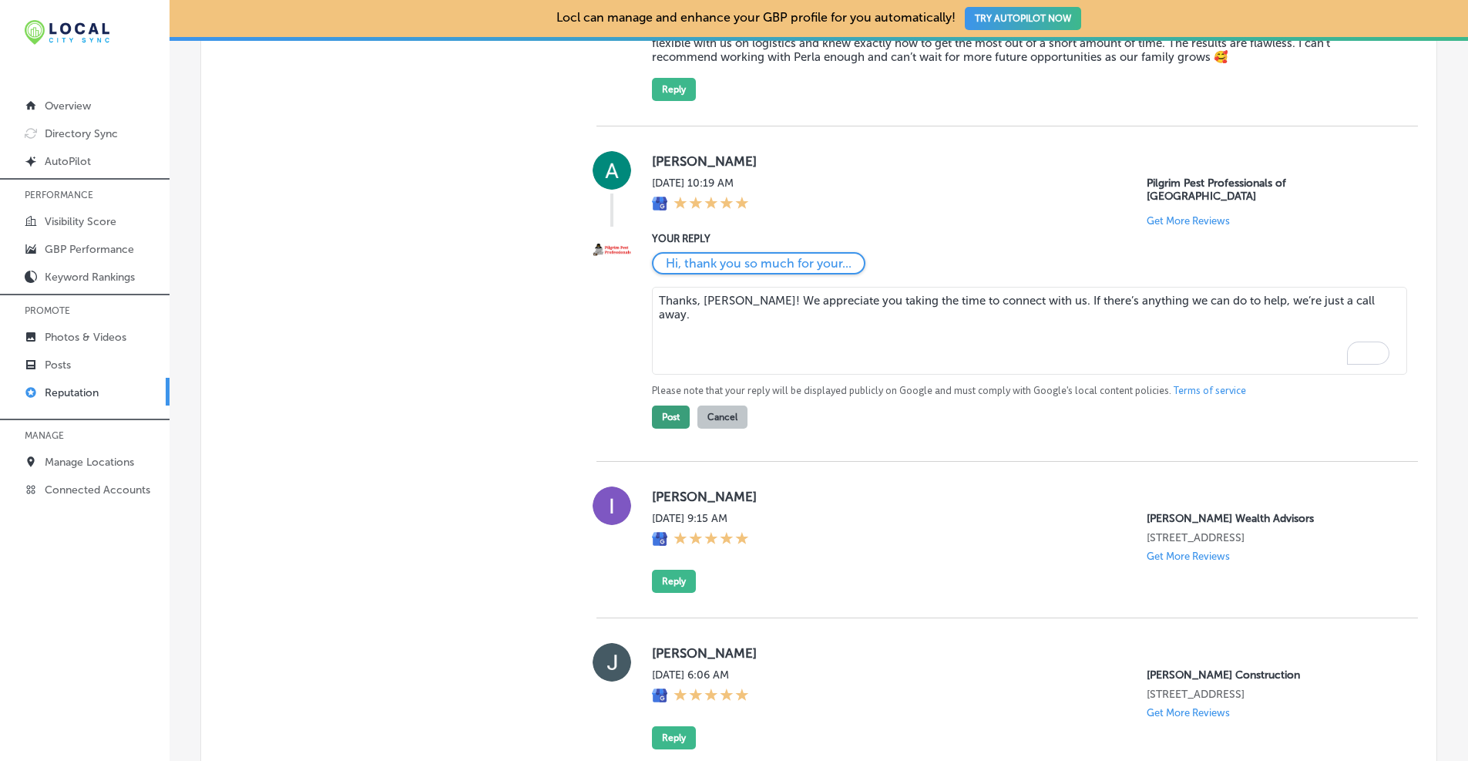
type textarea "Thanks, Ann! We appreciate you taking the time to connect with us. If there’s a…"
click at [660, 405] on button "Post" at bounding box center [671, 416] width 38 height 23
type textarea "x"
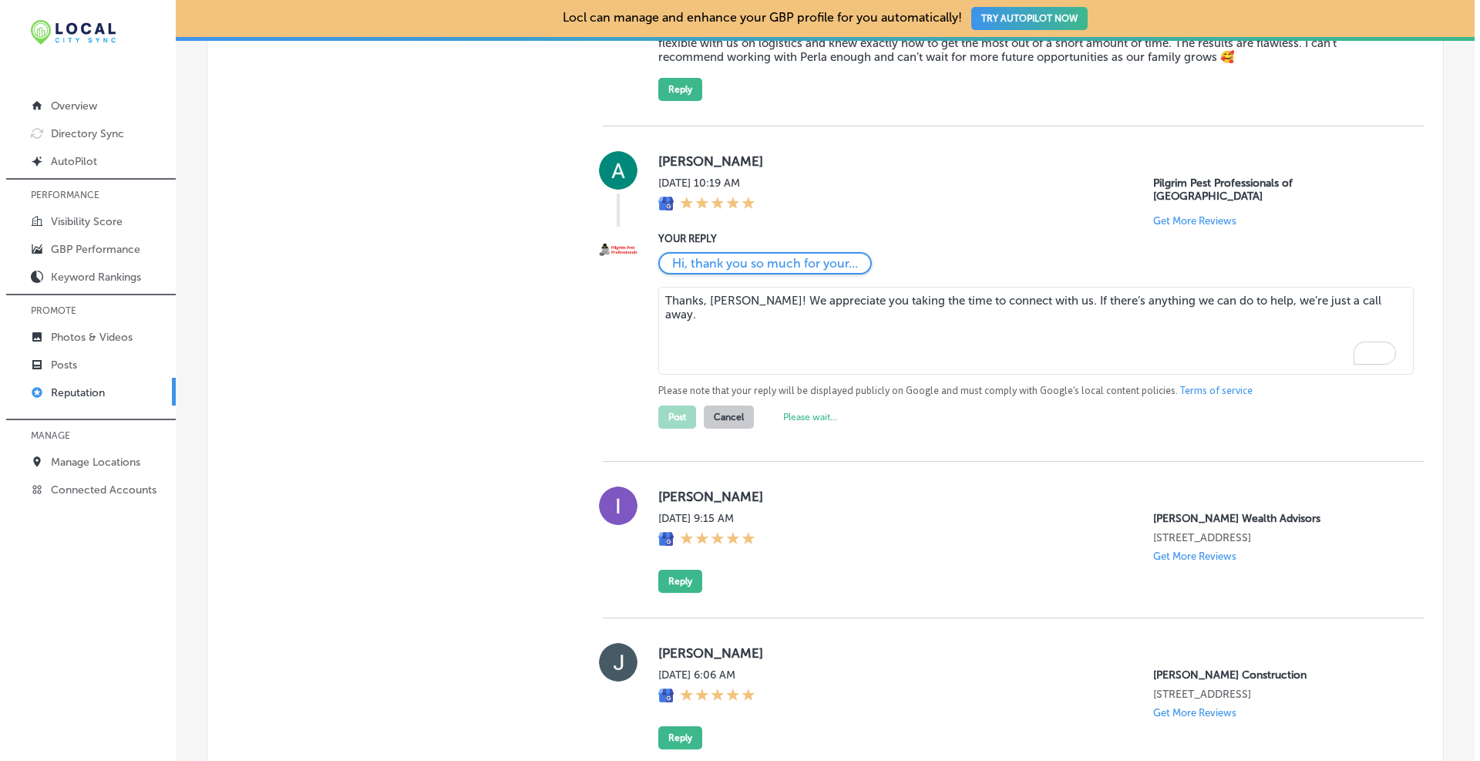
scroll to position [1376, 0]
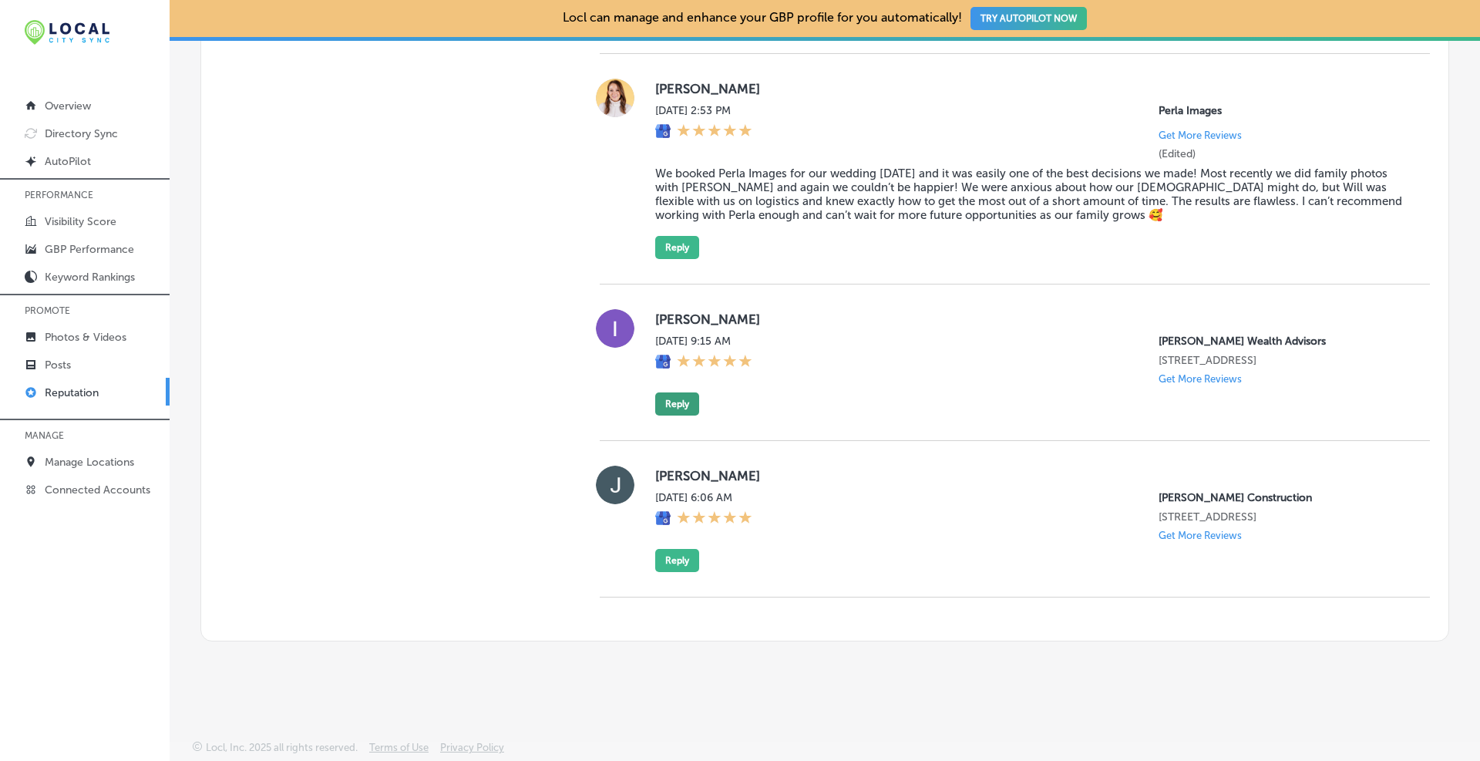
click at [683, 406] on button "Reply" at bounding box center [677, 403] width 44 height 23
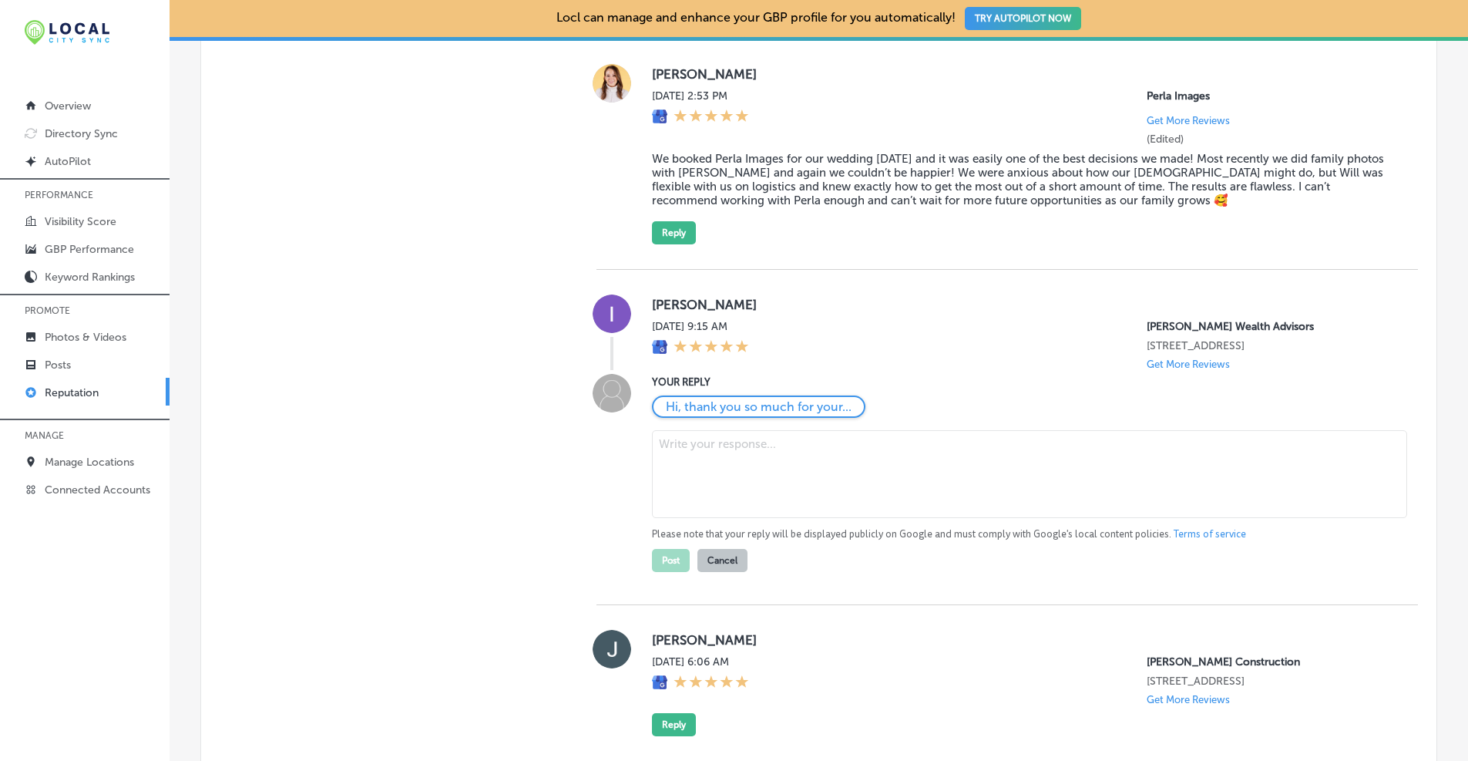
click at [687, 482] on textarea at bounding box center [1029, 474] width 755 height 88
paste textarea "Ivana, thank you for reaching out. If you have questions or would like to sched…"
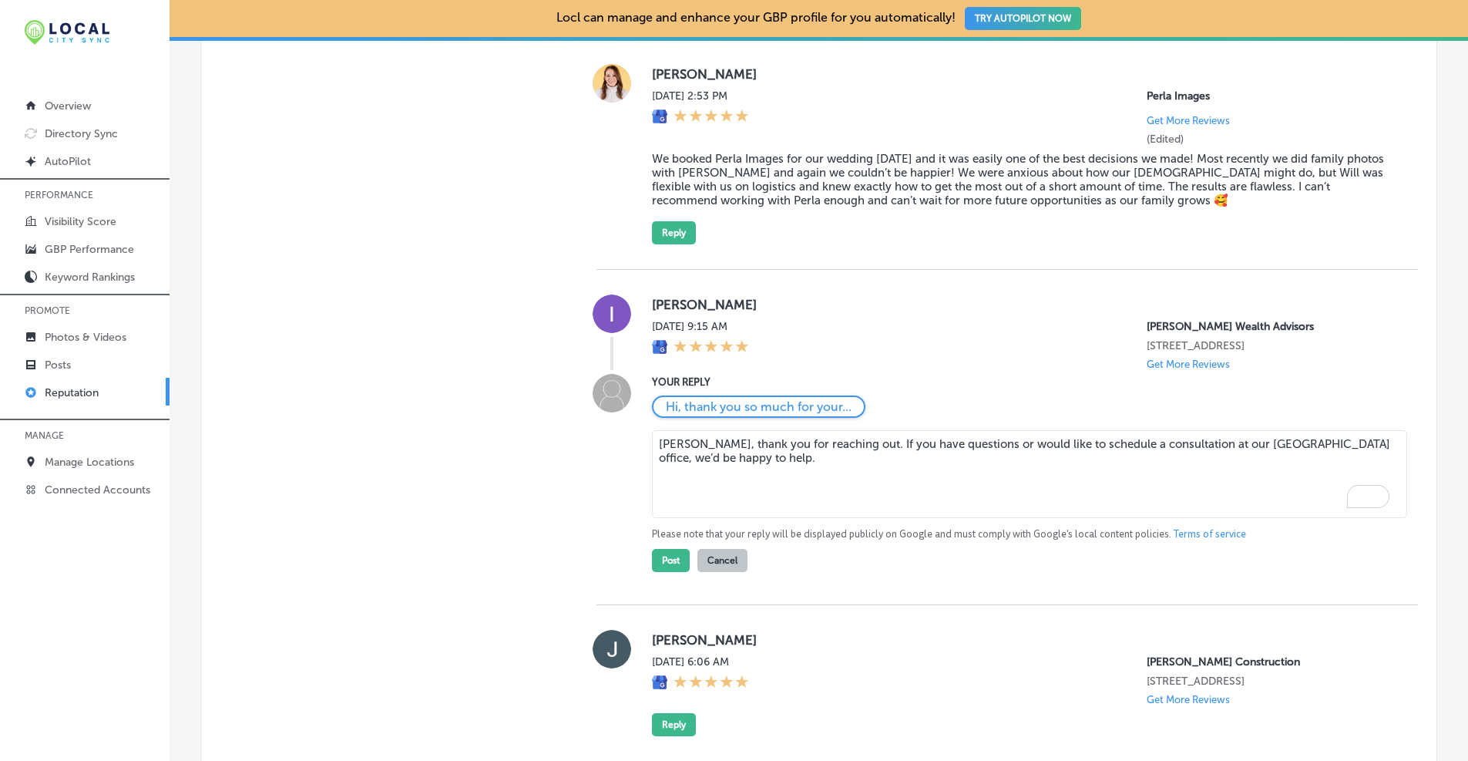
click at [657, 459] on textarea "Ivana, thank you for reaching out. If you have questions or would like to sched…" at bounding box center [1029, 474] width 755 height 88
type textarea "Hi Ivana, thank you for reaching out. If you have questions or would like to sc…"
click at [672, 572] on button "Post" at bounding box center [671, 560] width 38 height 23
type textarea "x"
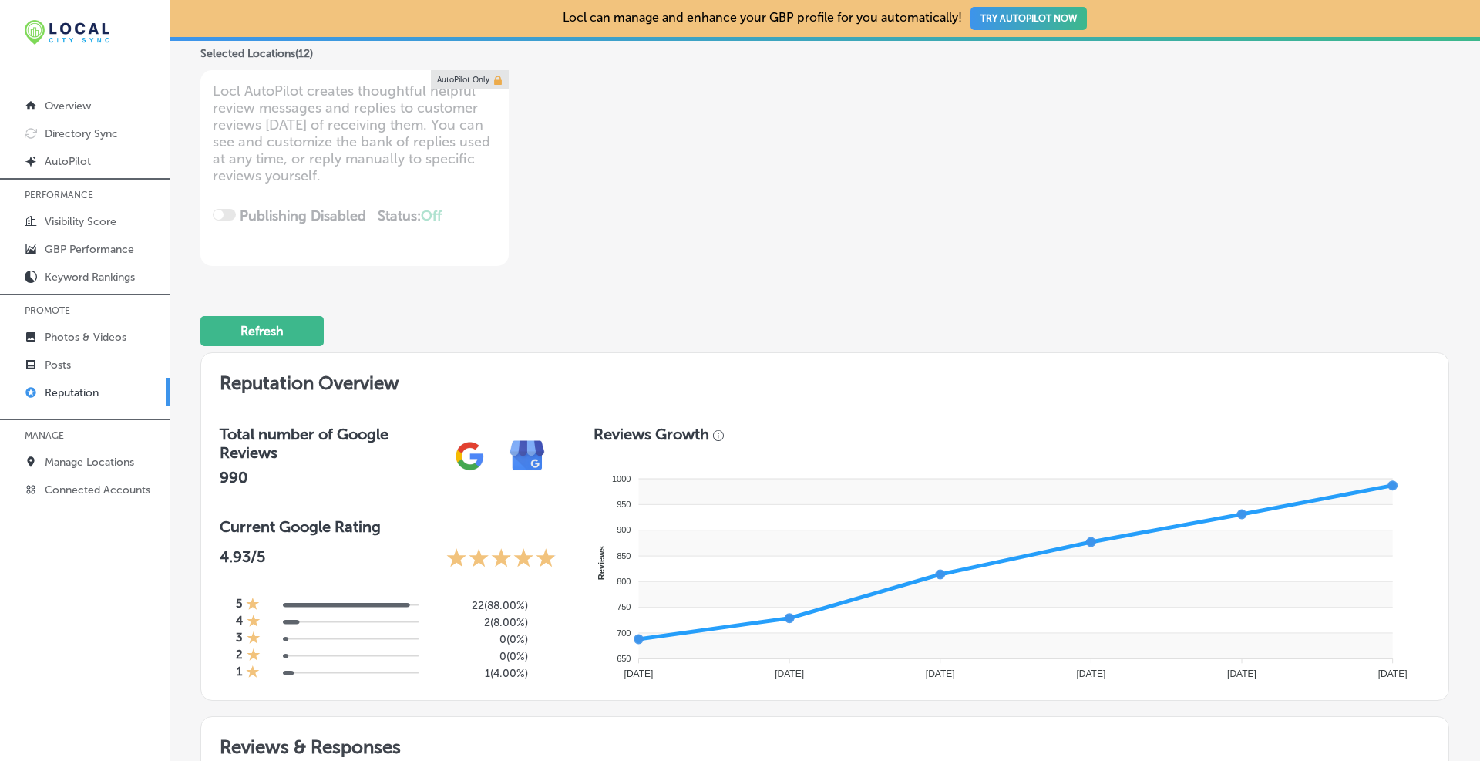
scroll to position [0, 0]
